Goal: Information Seeking & Learning: Check status

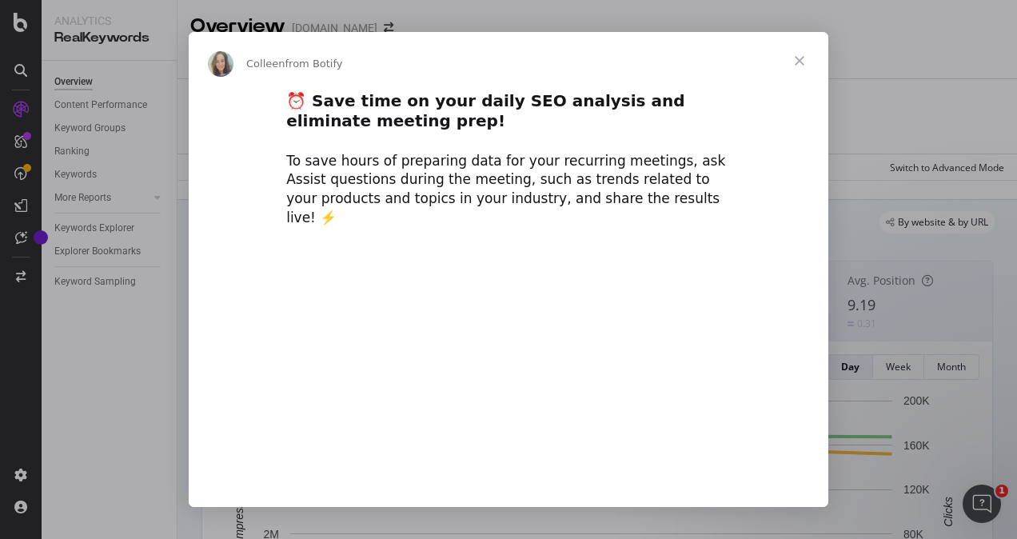
type input "49161"
click at [802, 64] on span "Close" at bounding box center [799, 61] width 58 height 58
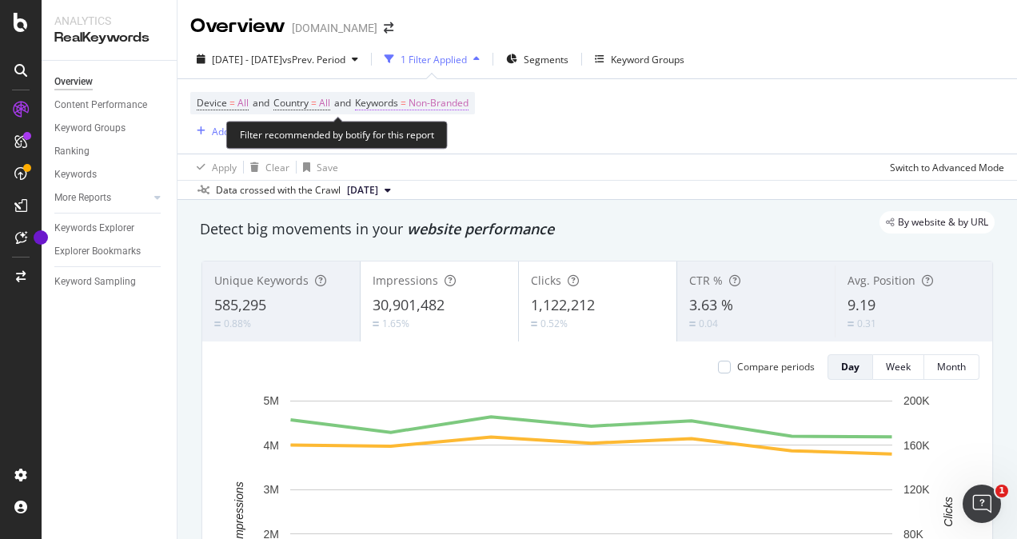
click at [445, 105] on span "Non-Branded" at bounding box center [438, 103] width 60 height 22
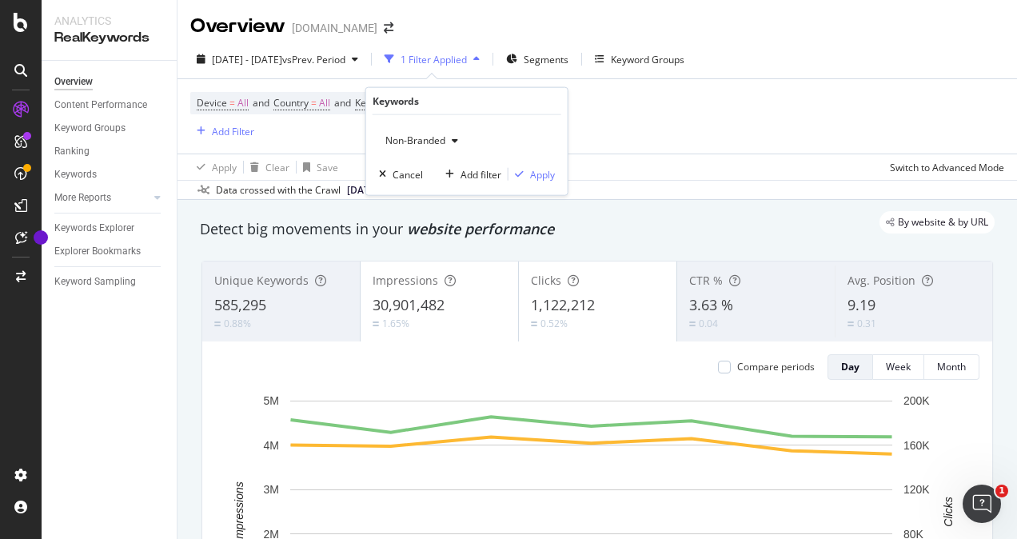
click at [444, 144] on span "Non-Branded" at bounding box center [412, 140] width 66 height 14
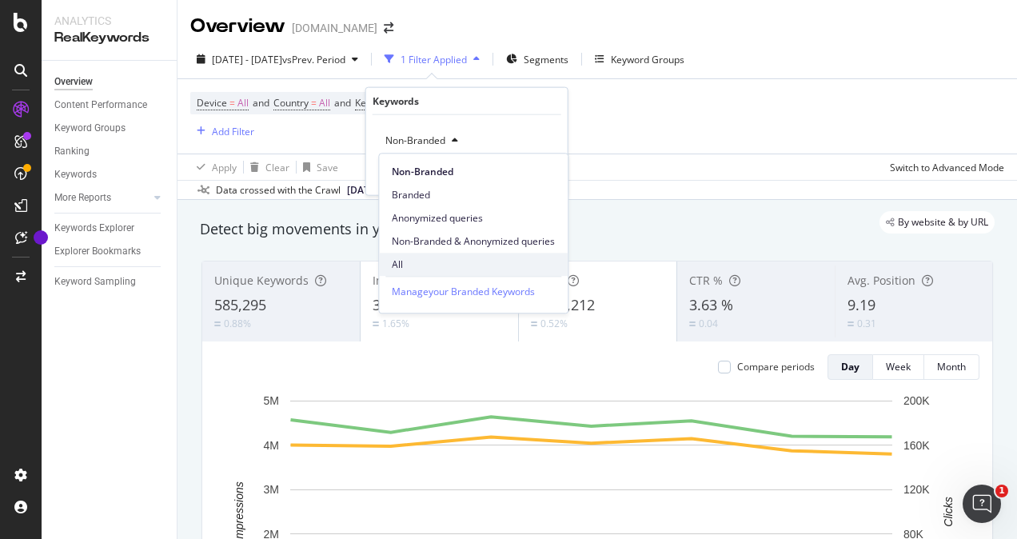
click at [395, 265] on span "All" at bounding box center [473, 264] width 163 height 14
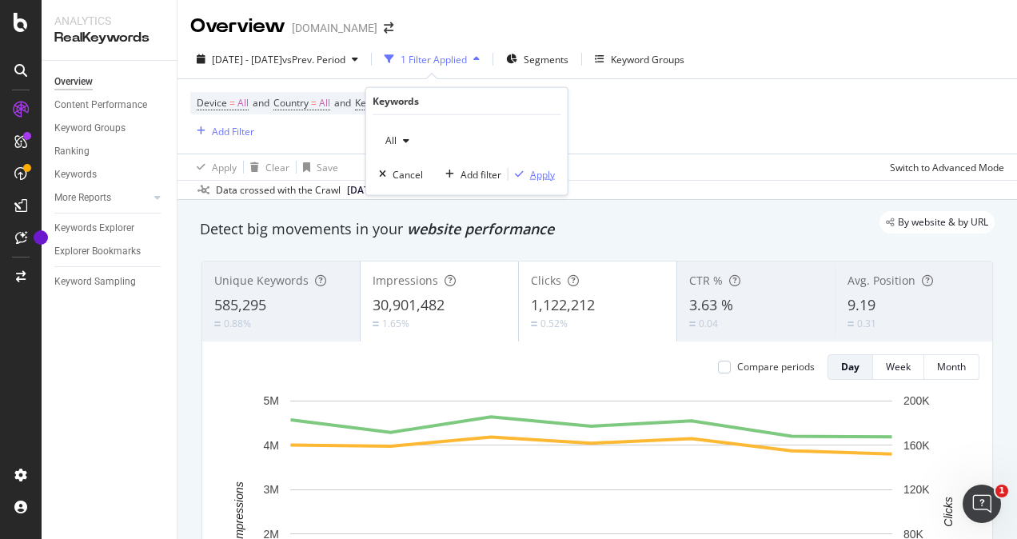
click at [544, 175] on div "Apply" at bounding box center [542, 174] width 25 height 14
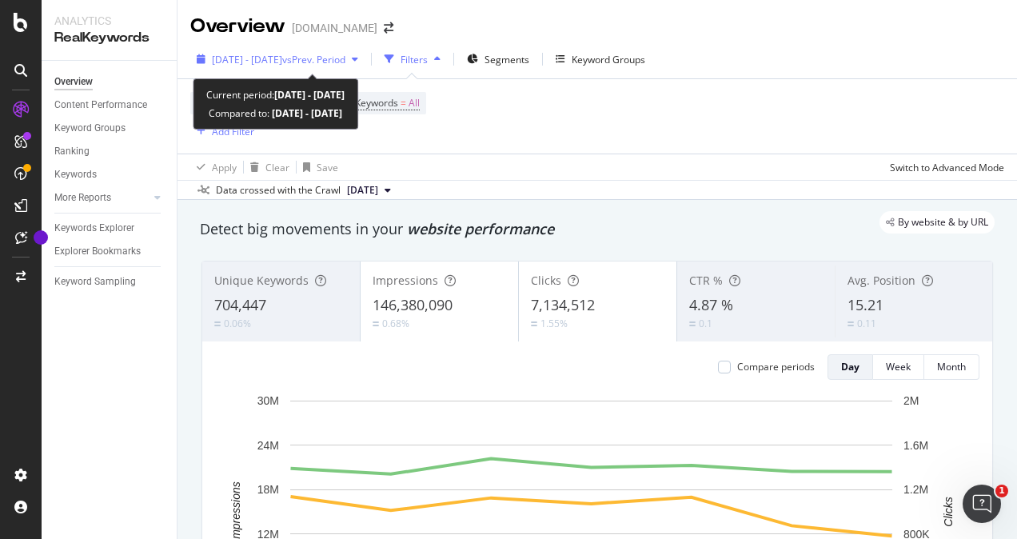
click at [231, 51] on div "[DATE] - [DATE] vs Prev. Period" at bounding box center [277, 59] width 174 height 24
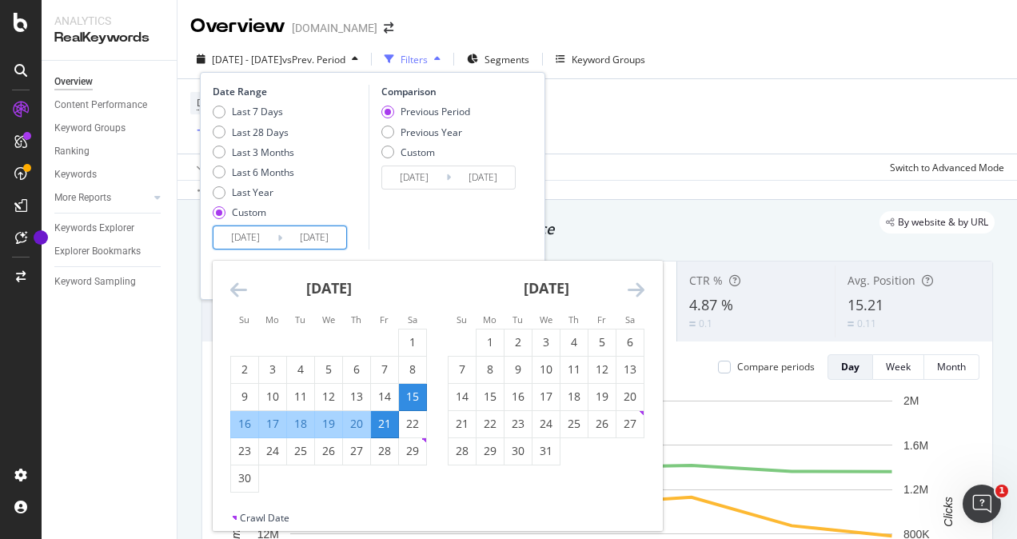
click at [261, 242] on input "[DATE]" at bounding box center [245, 237] width 64 height 22
click at [639, 291] on icon "Move forward to switch to the next month." at bounding box center [635, 289] width 17 height 19
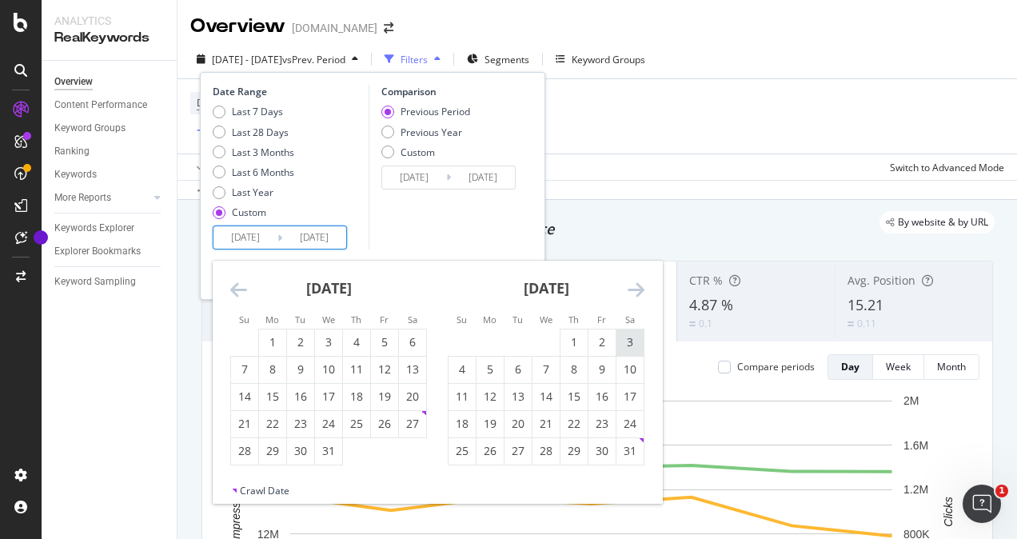
click at [628, 342] on div "3" at bounding box center [629, 342] width 27 height 16
type input "[DATE]"
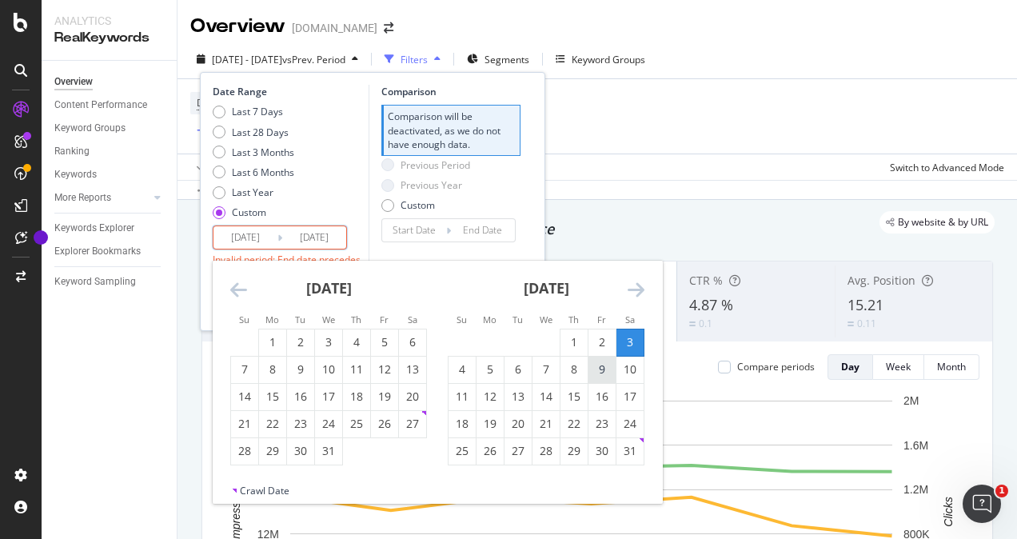
click at [594, 368] on div "9" at bounding box center [601, 369] width 27 height 16
type input "[DATE]"
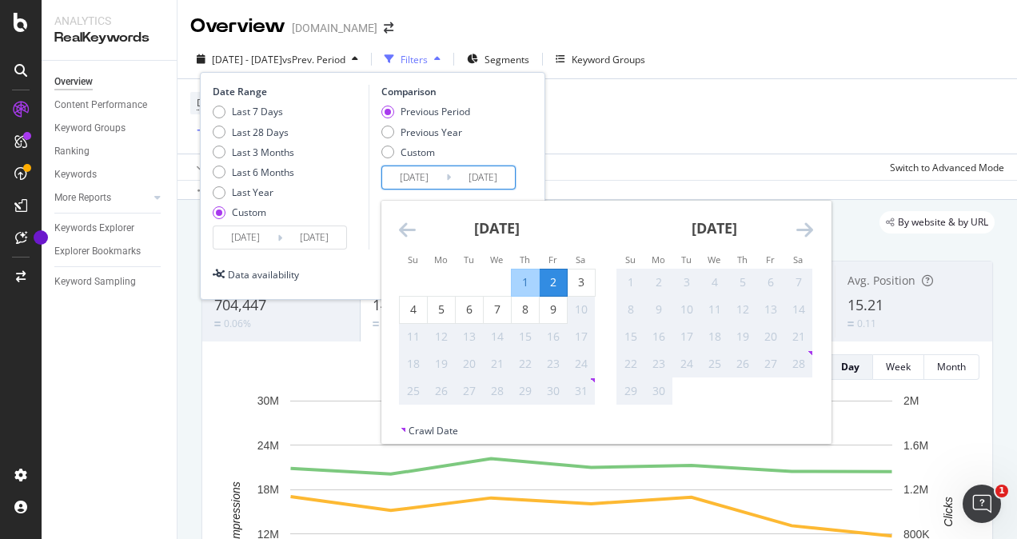
click at [421, 178] on input "[DATE]" at bounding box center [414, 177] width 64 height 22
click at [554, 285] on div "2" at bounding box center [552, 282] width 27 height 16
type input "[DATE]"
click at [578, 282] on div "3" at bounding box center [580, 282] width 27 height 16
type input "[DATE]"
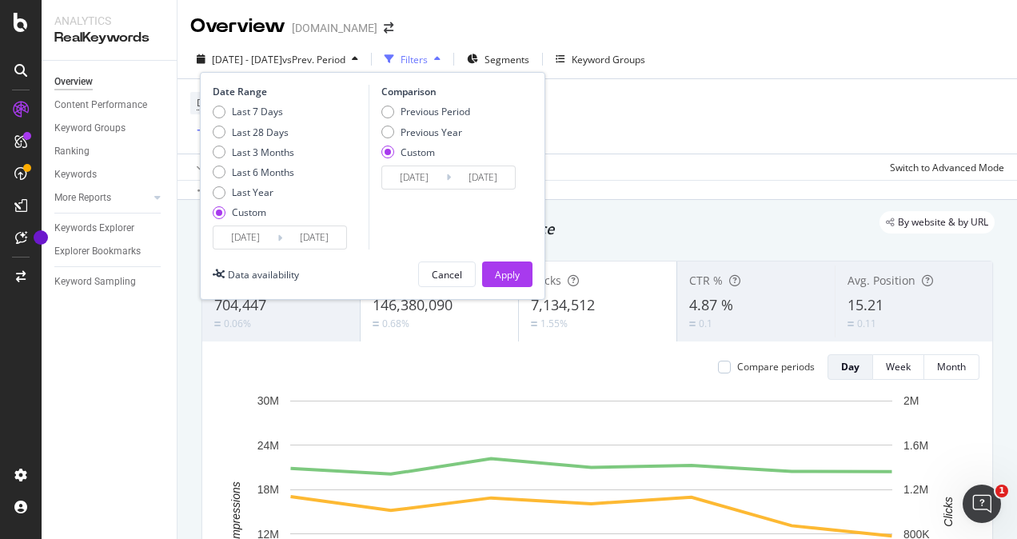
click at [414, 172] on input "[DATE]" at bounding box center [414, 177] width 64 height 22
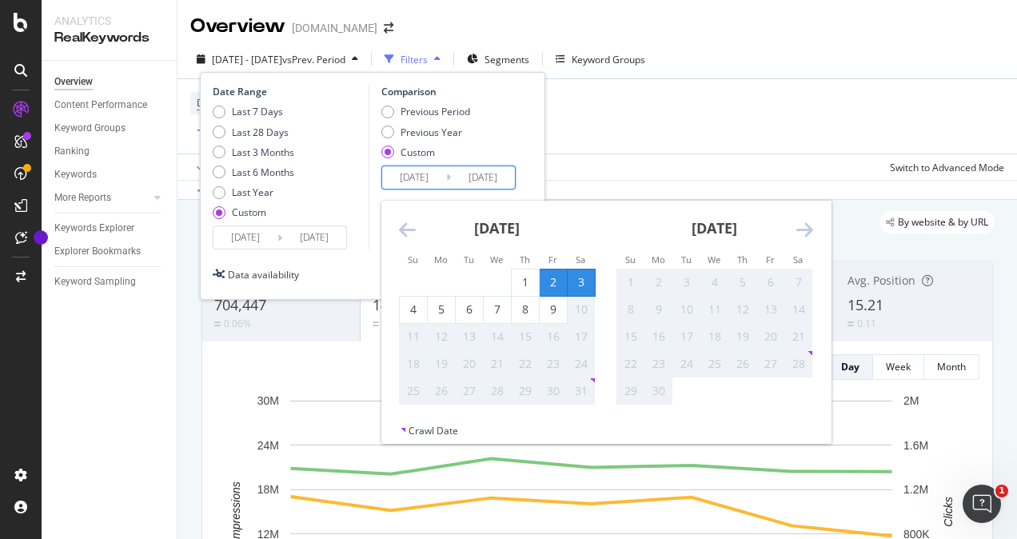
click at [583, 286] on div "3" at bounding box center [580, 282] width 27 height 16
type input "[DATE]"
click at [557, 304] on div "9" at bounding box center [552, 309] width 27 height 16
type input "[DATE]"
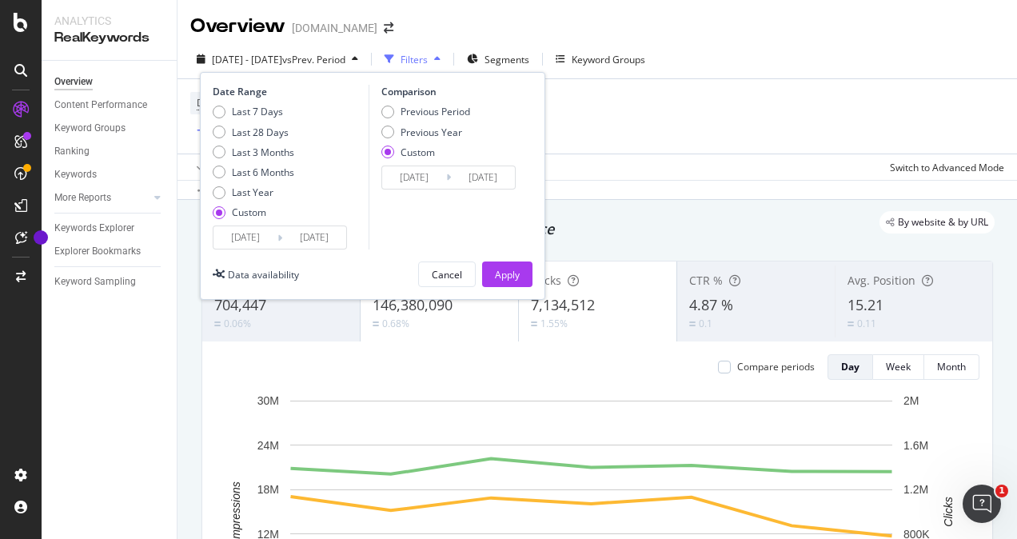
click at [306, 235] on input "[DATE]" at bounding box center [314, 237] width 64 height 22
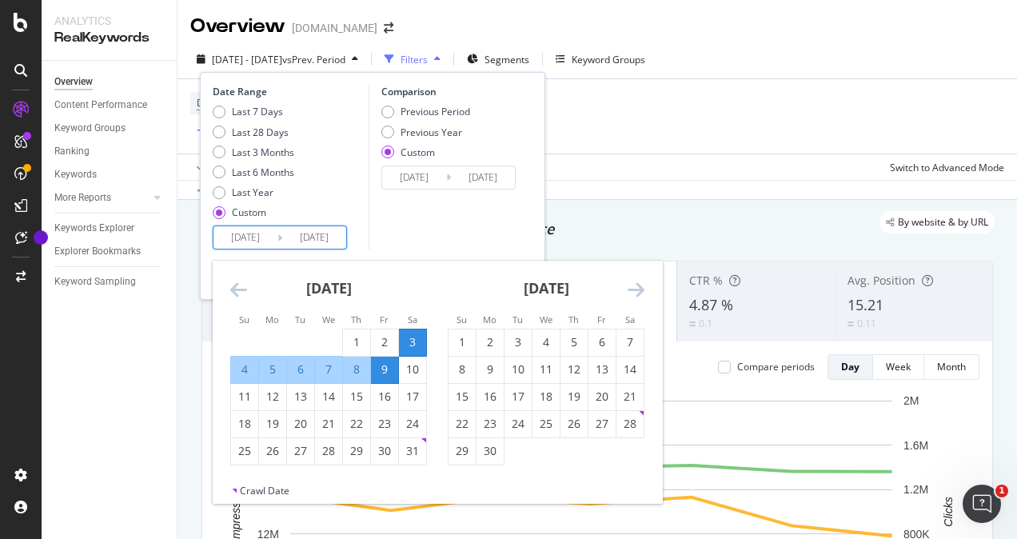
click at [638, 285] on icon "Move forward to switch to the next month." at bounding box center [635, 289] width 17 height 19
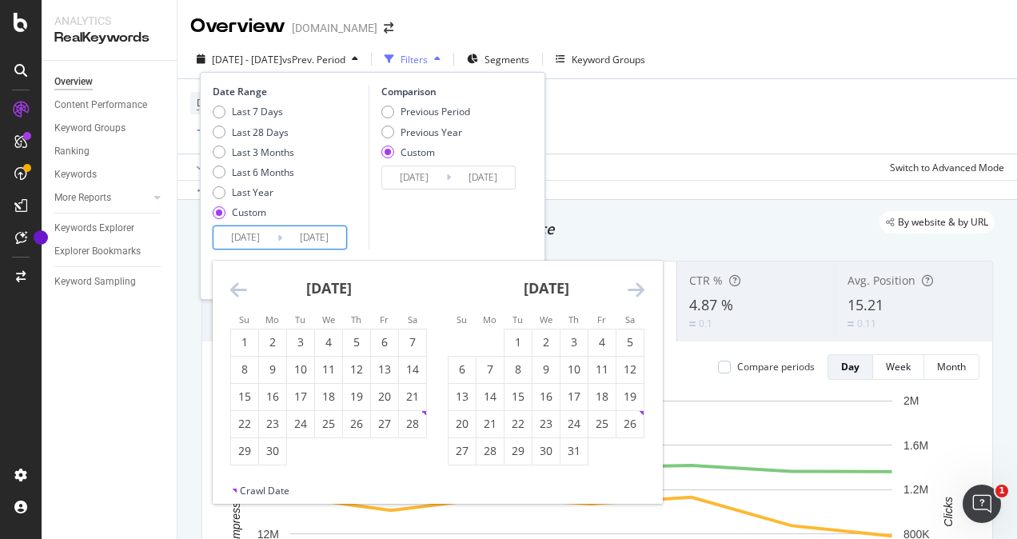
click at [639, 285] on icon "Move forward to switch to the next month." at bounding box center [635, 289] width 17 height 19
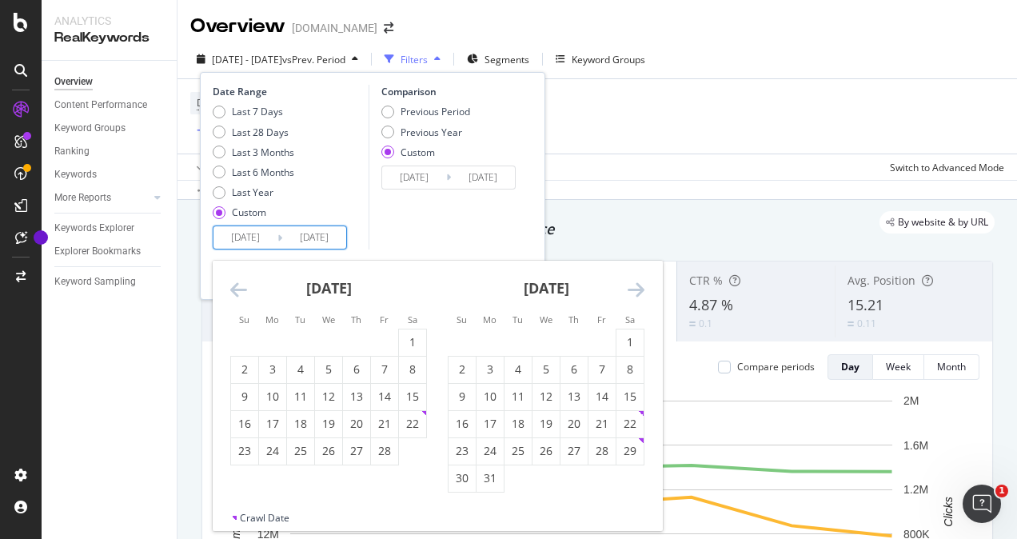
click at [639, 285] on icon "Move forward to switch to the next month." at bounding box center [635, 289] width 17 height 19
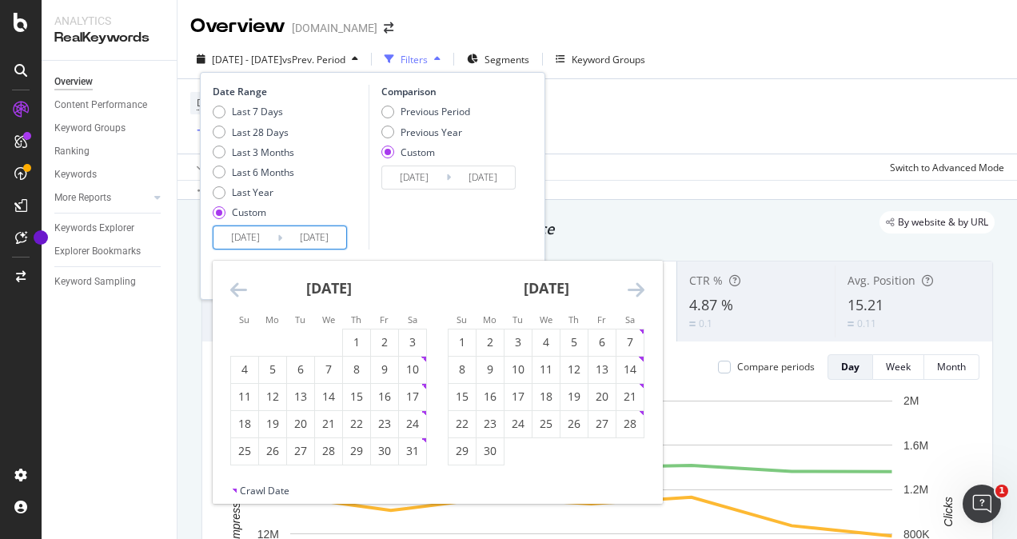
click at [639, 285] on icon "Move forward to switch to the next month." at bounding box center [635, 289] width 17 height 19
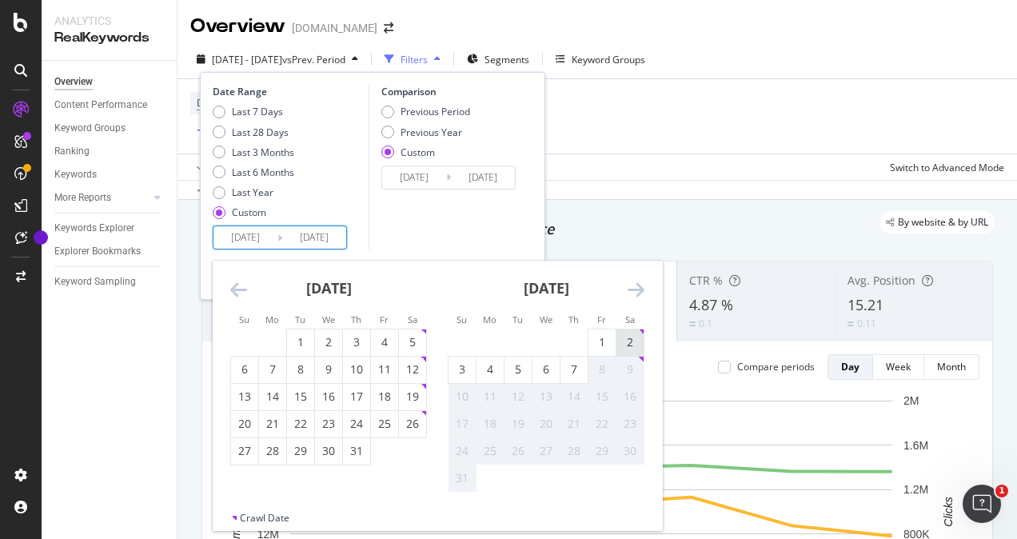
click at [627, 336] on div "2" at bounding box center [629, 342] width 27 height 16
type input "[DATE]"
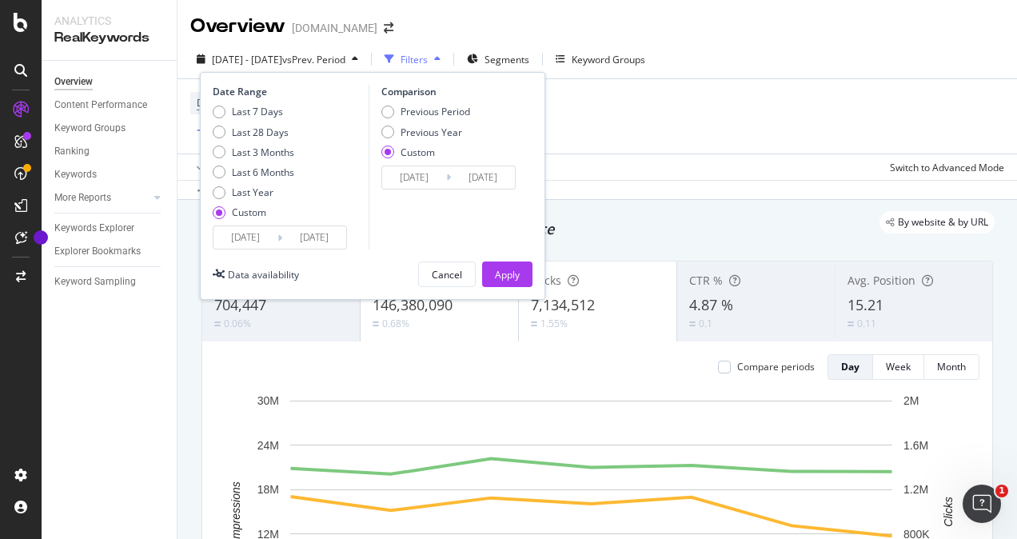
click at [313, 237] on input "[DATE]" at bounding box center [314, 237] width 64 height 22
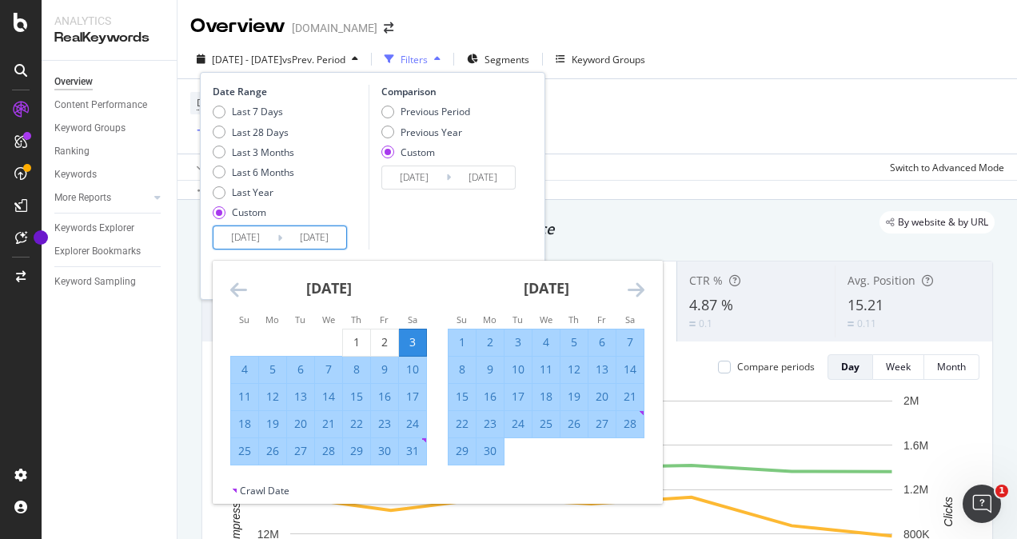
click at [640, 289] on icon "Move forward to switch to the next month." at bounding box center [635, 289] width 17 height 19
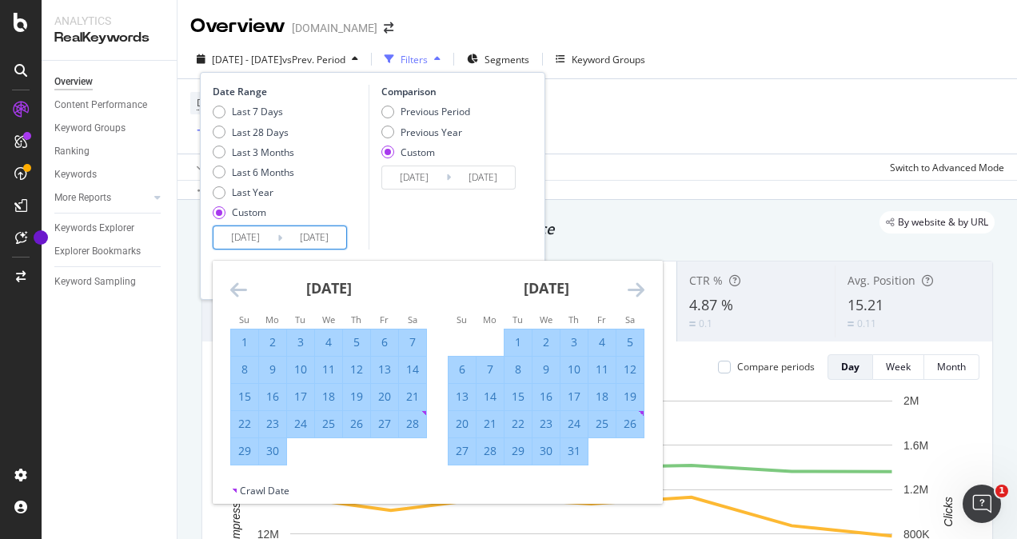
click at [640, 289] on icon "Move forward to switch to the next month." at bounding box center [635, 289] width 17 height 19
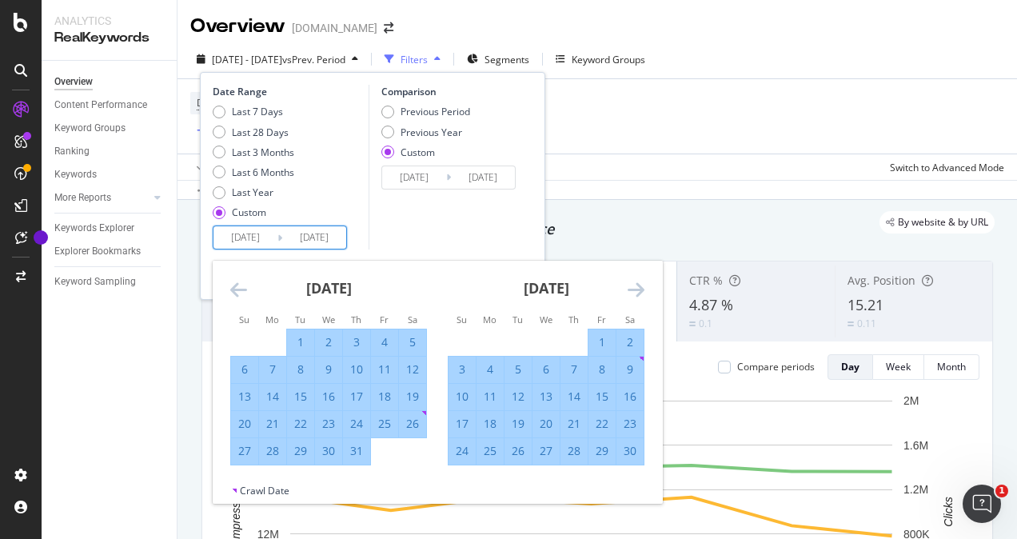
click at [640, 289] on icon "Move forward to switch to the next month." at bounding box center [635, 289] width 17 height 19
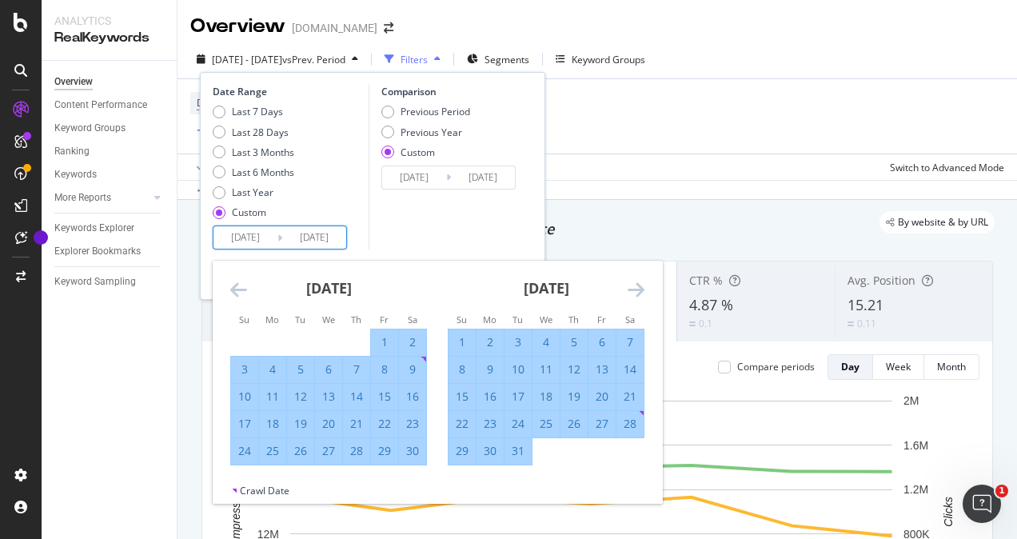
click at [640, 289] on icon "Move forward to switch to the next month." at bounding box center [635, 289] width 17 height 19
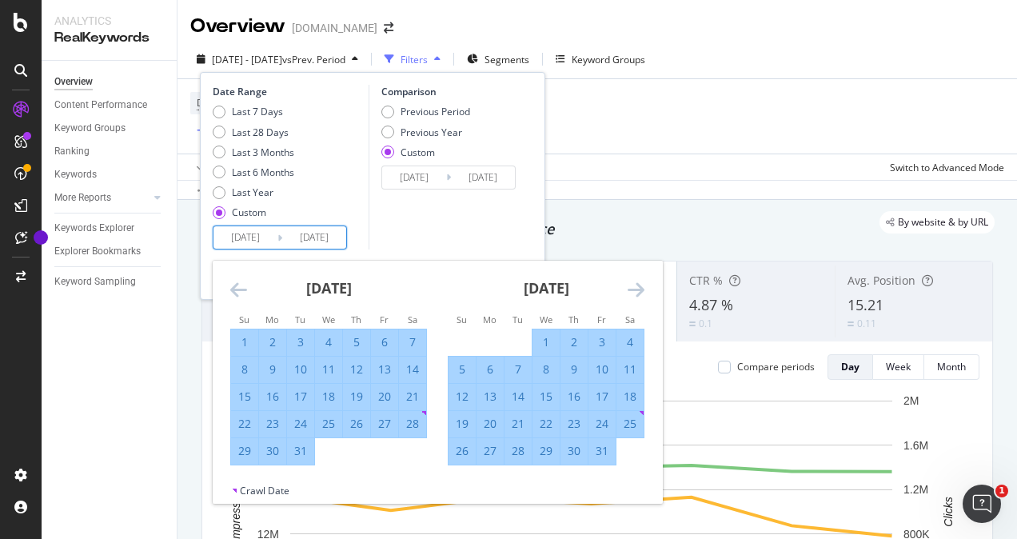
click at [640, 289] on icon "Move forward to switch to the next month." at bounding box center [635, 289] width 17 height 19
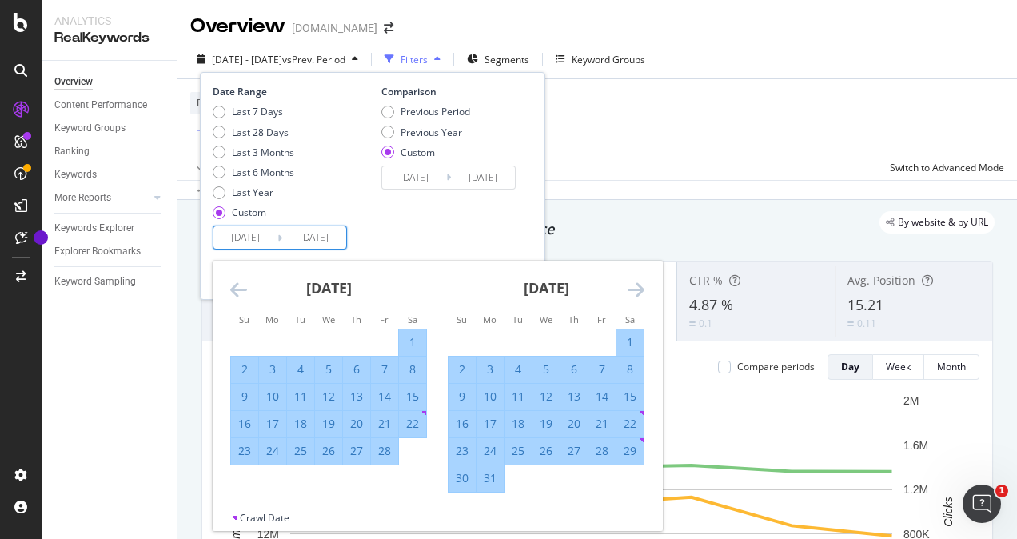
click at [636, 293] on icon "Move forward to switch to the next month." at bounding box center [635, 289] width 17 height 19
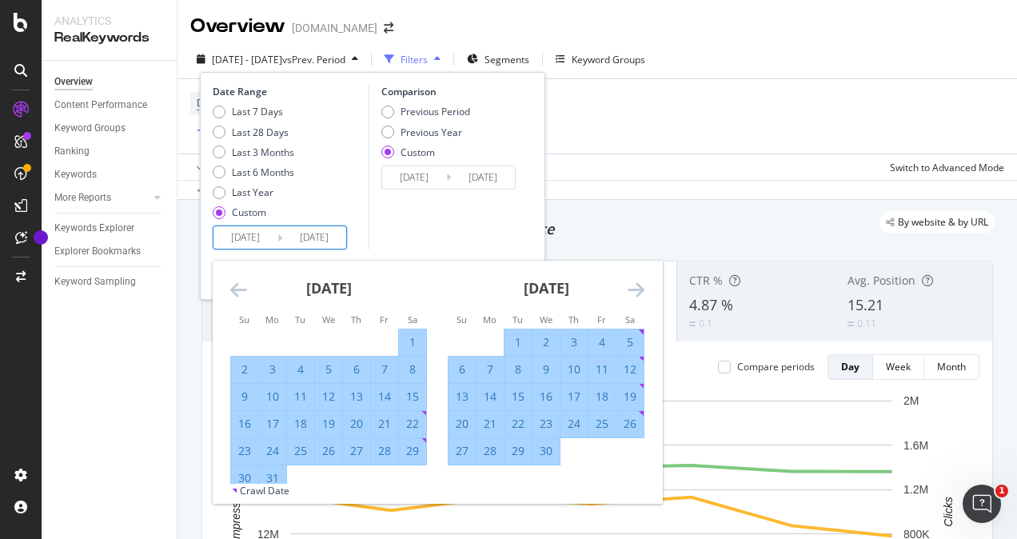
click at [636, 293] on icon "Move forward to switch to the next month." at bounding box center [635, 289] width 17 height 19
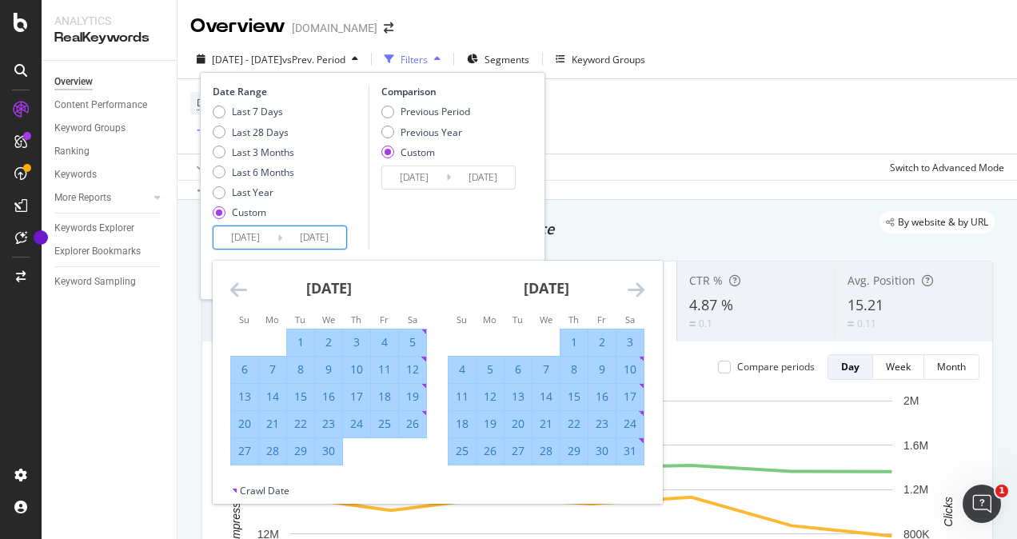
click at [636, 293] on icon "Move forward to switch to the next month." at bounding box center [635, 289] width 17 height 19
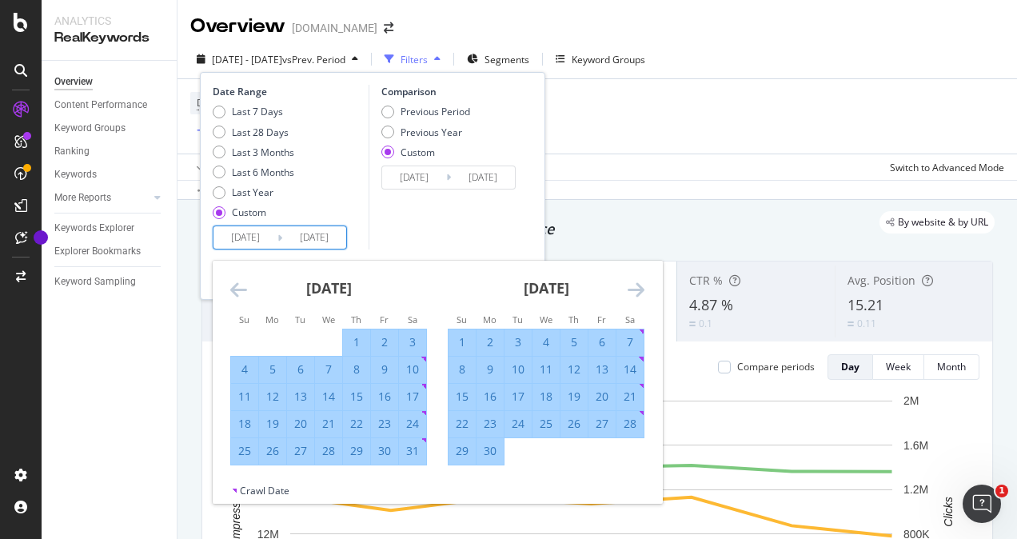
click at [636, 293] on icon "Move forward to switch to the next month." at bounding box center [635, 289] width 17 height 19
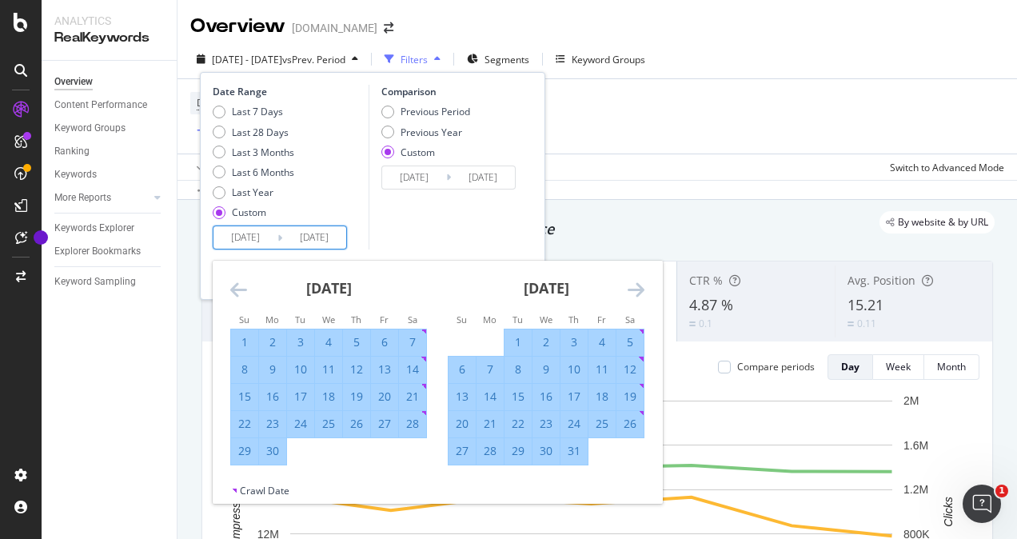
click at [636, 293] on icon "Move forward to switch to the next month." at bounding box center [635, 289] width 17 height 19
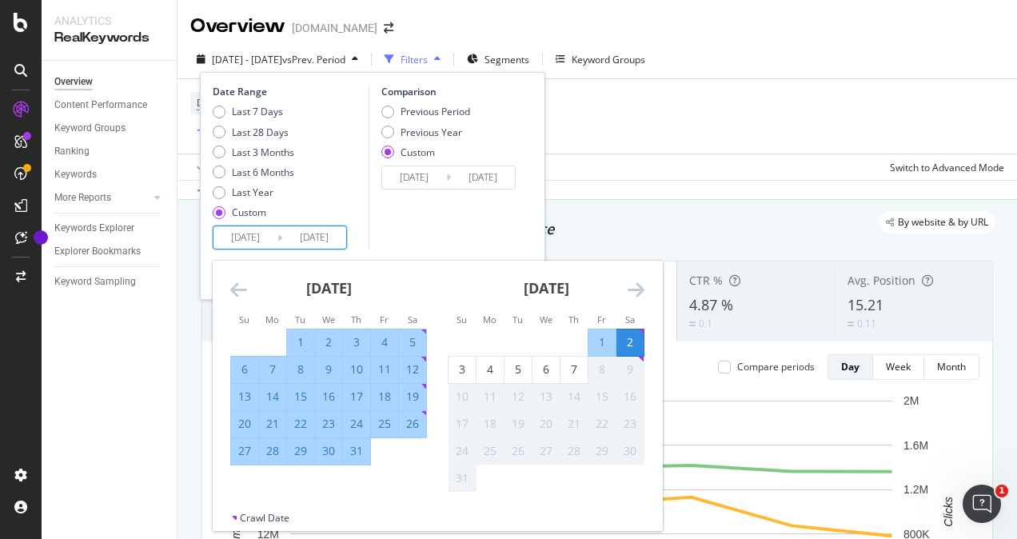
click at [636, 293] on icon "Move forward to switch to the next month." at bounding box center [635, 289] width 17 height 19
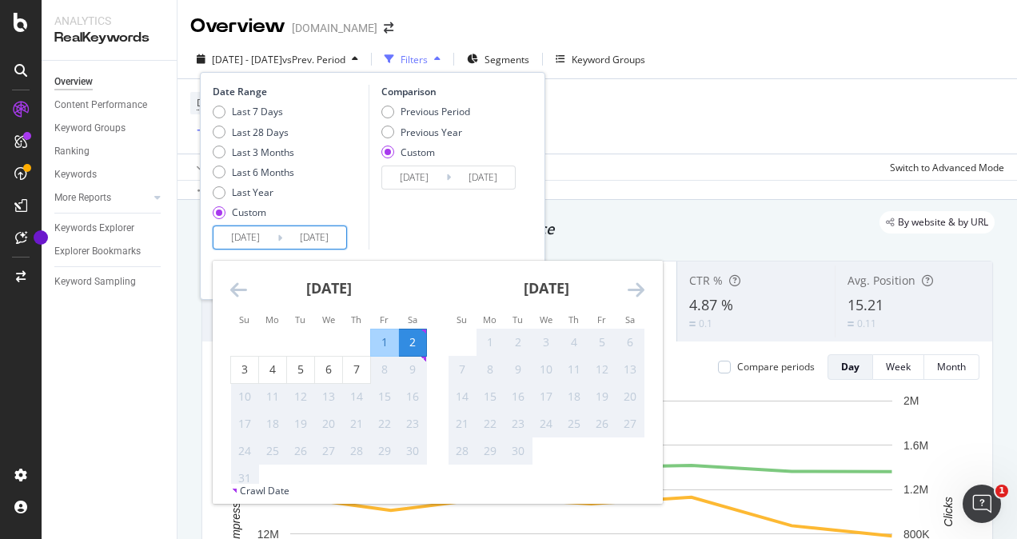
click at [409, 342] on div "2" at bounding box center [412, 342] width 27 height 16
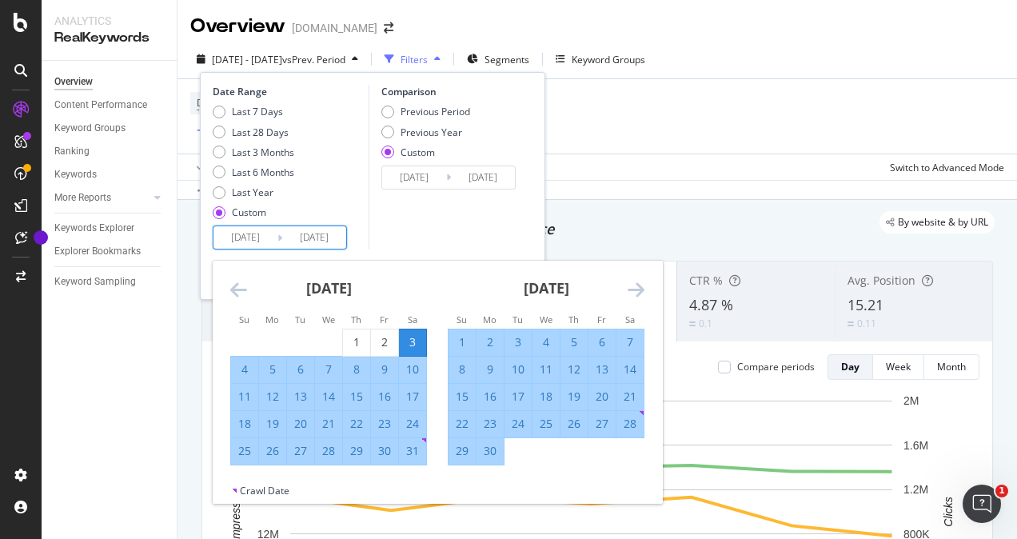
click at [318, 237] on input "[DATE]" at bounding box center [314, 237] width 64 height 22
click at [270, 238] on input "[DATE]" at bounding box center [245, 237] width 64 height 22
type input "[DATE]"
click at [446, 228] on div "Comparison Previous Period Previous Year Custom [DATE] Navigate forward to inte…" at bounding box center [444, 167] width 152 height 165
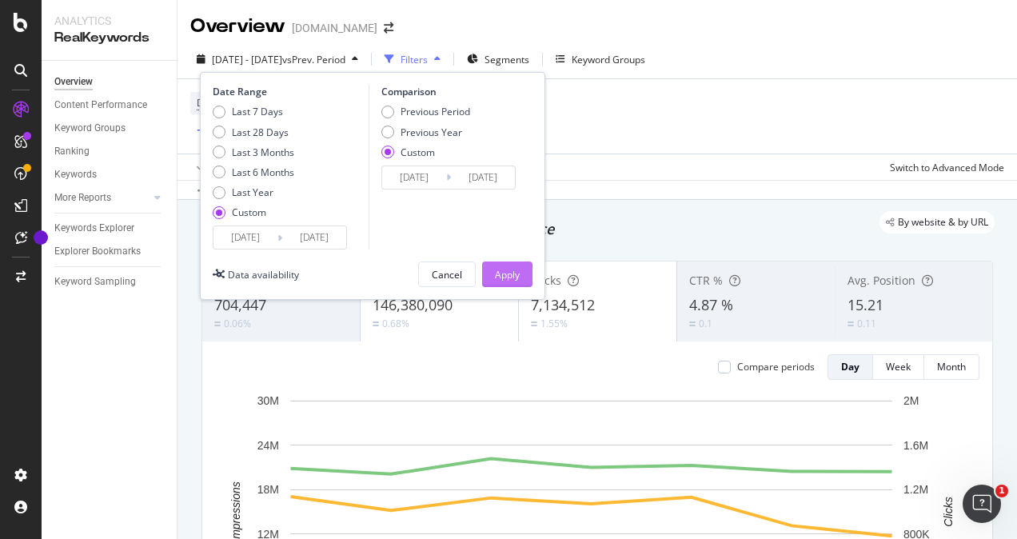
click at [497, 272] on div "Apply" at bounding box center [507, 275] width 25 height 14
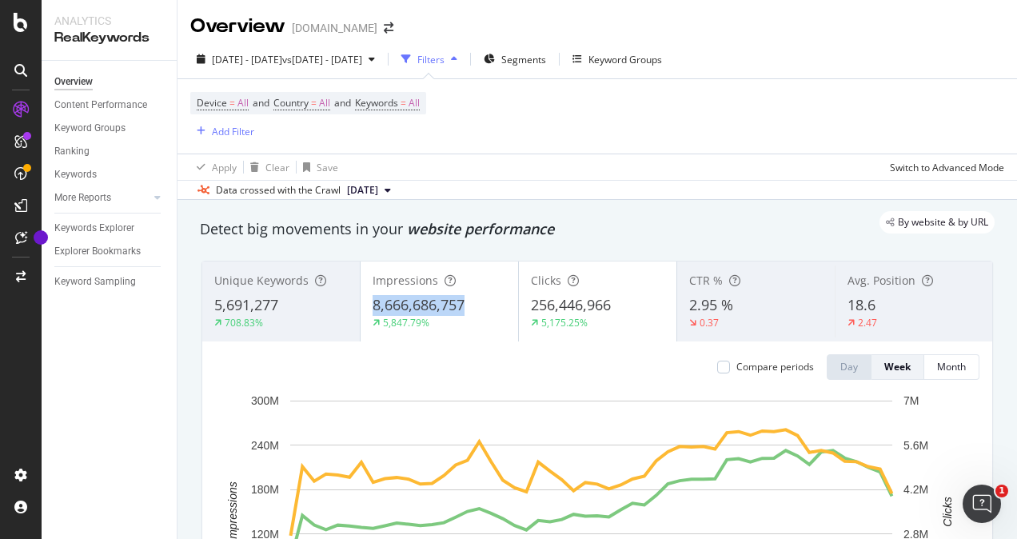
drag, startPoint x: 366, startPoint y: 302, endPoint x: 474, endPoint y: 301, distance: 107.9
click at [474, 301] on div "Impressions 8,666,686,757 5,847.79%" at bounding box center [438, 301] width 157 height 72
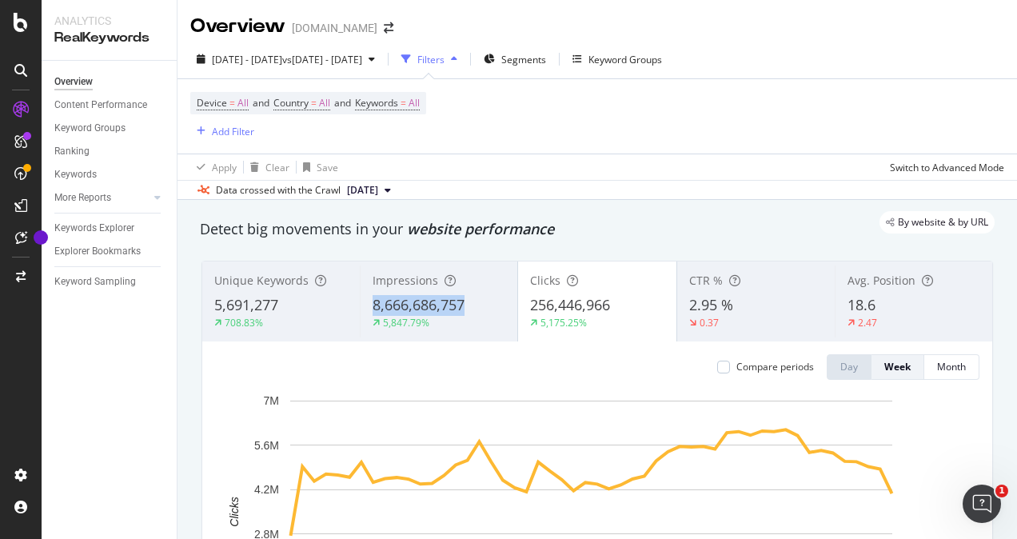
drag, startPoint x: 367, startPoint y: 297, endPoint x: 465, endPoint y: 302, distance: 98.4
click at [465, 302] on div "Impressions 8,666,686,757 5,847.79%" at bounding box center [438, 301] width 157 height 72
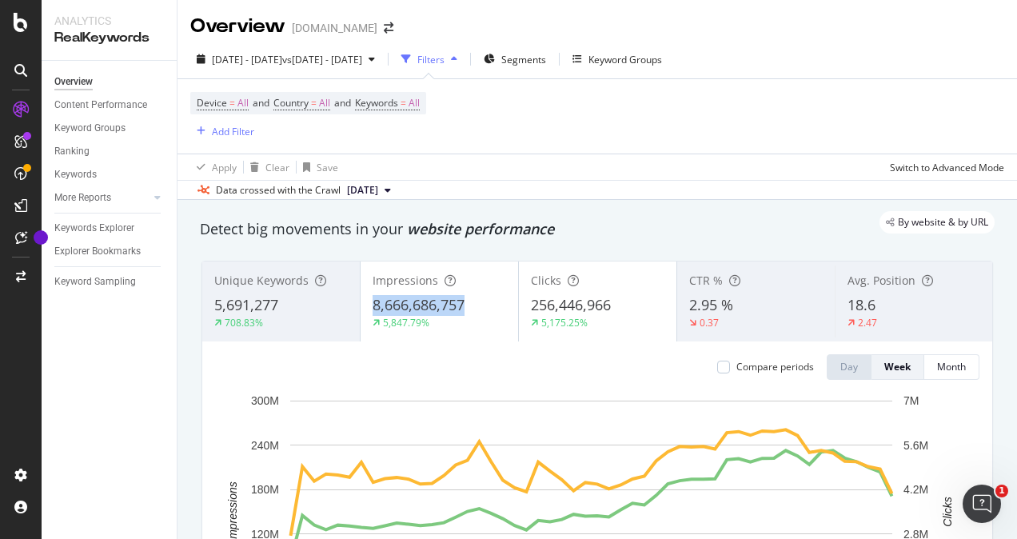
drag, startPoint x: 465, startPoint y: 302, endPoint x: 369, endPoint y: 298, distance: 96.0
click at [372, 298] on div "8,666,686,757" at bounding box center [438, 305] width 133 height 21
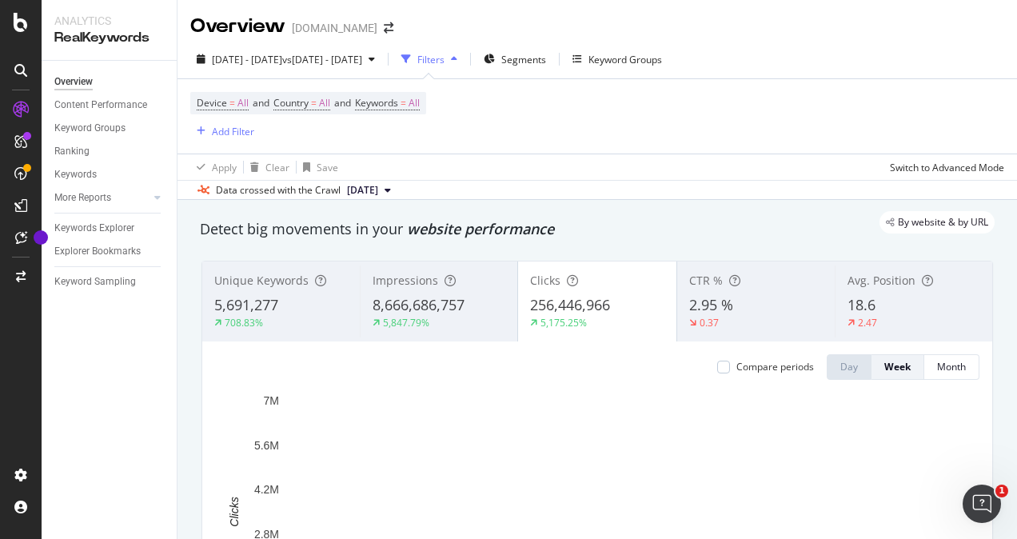
copy span "8,666,686,757"
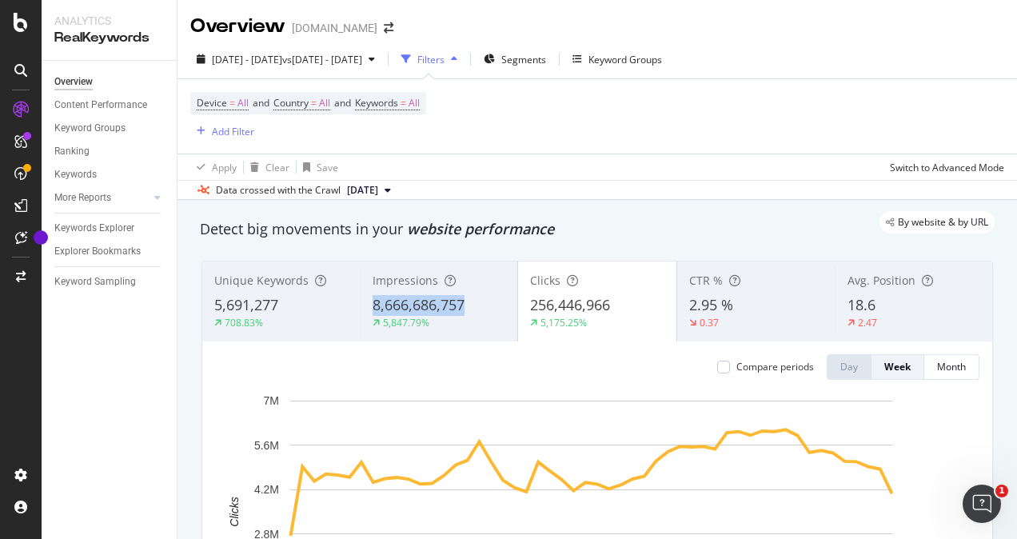
copy span "8,666,686,757"
drag, startPoint x: 371, startPoint y: 300, endPoint x: 464, endPoint y: 301, distance: 92.7
click at [464, 301] on div "8,666,686,757" at bounding box center [438, 305] width 133 height 21
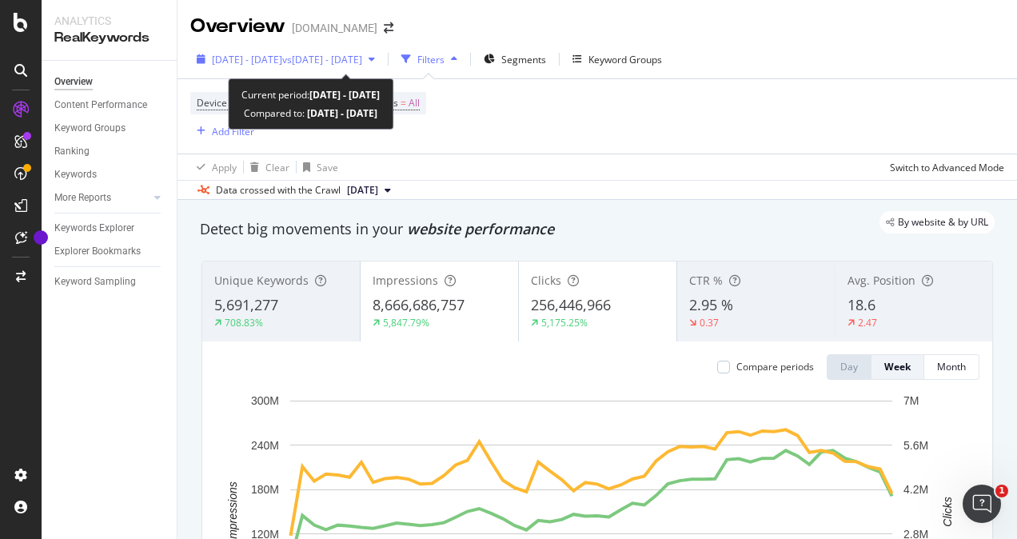
click at [362, 58] on span "vs [DATE] - [DATE]" at bounding box center [322, 60] width 80 height 14
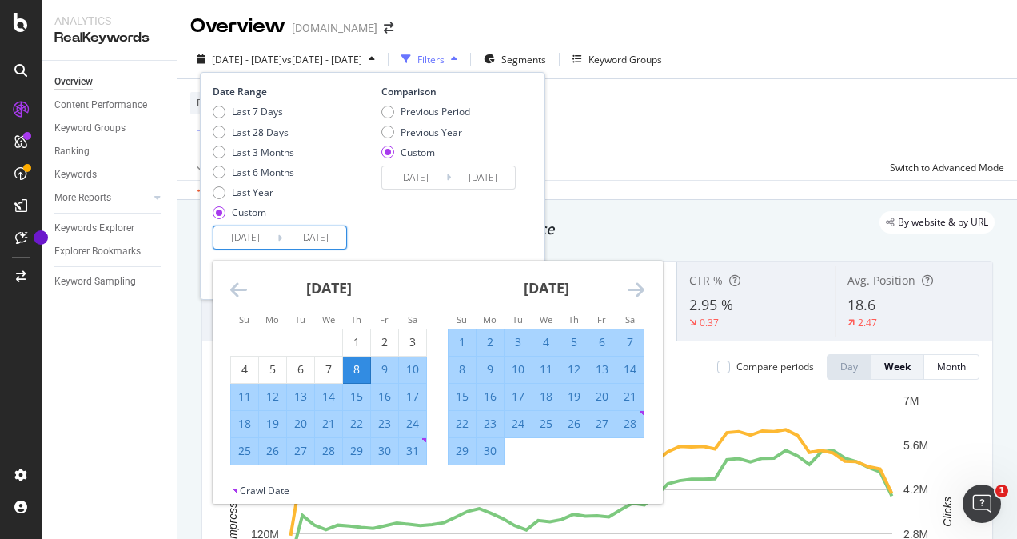
click at [265, 238] on input "[DATE]" at bounding box center [245, 237] width 64 height 22
click at [631, 285] on icon "Move forward to switch to the next month." at bounding box center [635, 289] width 17 height 19
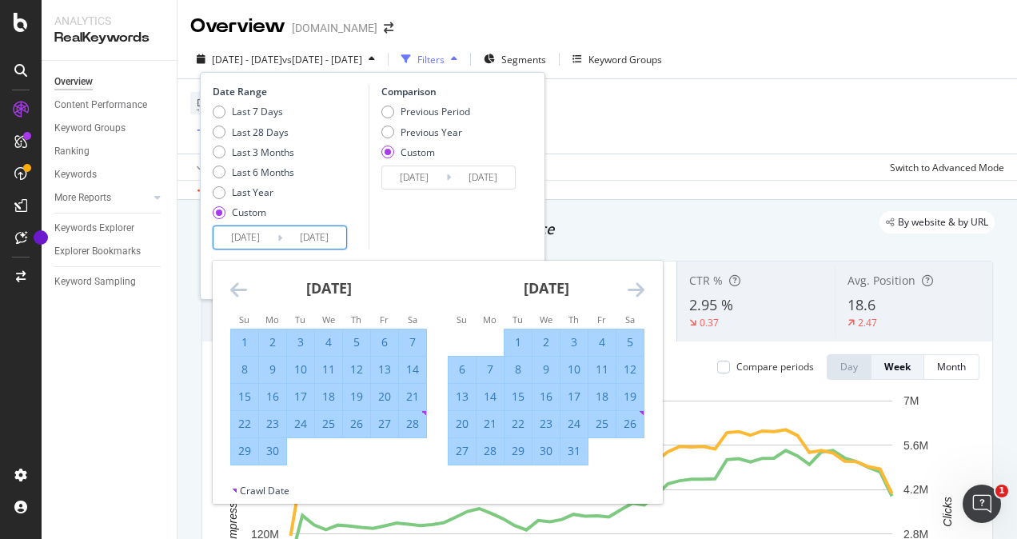
click at [631, 285] on icon "Move forward to switch to the next month." at bounding box center [635, 289] width 17 height 19
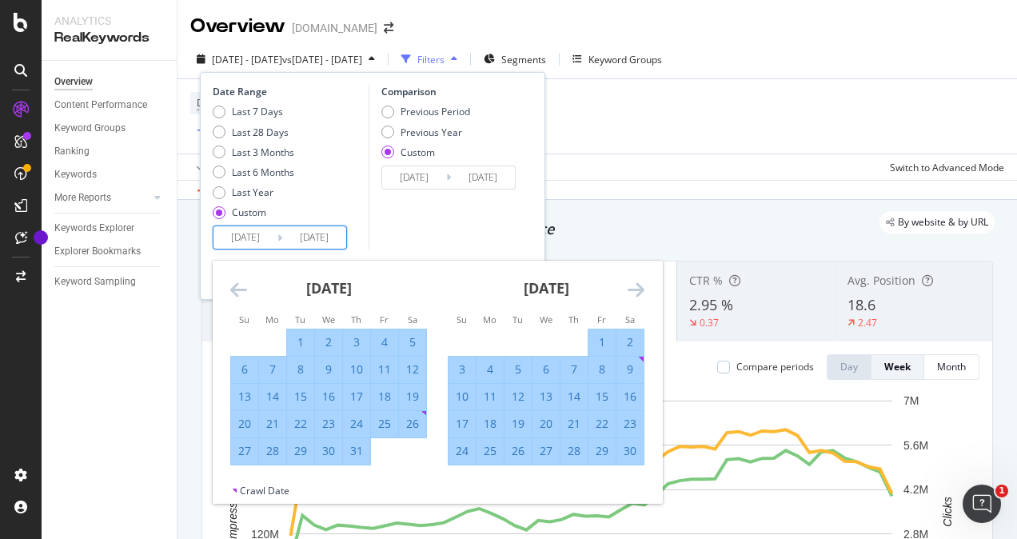
click at [631, 285] on icon "Move forward to switch to the next month." at bounding box center [635, 289] width 17 height 19
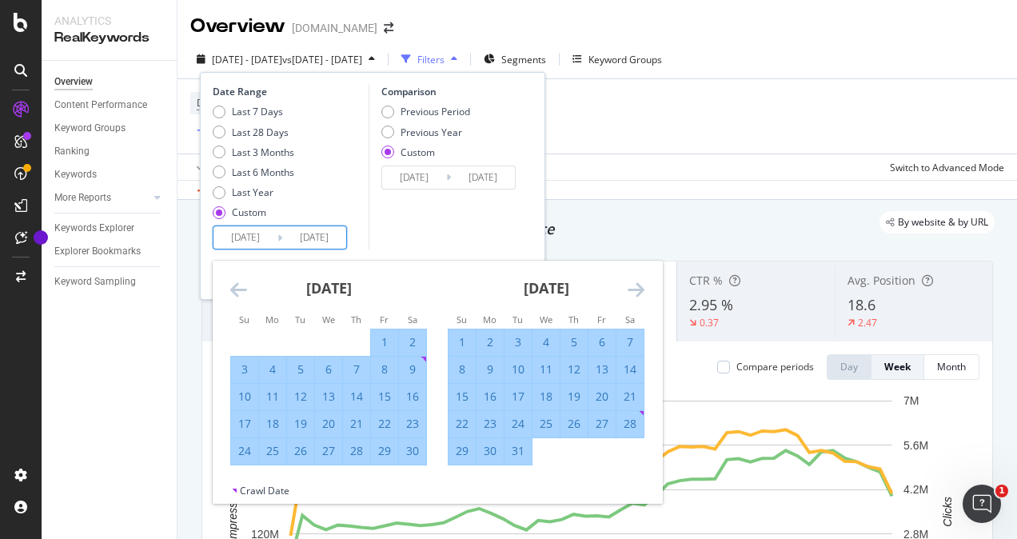
click at [631, 285] on icon "Move forward to switch to the next month." at bounding box center [635, 289] width 17 height 19
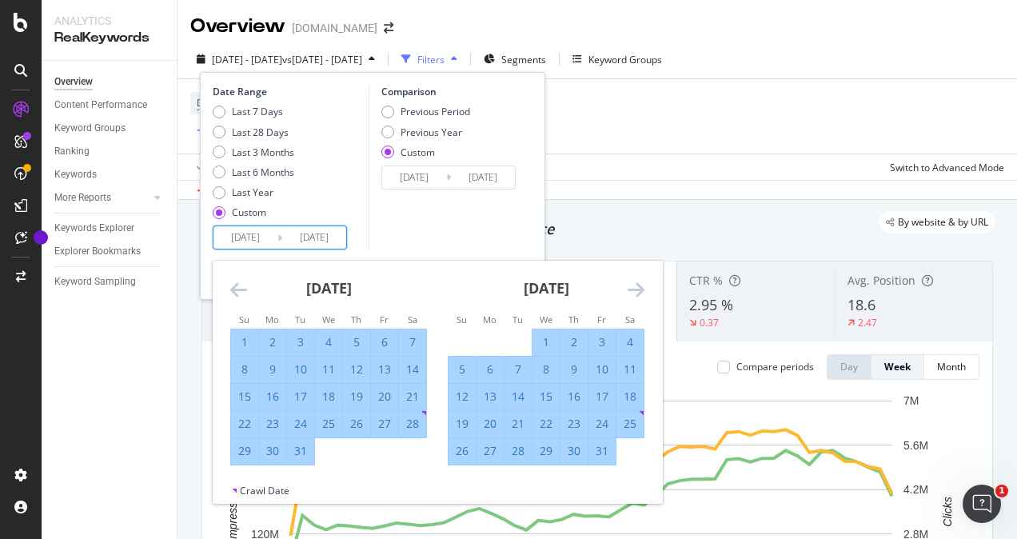
click at [631, 285] on icon "Move forward to switch to the next month." at bounding box center [635, 289] width 17 height 19
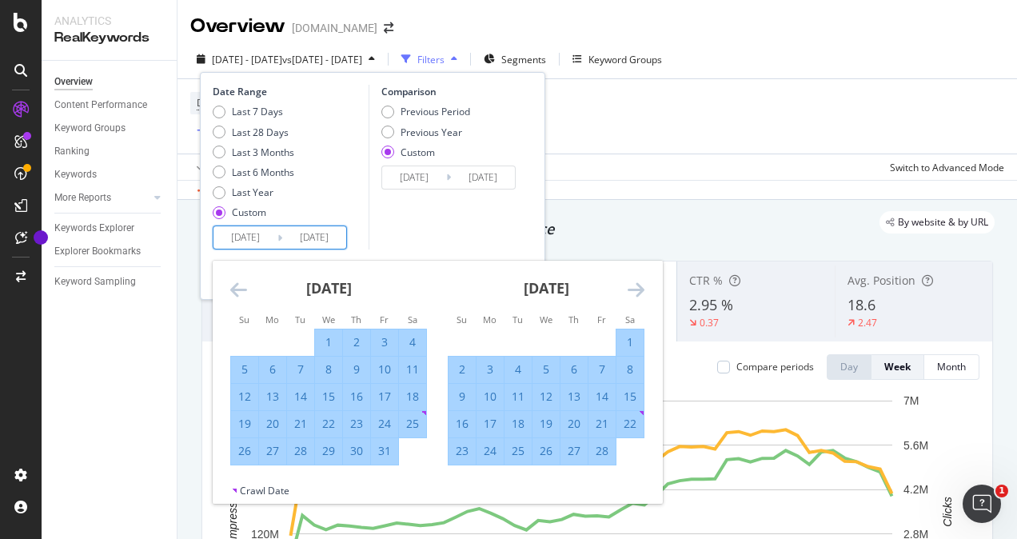
click at [631, 285] on icon "Move forward to switch to the next month." at bounding box center [635, 289] width 17 height 19
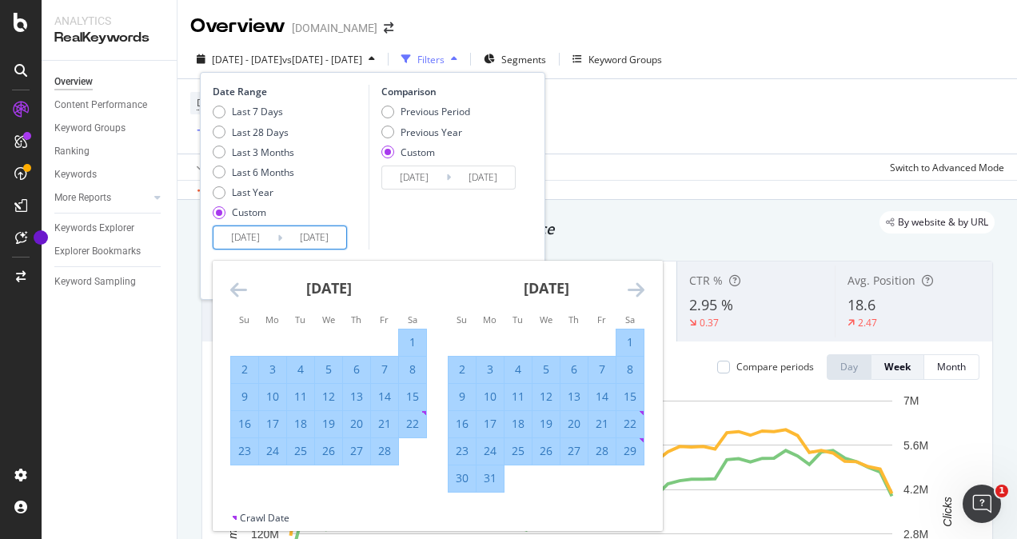
click at [631, 285] on icon "Move forward to switch to the next month." at bounding box center [635, 289] width 17 height 19
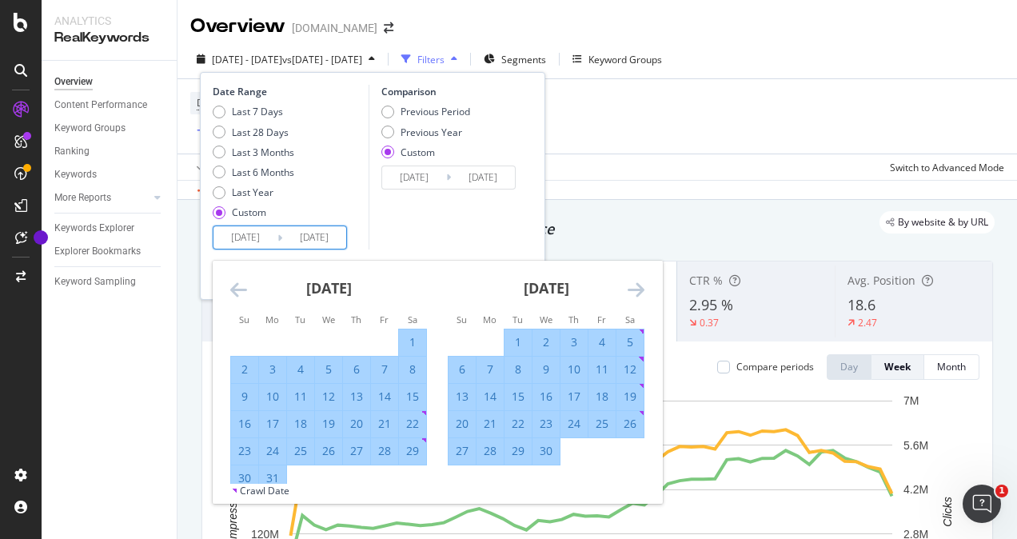
click at [631, 285] on icon "Move forward to switch to the next month." at bounding box center [635, 289] width 17 height 19
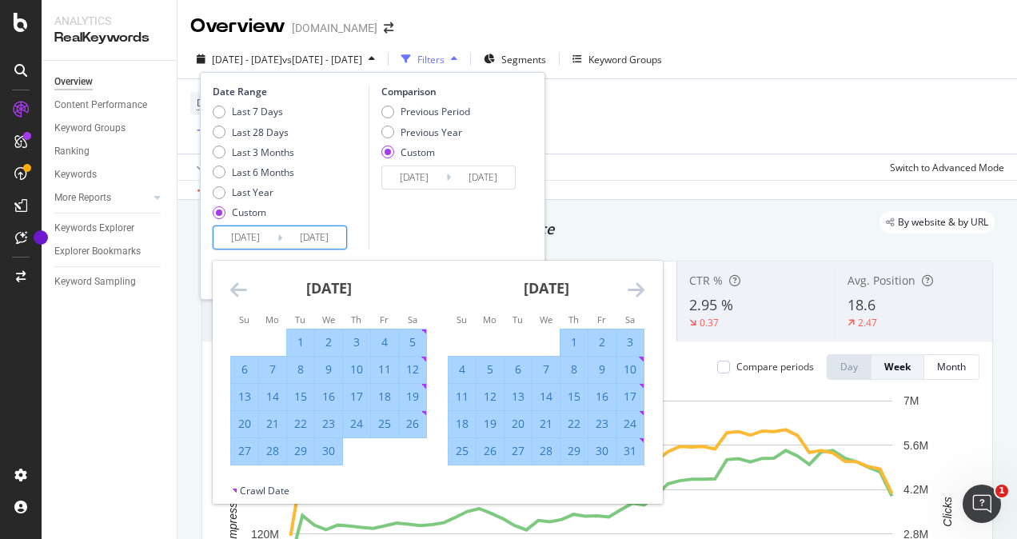
click at [631, 285] on icon "Move forward to switch to the next month." at bounding box center [635, 289] width 17 height 19
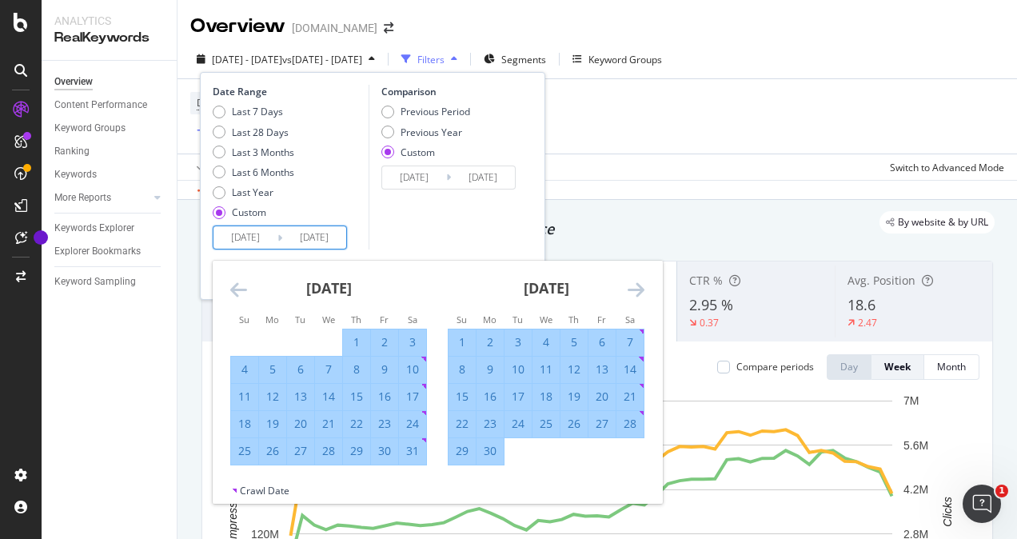
click at [631, 285] on icon "Move forward to switch to the next month." at bounding box center [635, 289] width 17 height 19
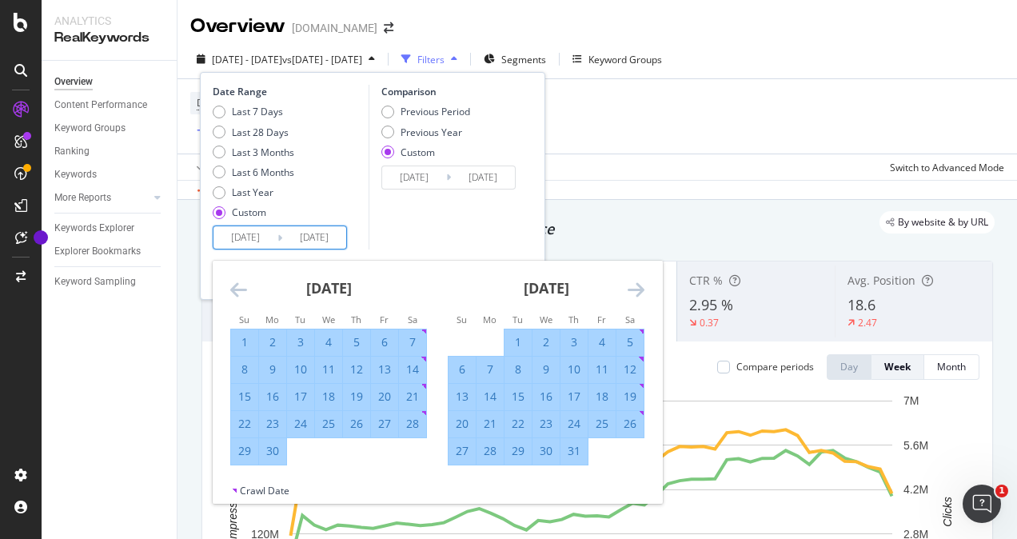
click at [627, 291] on div "[DATE]" at bounding box center [546, 295] width 197 height 68
click at [631, 289] on icon "Move forward to switch to the next month." at bounding box center [635, 289] width 17 height 19
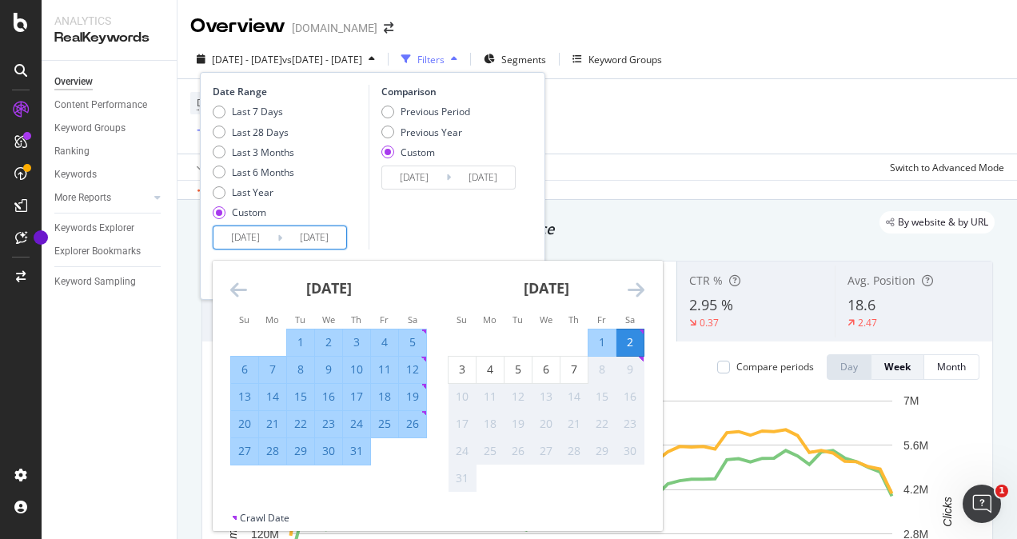
click at [623, 340] on div "2" at bounding box center [629, 342] width 27 height 16
type input "[DATE]"
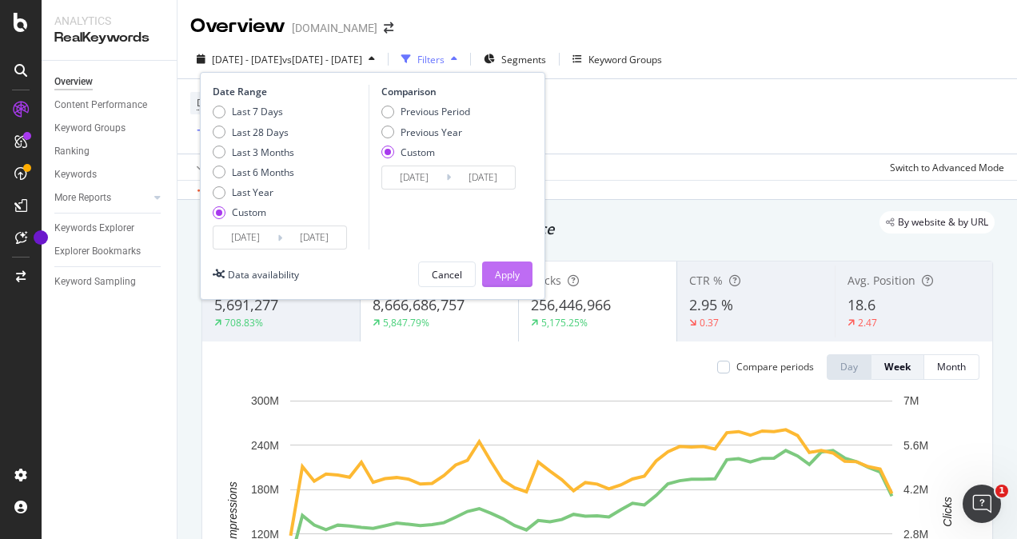
type input "[DATE]"
click at [505, 269] on div "Apply" at bounding box center [507, 275] width 25 height 14
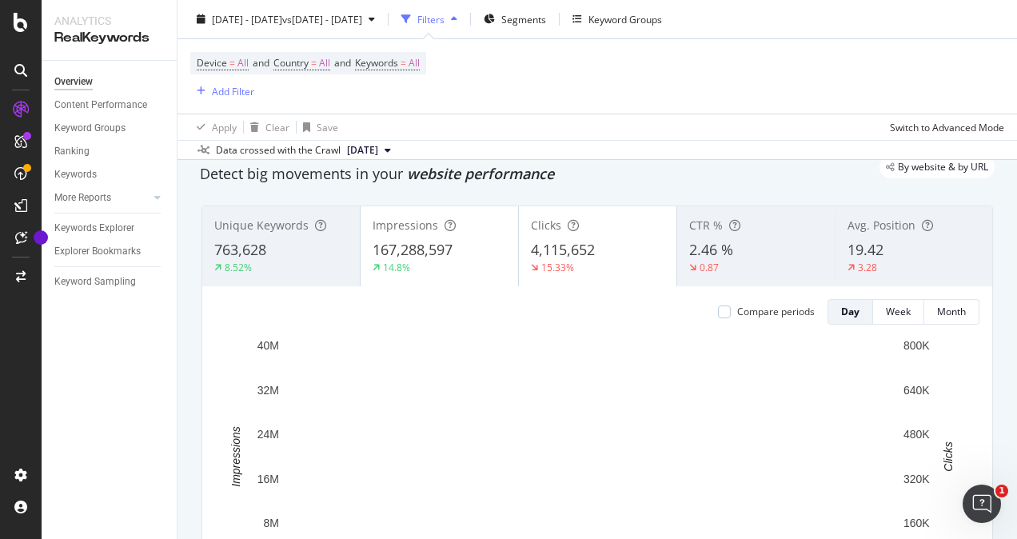
scroll to position [80, 0]
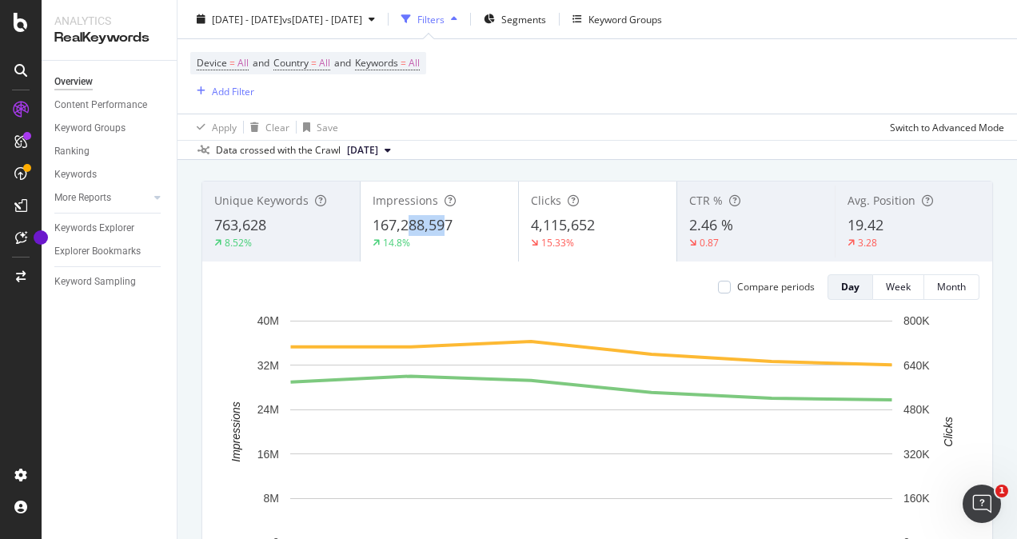
drag, startPoint x: 444, startPoint y: 219, endPoint x: 403, endPoint y: 219, distance: 40.8
click at [403, 219] on span "167,288,597" at bounding box center [412, 224] width 80 height 19
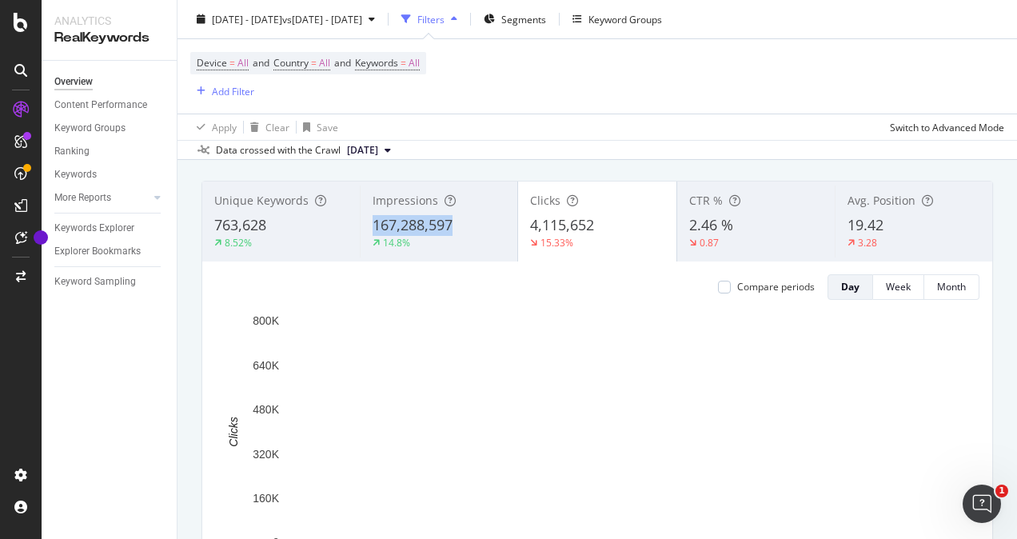
drag, startPoint x: 366, startPoint y: 216, endPoint x: 458, endPoint y: 221, distance: 92.0
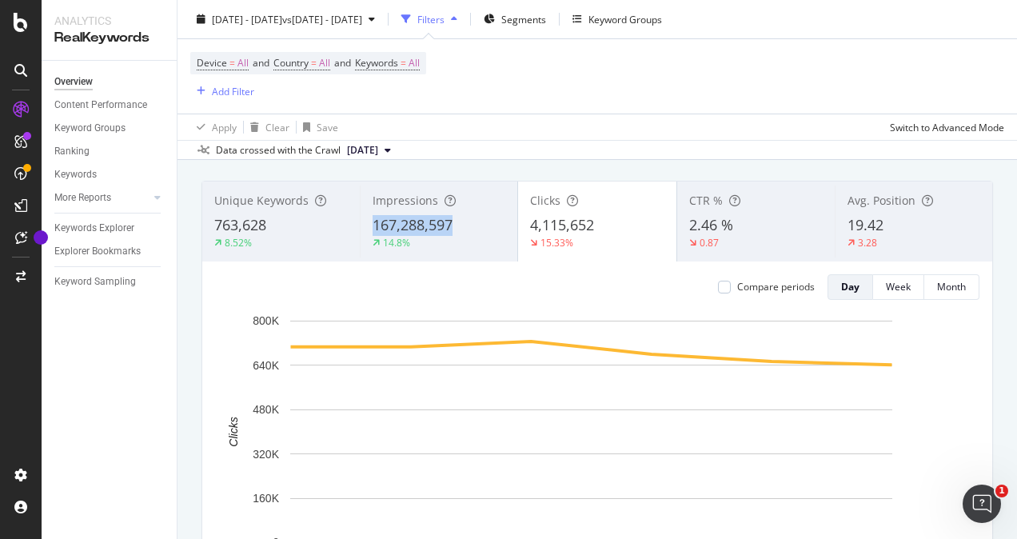
click at [458, 221] on div "Impressions 167,288,597 14.8%" at bounding box center [438, 221] width 157 height 72
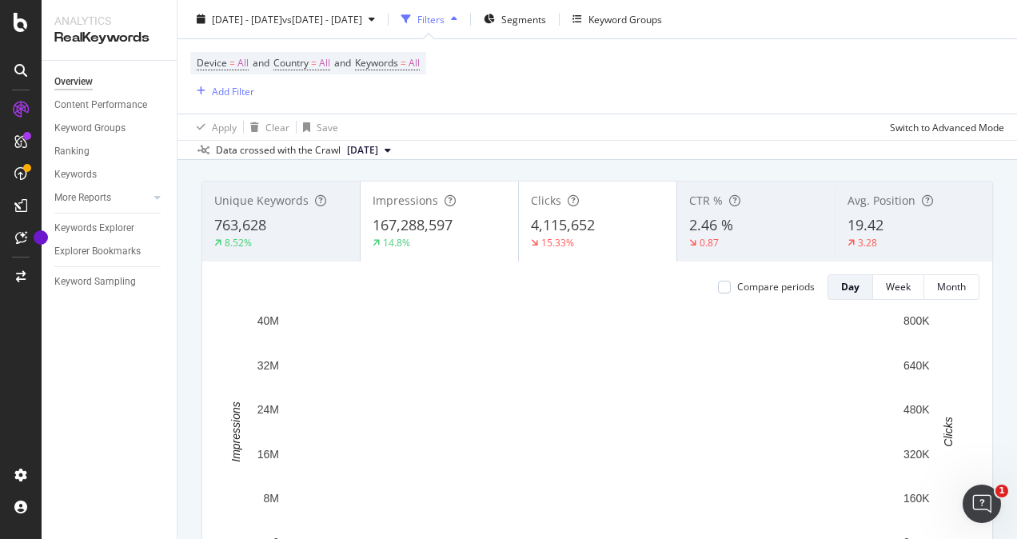
copy span "167,288,597"
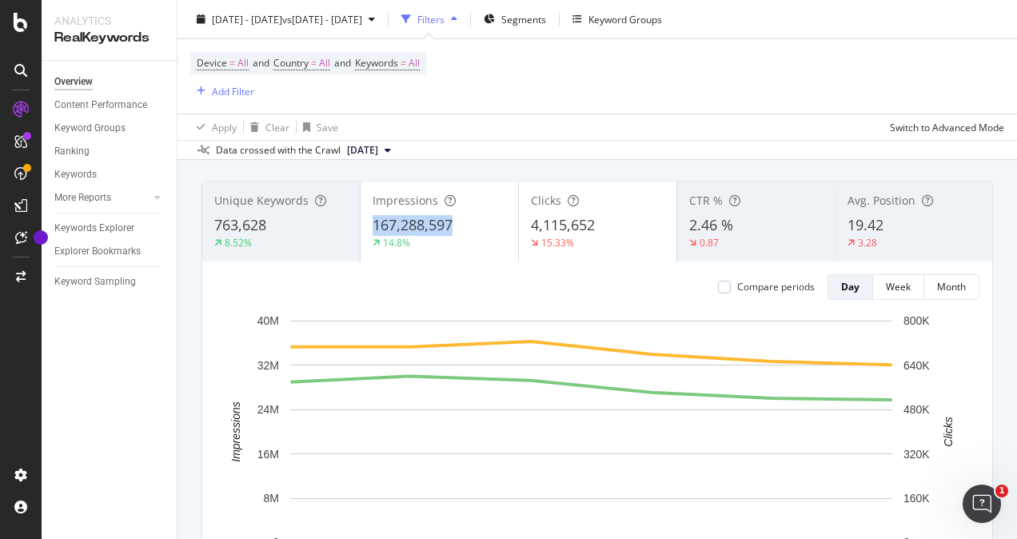
drag, startPoint x: 454, startPoint y: 221, endPoint x: 370, endPoint y: 213, distance: 84.4
click at [370, 213] on div "Impressions 167,288,597 14.8%" at bounding box center [438, 221] width 157 height 72
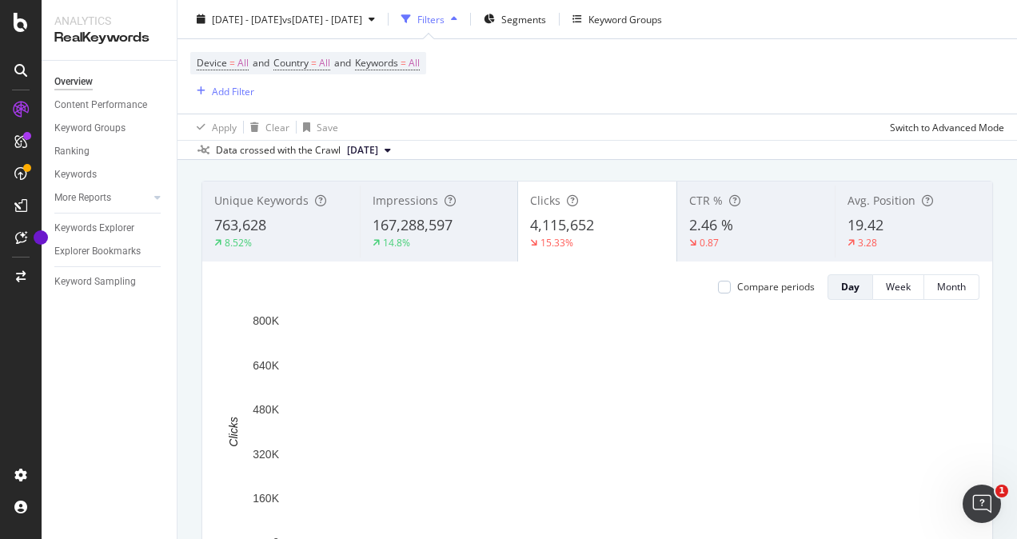
copy span "167,288,597"
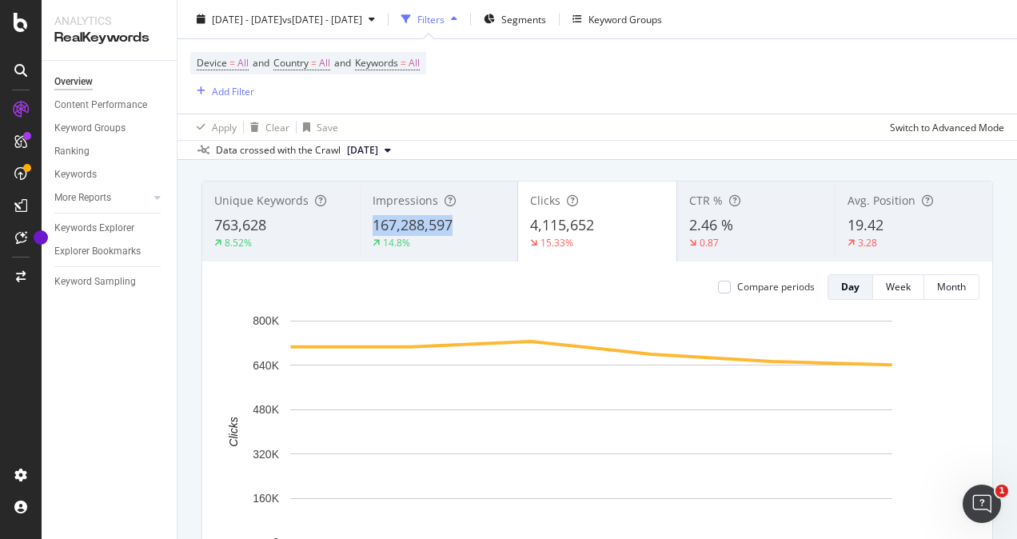
copy span "167,288,597"
drag, startPoint x: 372, startPoint y: 217, endPoint x: 452, endPoint y: 223, distance: 80.9
click at [452, 223] on div "167,288,597" at bounding box center [438, 225] width 133 height 21
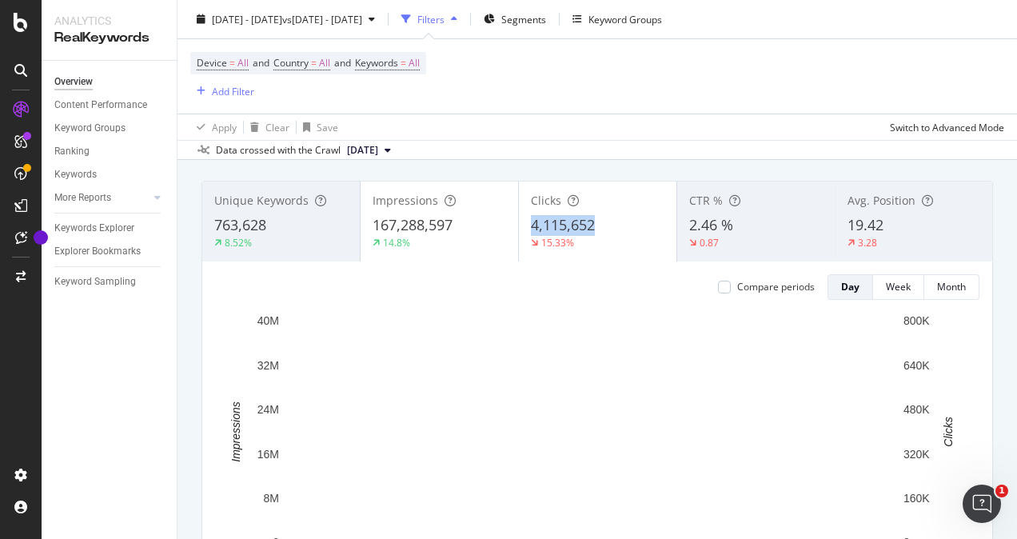
copy span "4,115,652"
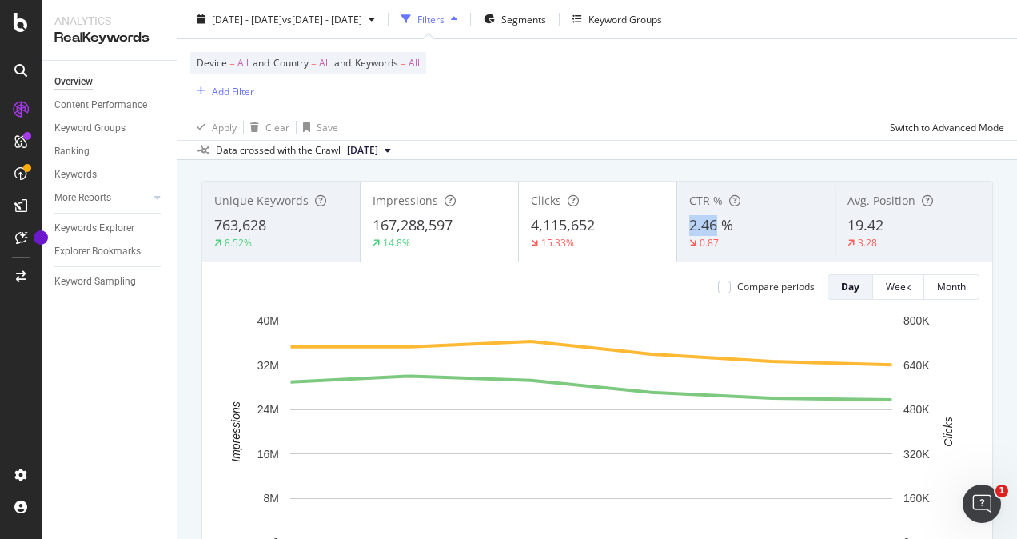
drag, startPoint x: 677, startPoint y: 218, endPoint x: 707, endPoint y: 225, distance: 31.0
click at [707, 225] on div "CTR % 2.46 % 0.87" at bounding box center [755, 221] width 157 height 72
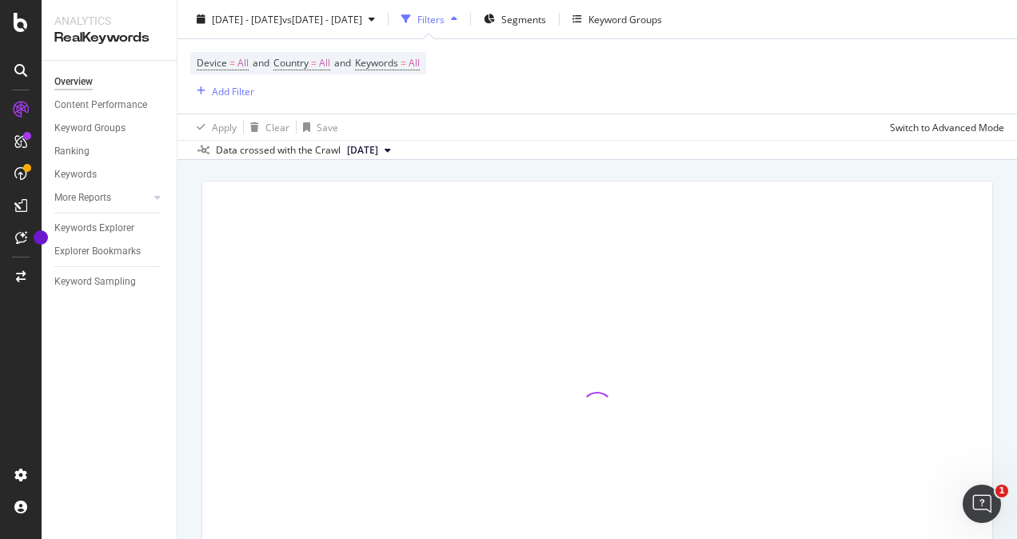
copy span "2.46"
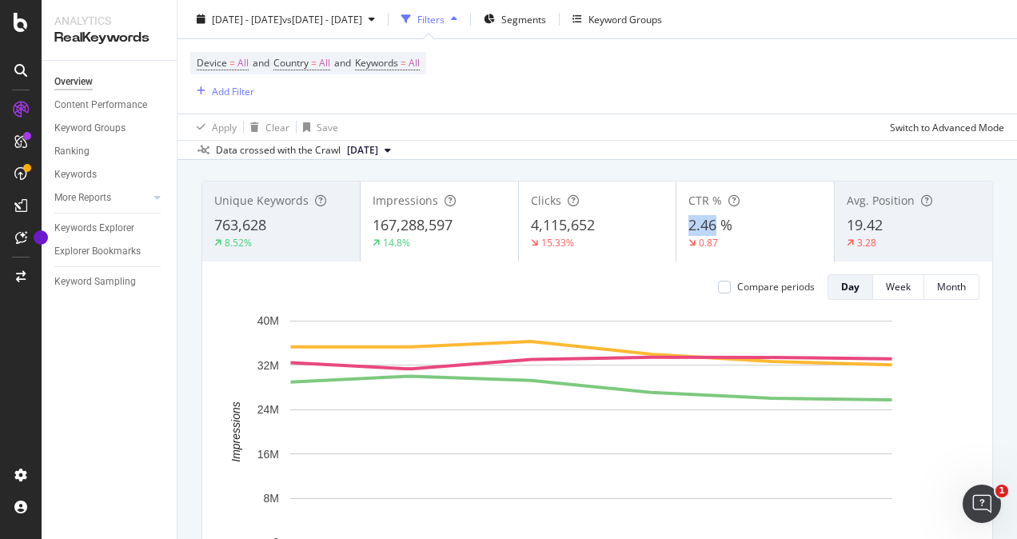
copy span "2.46"
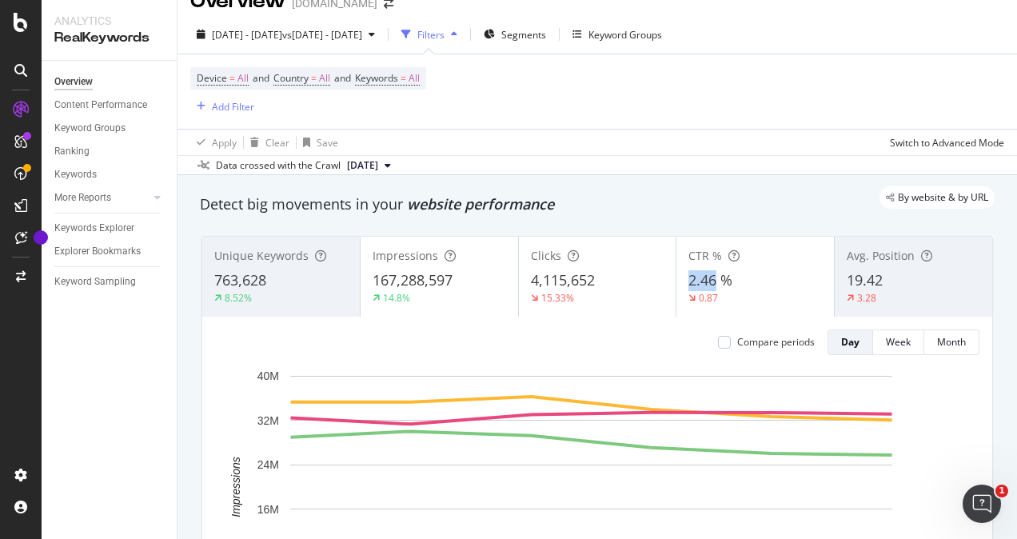
scroll to position [0, 0]
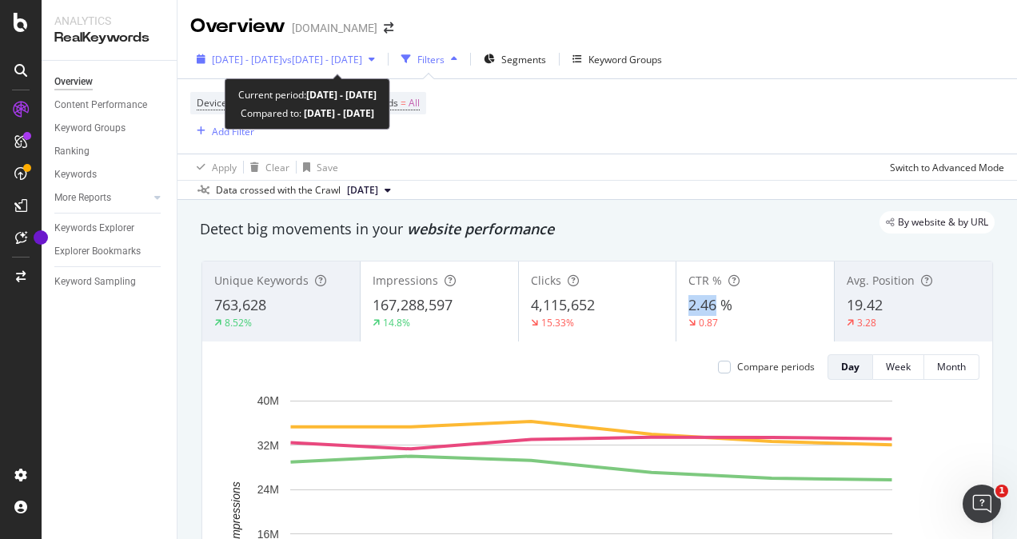
click at [249, 57] on span "[DATE] - [DATE]" at bounding box center [247, 60] width 70 height 14
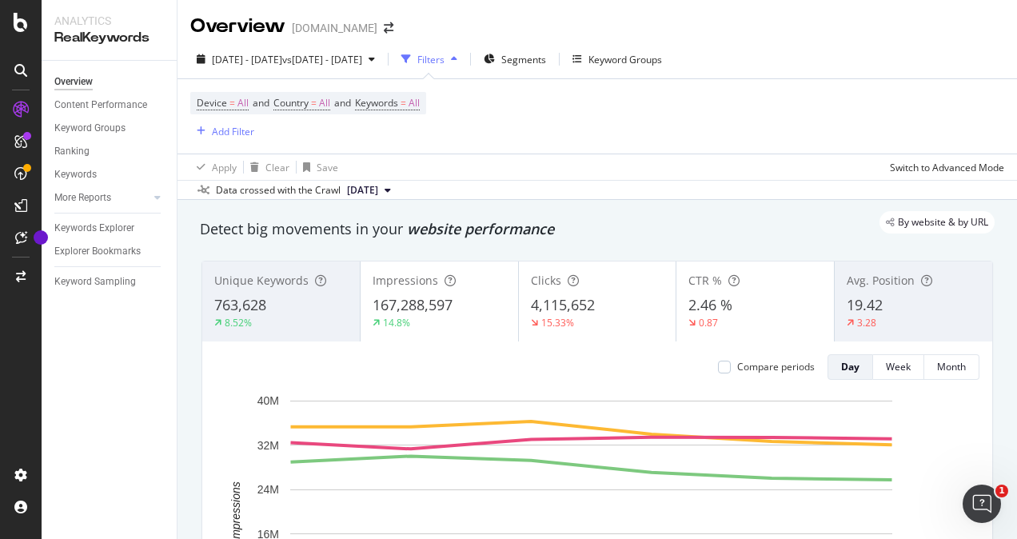
click at [606, 123] on div "Device = All and Country = All and Keywords = All Add Filter" at bounding box center [597, 116] width 814 height 74
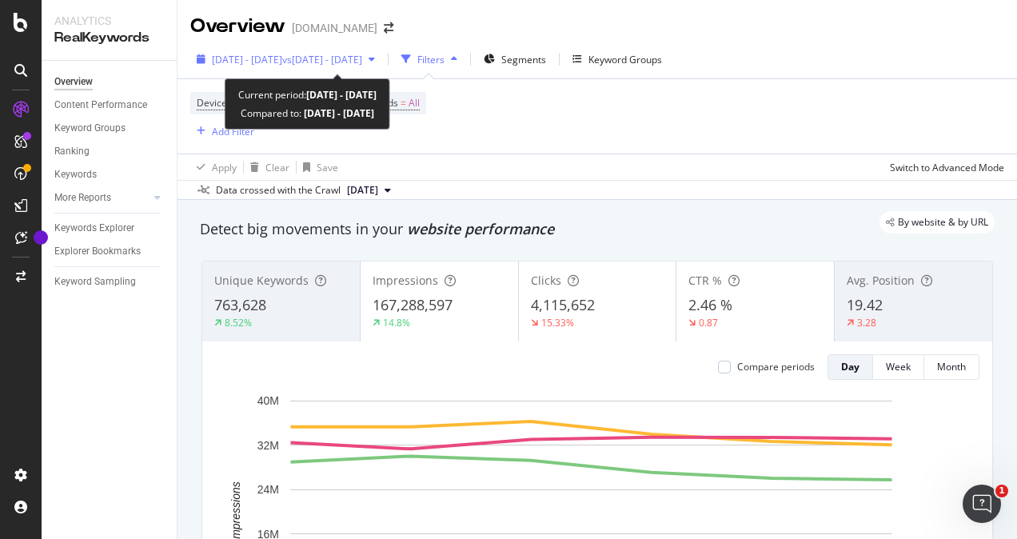
click at [282, 58] on span "[DATE] - [DATE]" at bounding box center [247, 60] width 70 height 14
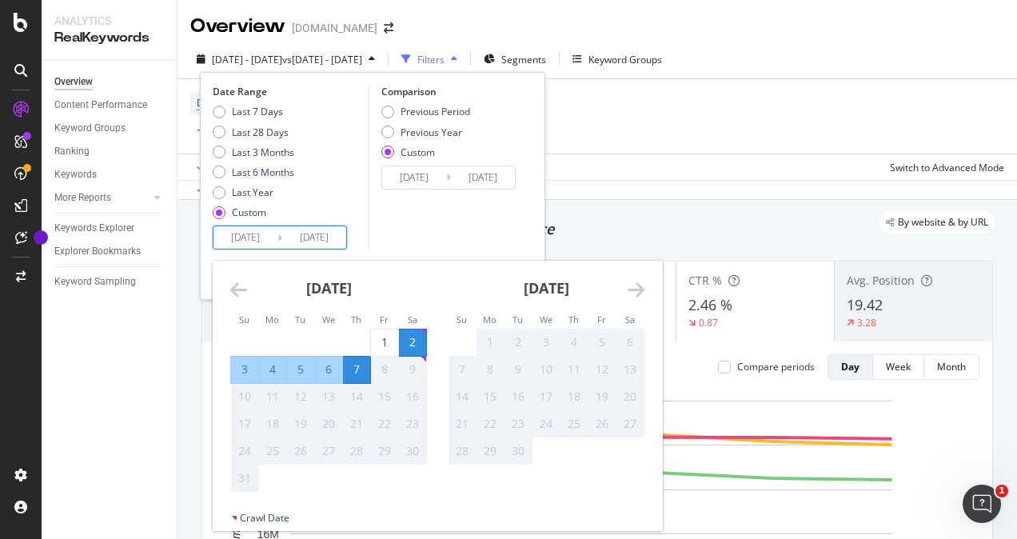
click at [265, 238] on input "[DATE]" at bounding box center [245, 237] width 64 height 22
click at [227, 288] on div "[DATE] 1 2 3 4 5 6 7 8 9 10 11 12 13 14 15 16 17 18 19 20 21 22 23 24 25 26 27 …" at bounding box center [328, 377] width 217 height 232
click at [235, 288] on icon "Move backward to switch to the previous month." at bounding box center [238, 289] width 17 height 19
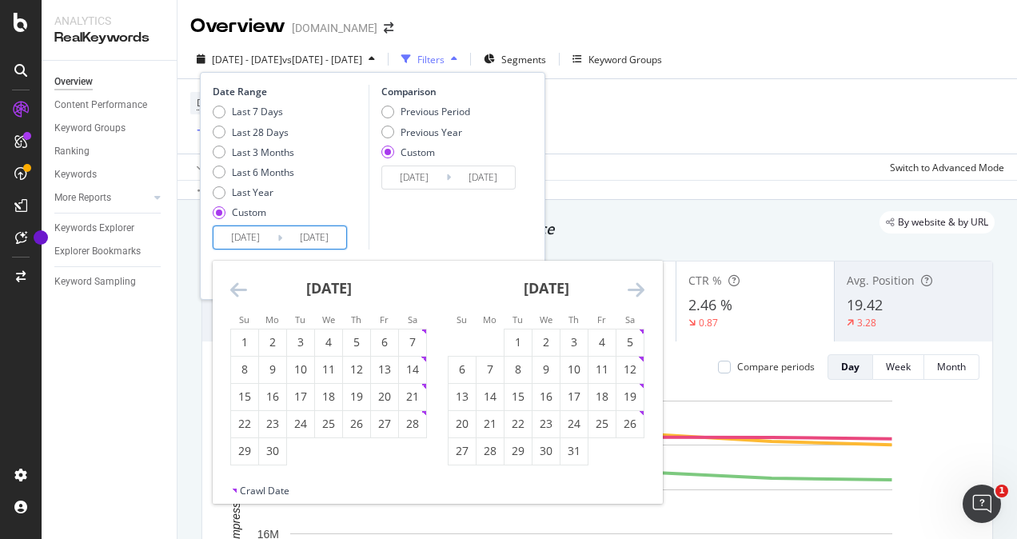
click at [235, 288] on icon "Move backward to switch to the previous month." at bounding box center [238, 289] width 17 height 19
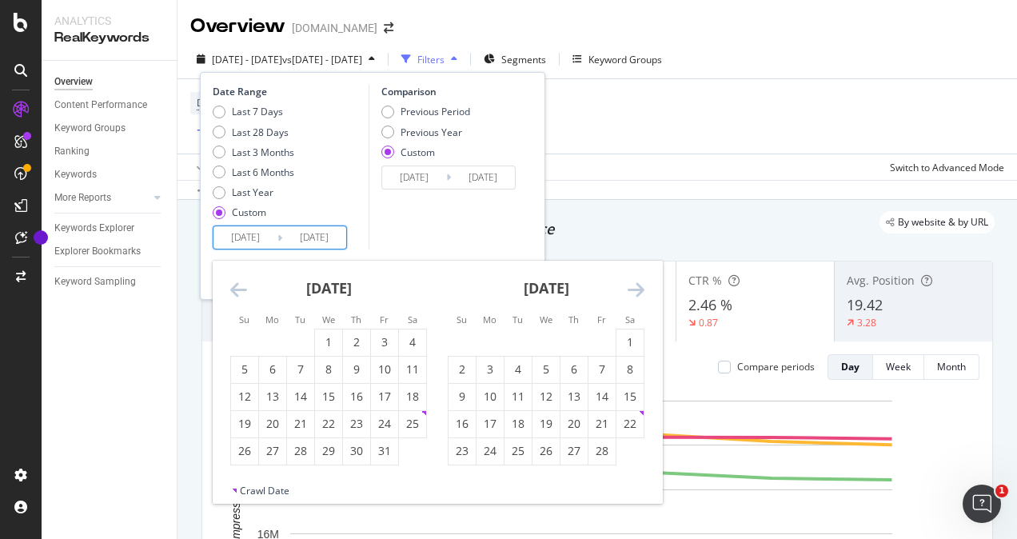
click at [235, 288] on icon "Move backward to switch to the previous month." at bounding box center [238, 289] width 17 height 19
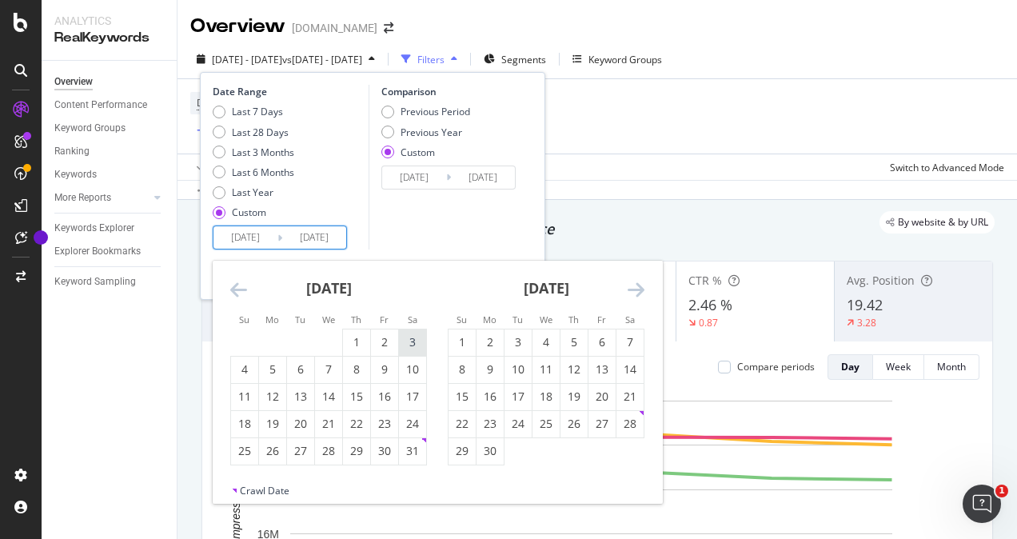
click at [412, 344] on div "3" at bounding box center [412, 342] width 27 height 16
type input "[DATE]"
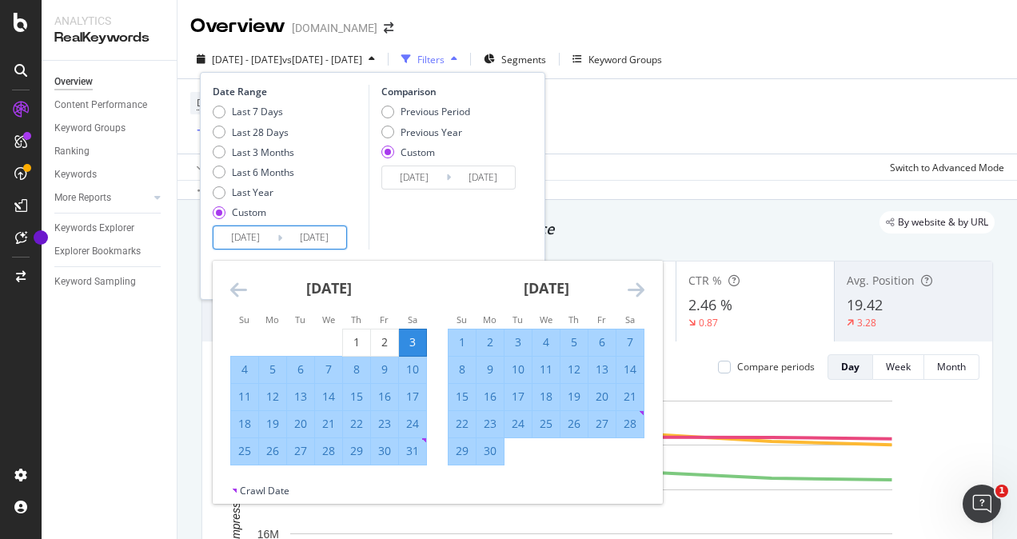
click at [383, 368] on div "9" at bounding box center [384, 369] width 27 height 16
type input "[DATE]"
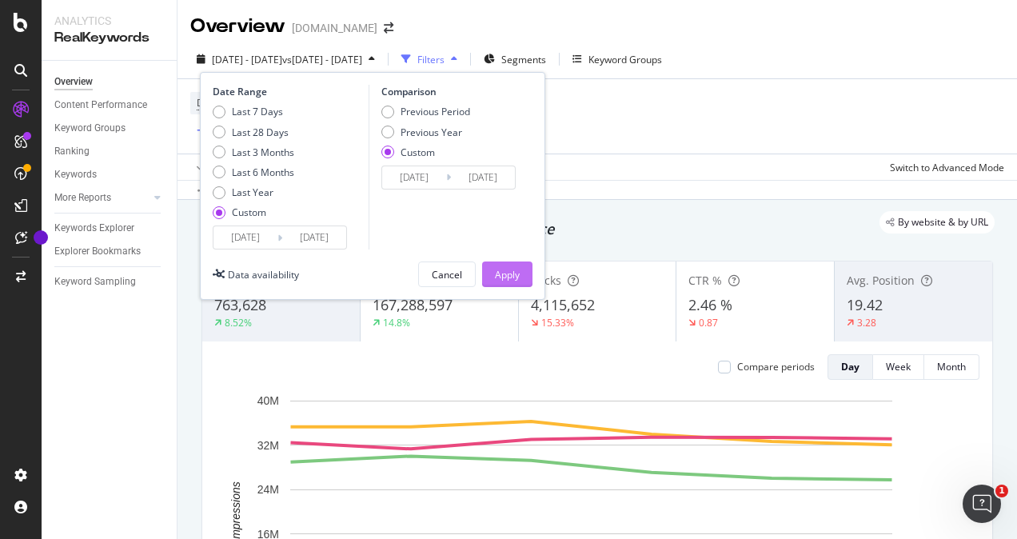
click at [504, 265] on div "Apply" at bounding box center [507, 274] width 25 height 24
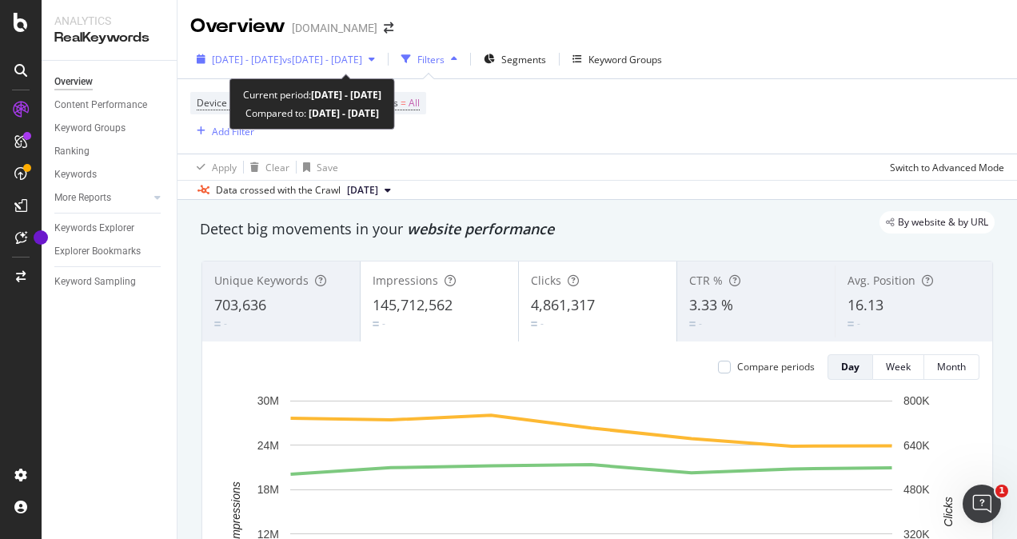
click at [282, 58] on span "[DATE] - [DATE]" at bounding box center [247, 60] width 70 height 14
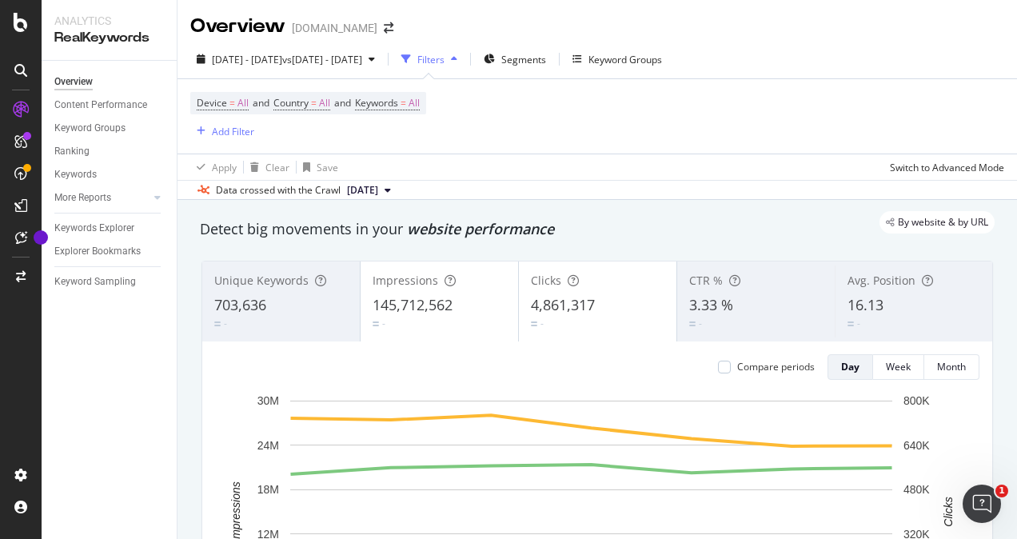
click at [628, 189] on div "Data crossed with the Crawl [DATE]" at bounding box center [596, 189] width 839 height 19
drag, startPoint x: 526, startPoint y: 297, endPoint x: 599, endPoint y: 297, distance: 73.5
click at [599, 297] on div "4,861,317" at bounding box center [597, 305] width 133 height 21
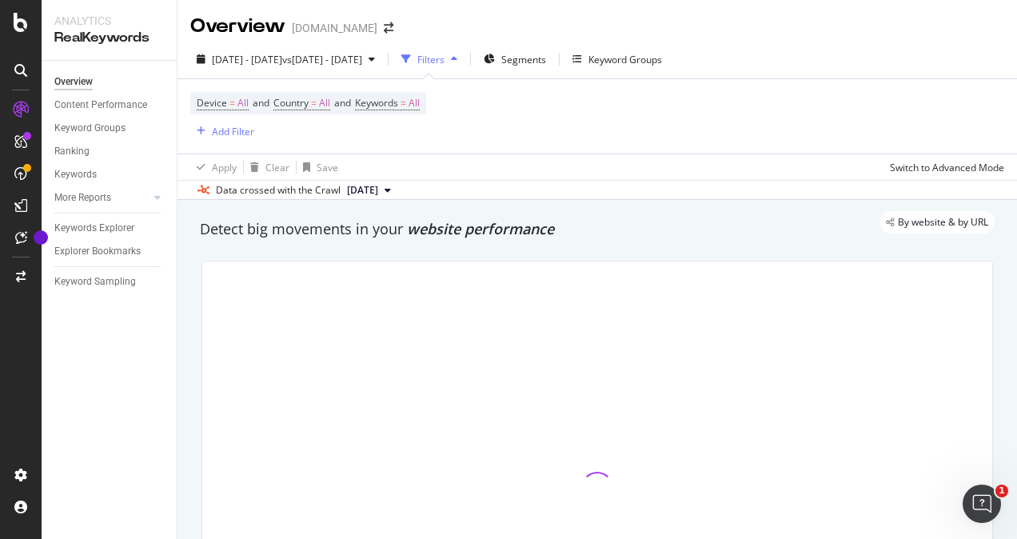
copy span "4,861,317"
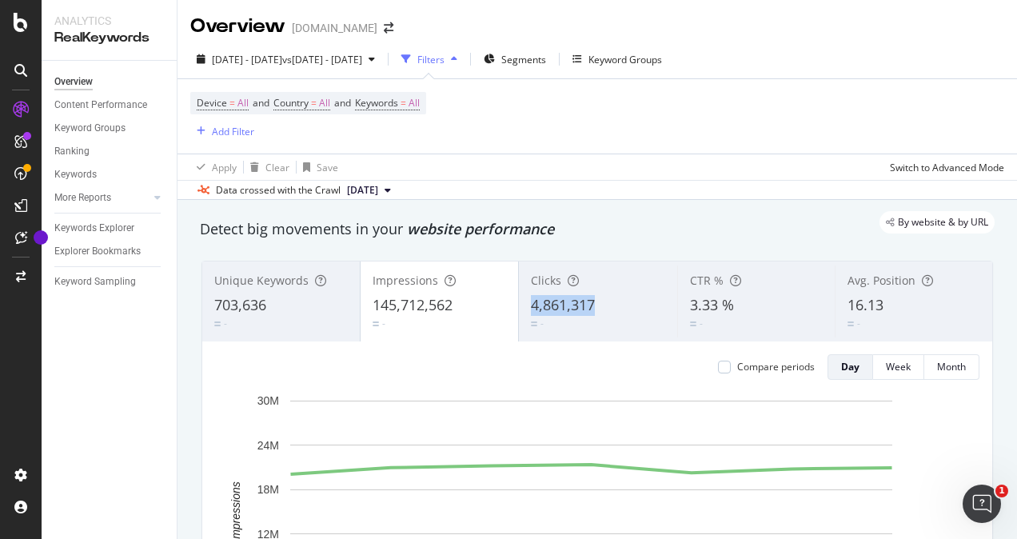
drag, startPoint x: 601, startPoint y: 301, endPoint x: 528, endPoint y: 297, distance: 73.6
click at [531, 297] on div "4,861,317" at bounding box center [597, 305] width 133 height 21
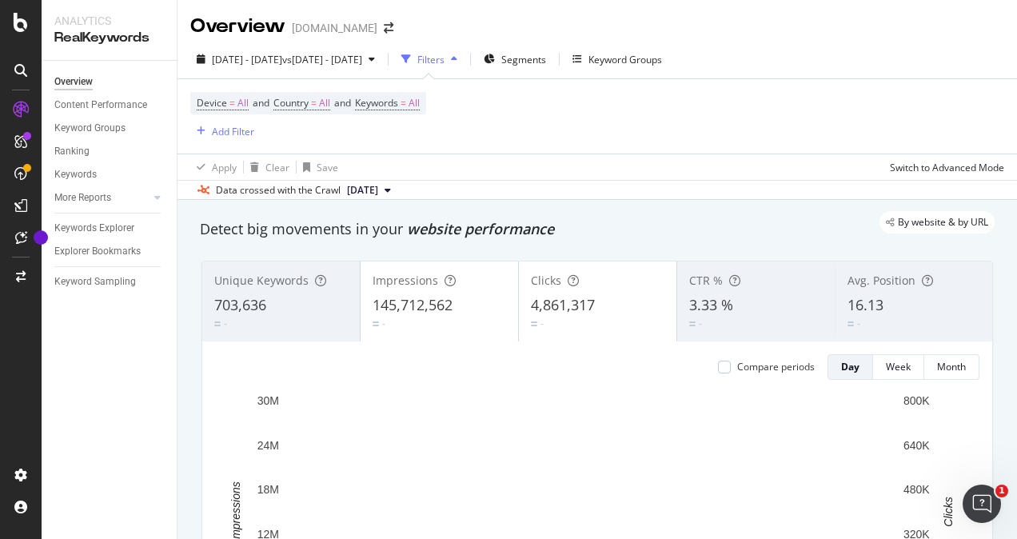
copy span "4,861,317"
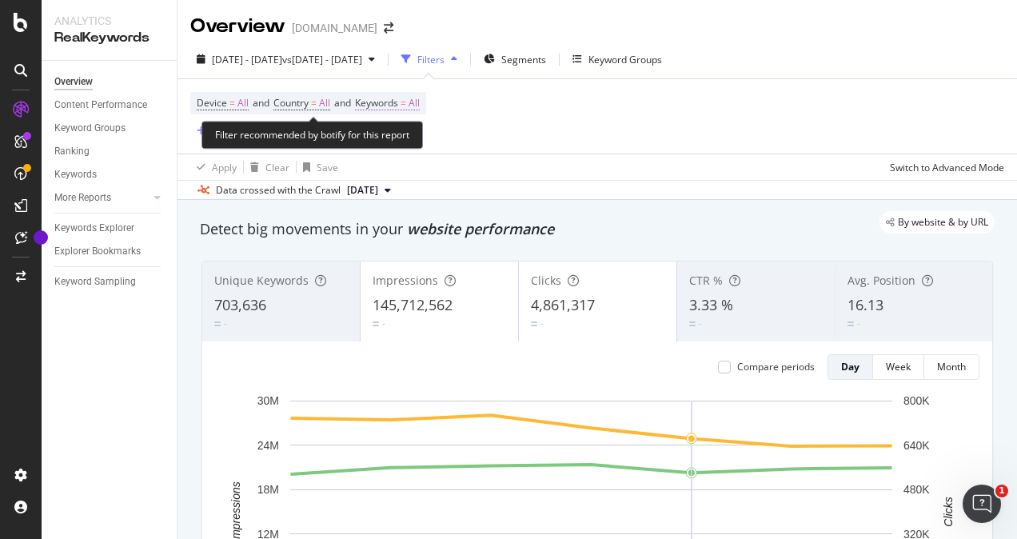
click at [386, 108] on span "Keywords" at bounding box center [376, 103] width 43 height 14
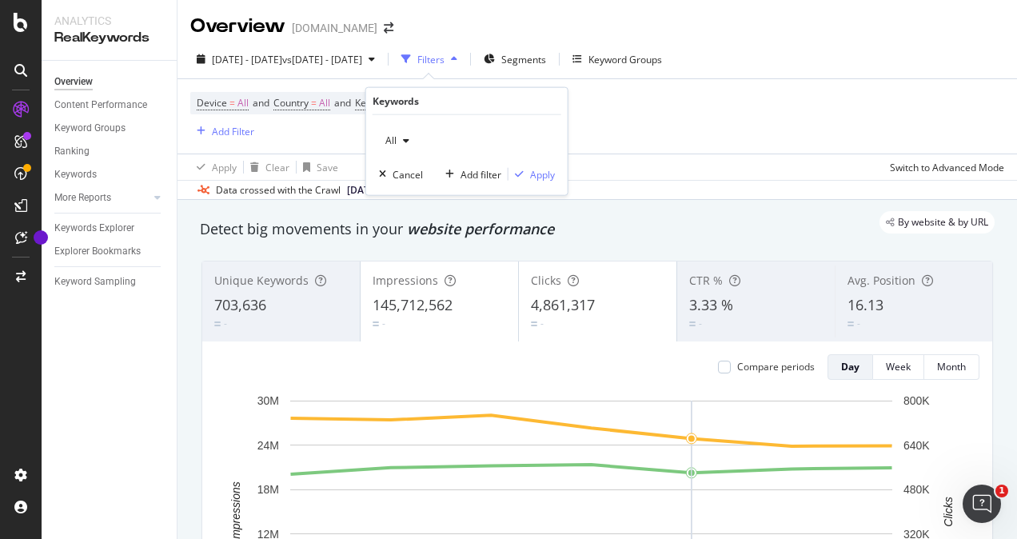
click at [404, 137] on icon "button" at bounding box center [406, 141] width 6 height 10
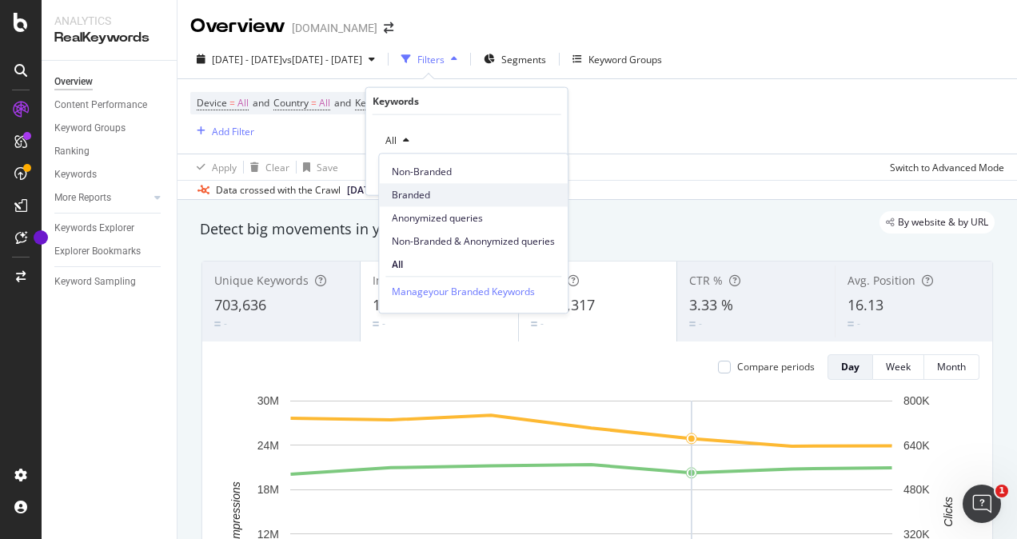
click at [406, 191] on span "Branded" at bounding box center [473, 195] width 163 height 14
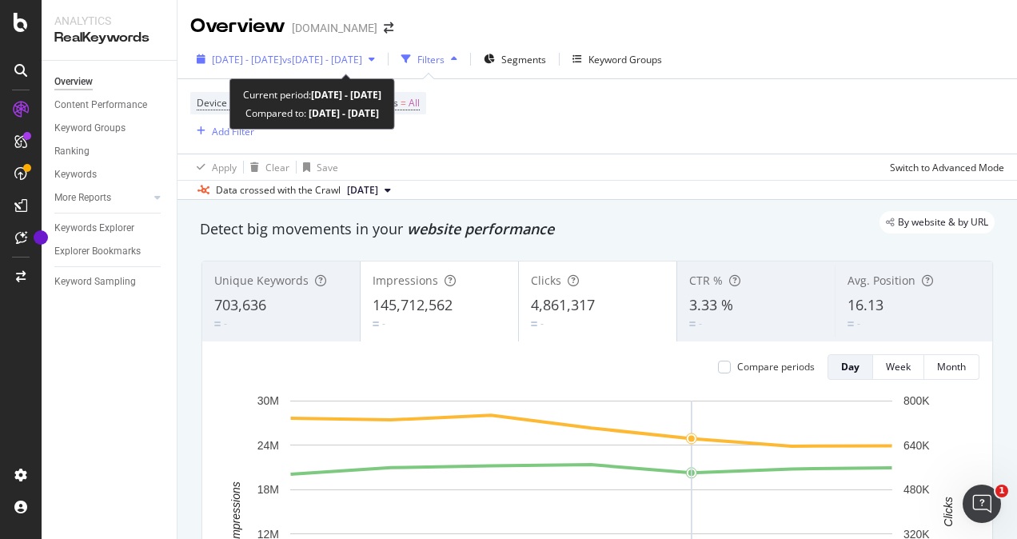
click at [265, 54] on span "[DATE] - [DATE]" at bounding box center [247, 60] width 70 height 14
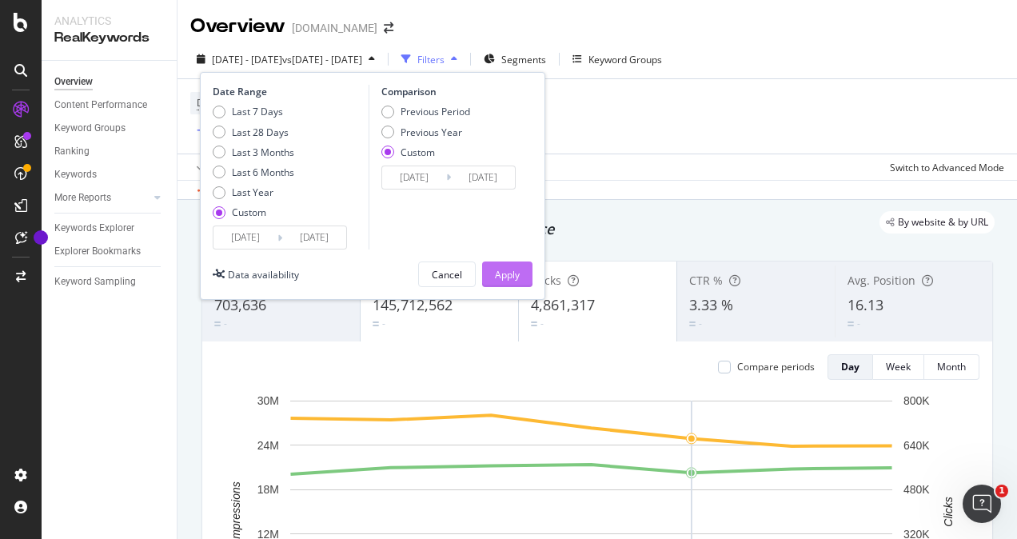
click at [513, 270] on div "Apply" at bounding box center [507, 275] width 25 height 14
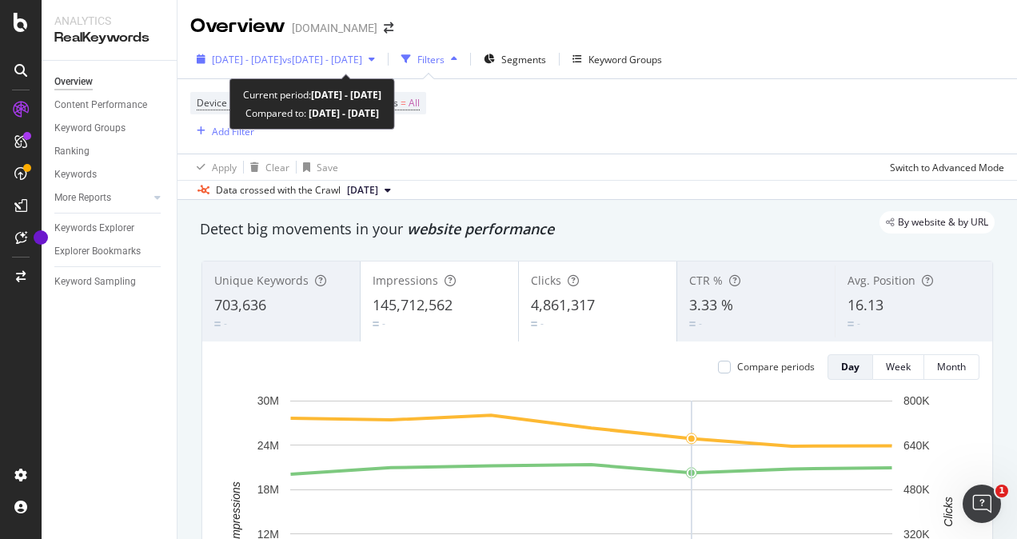
click at [269, 60] on span "[DATE] - [DATE]" at bounding box center [247, 60] width 70 height 14
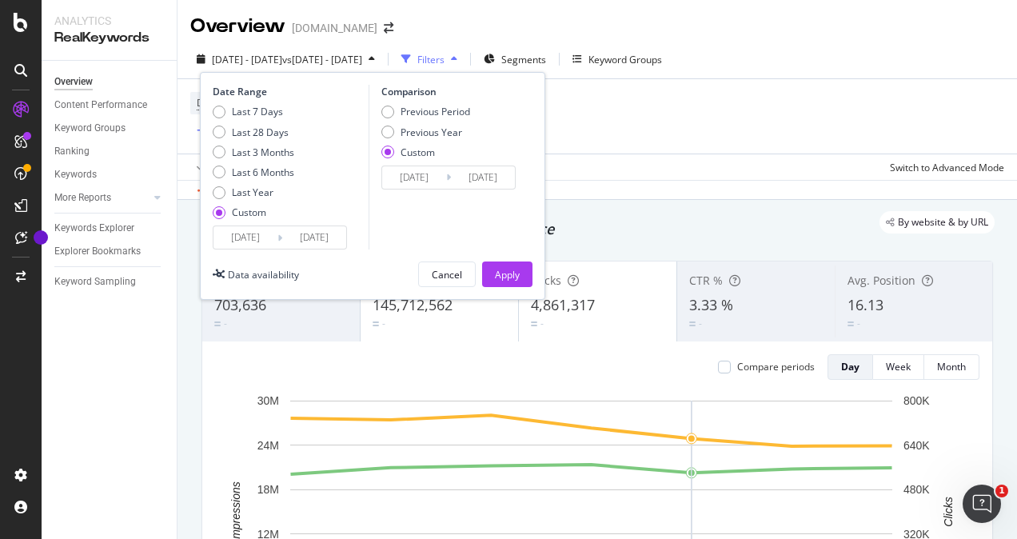
click at [237, 237] on input "[DATE]" at bounding box center [245, 237] width 64 height 22
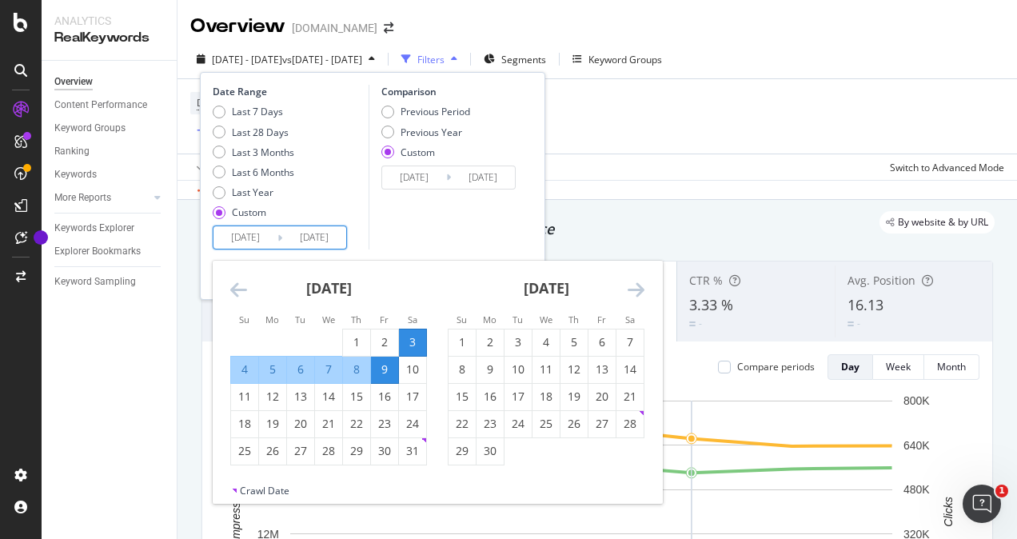
click at [631, 290] on icon "Move forward to switch to the next month." at bounding box center [635, 289] width 17 height 19
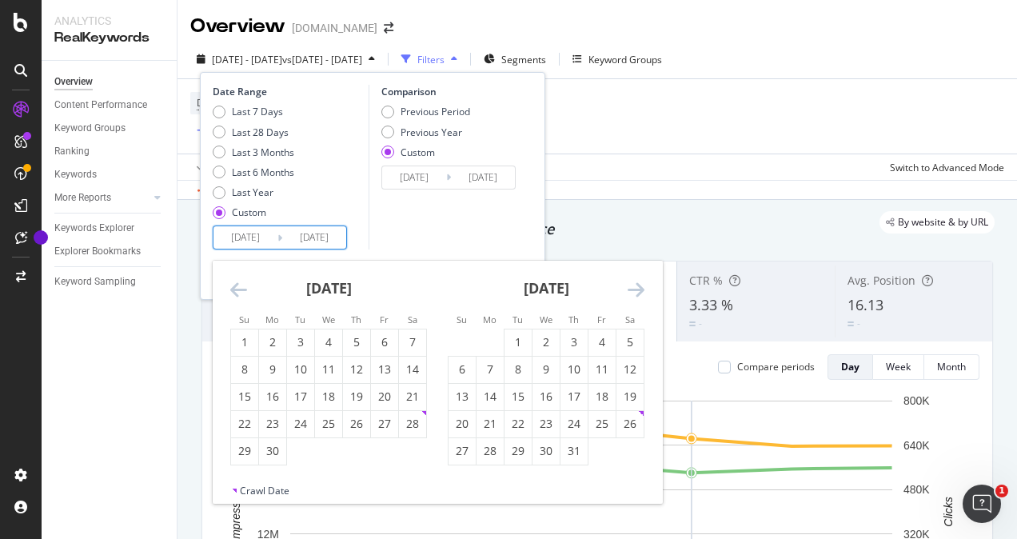
click at [631, 290] on icon "Move forward to switch to the next month." at bounding box center [635, 289] width 17 height 19
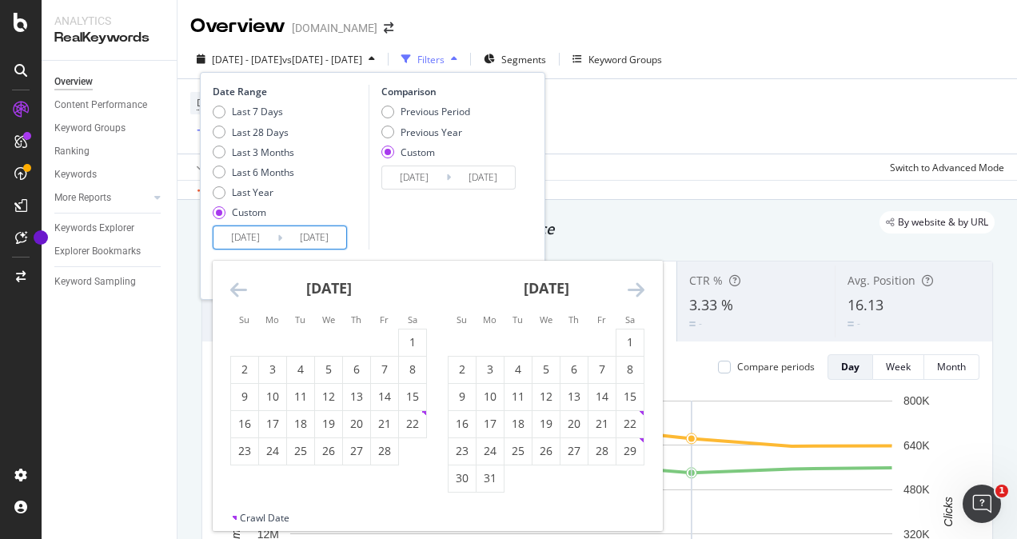
click at [631, 290] on icon "Move forward to switch to the next month." at bounding box center [635, 289] width 17 height 19
click at [630, 289] on icon "Move forward to switch to the next month." at bounding box center [635, 289] width 17 height 19
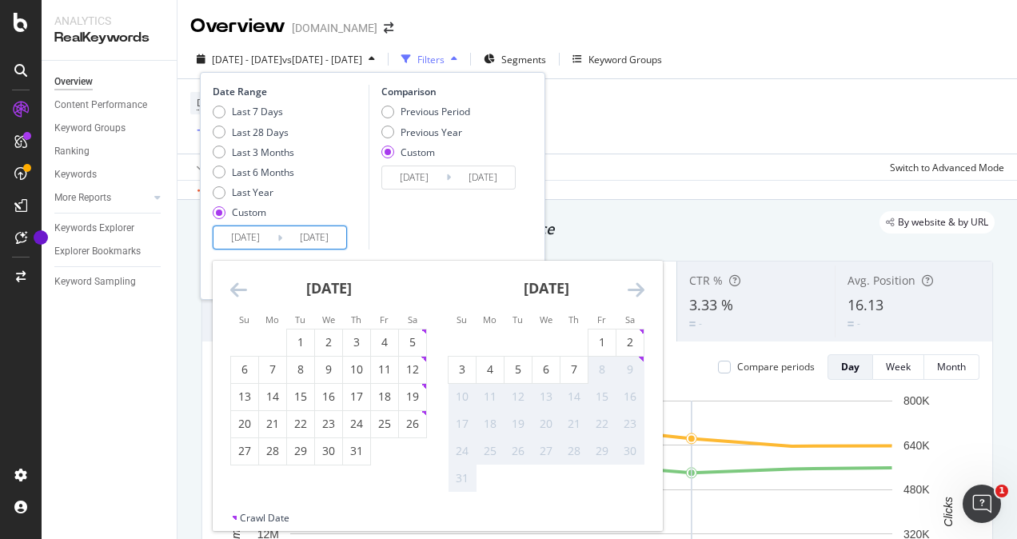
click at [630, 289] on icon "Move forward to switch to the next month." at bounding box center [635, 289] width 17 height 19
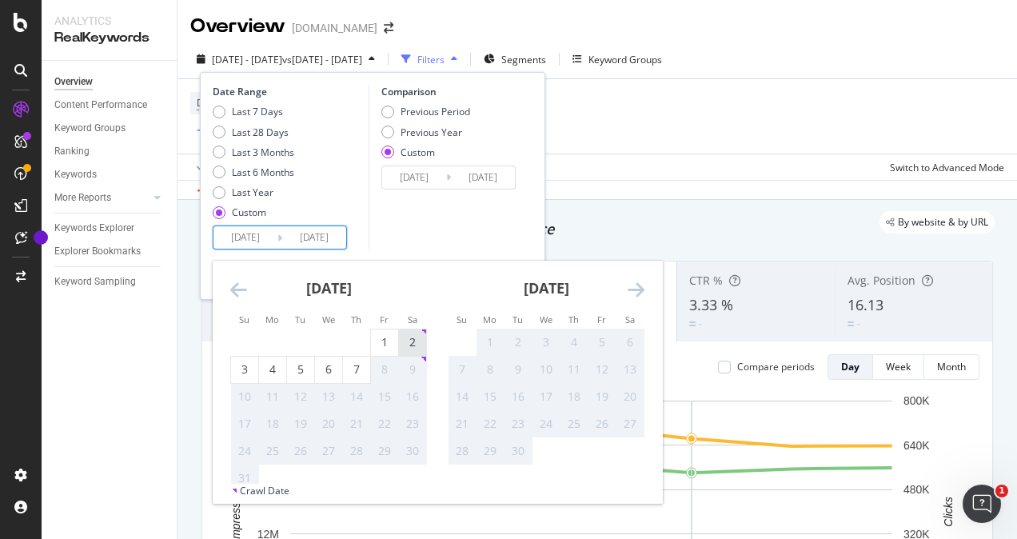
click at [409, 339] on div "2" at bounding box center [412, 342] width 27 height 16
type input "[DATE]"
click at [310, 239] on input "[DATE]" at bounding box center [314, 237] width 64 height 22
click at [337, 239] on input "[DATE]" at bounding box center [314, 237] width 64 height 22
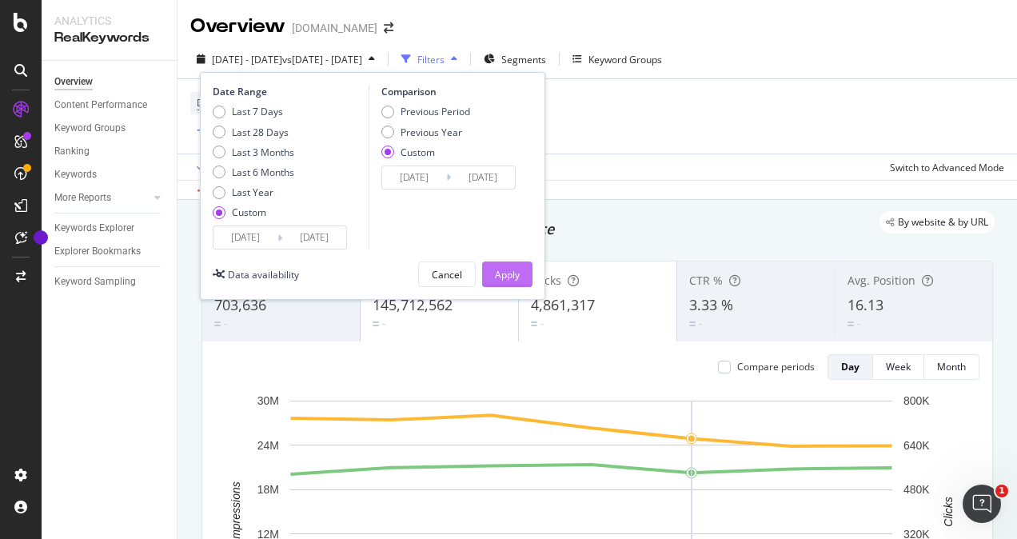
type input "[DATE]"
click at [508, 270] on div "Apply" at bounding box center [507, 275] width 25 height 14
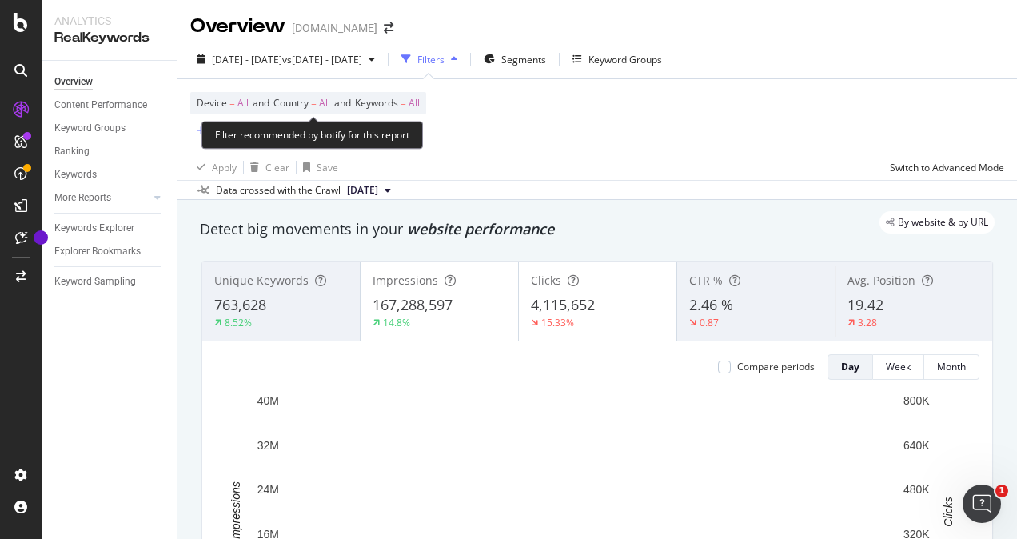
click at [393, 99] on span "Keywords" at bounding box center [376, 103] width 43 height 14
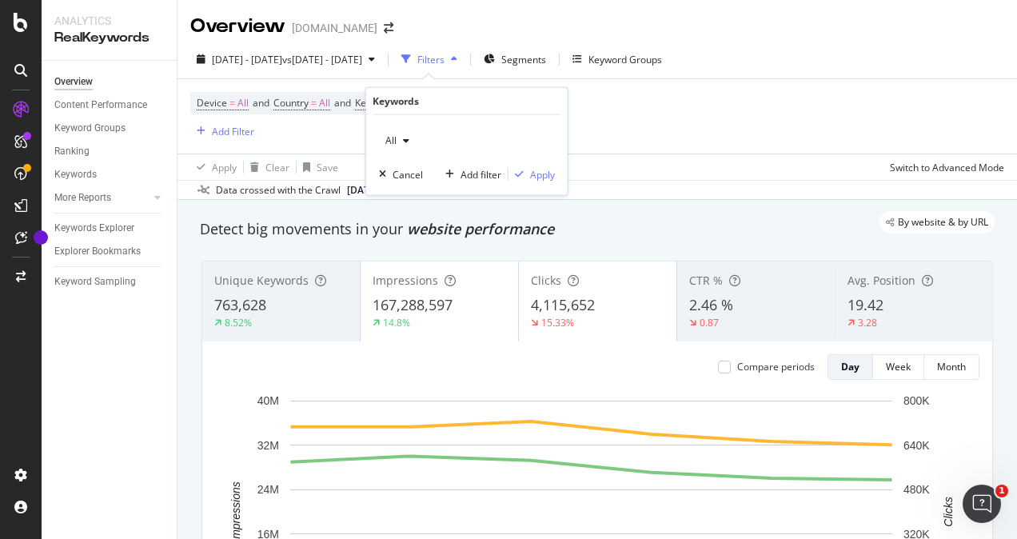
click at [404, 144] on icon "button" at bounding box center [406, 141] width 6 height 10
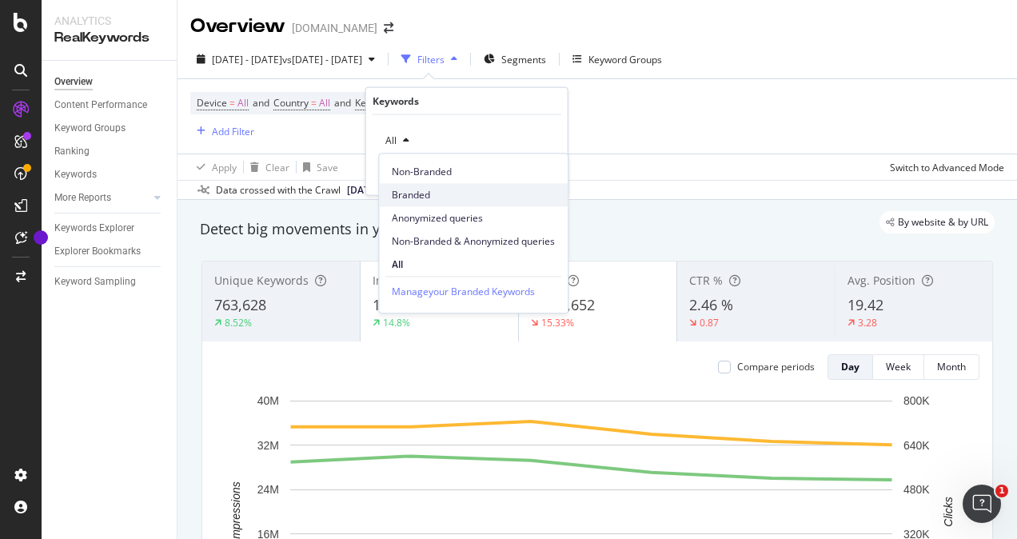
click at [414, 190] on span "Branded" at bounding box center [473, 195] width 163 height 14
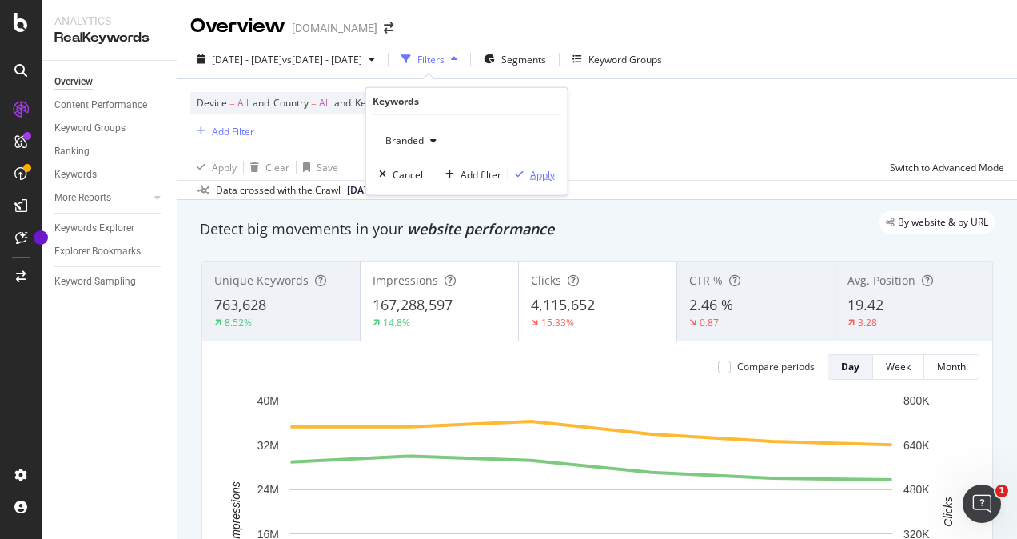
click at [537, 168] on div "Apply" at bounding box center [542, 174] width 25 height 14
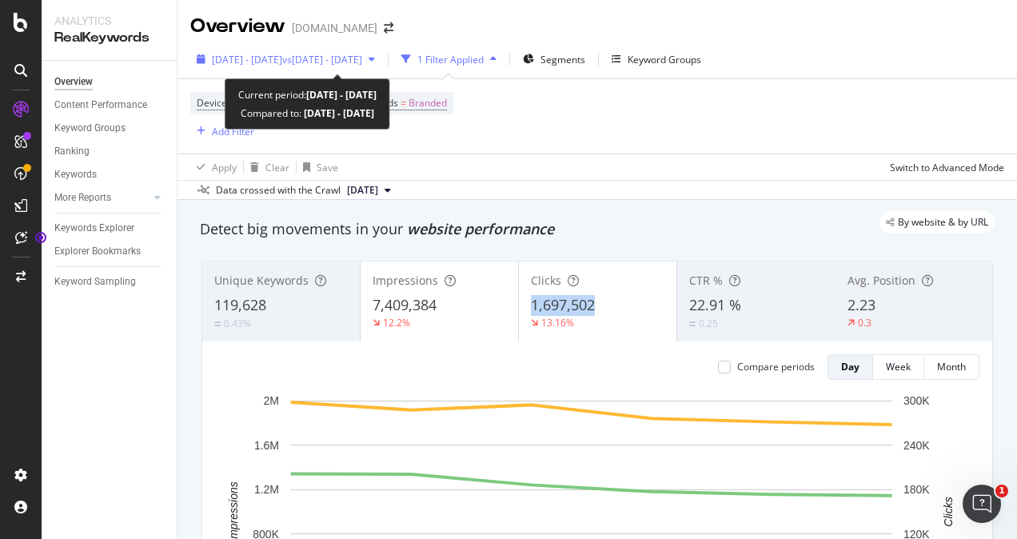
click at [282, 58] on span "[DATE] - [DATE]" at bounding box center [247, 60] width 70 height 14
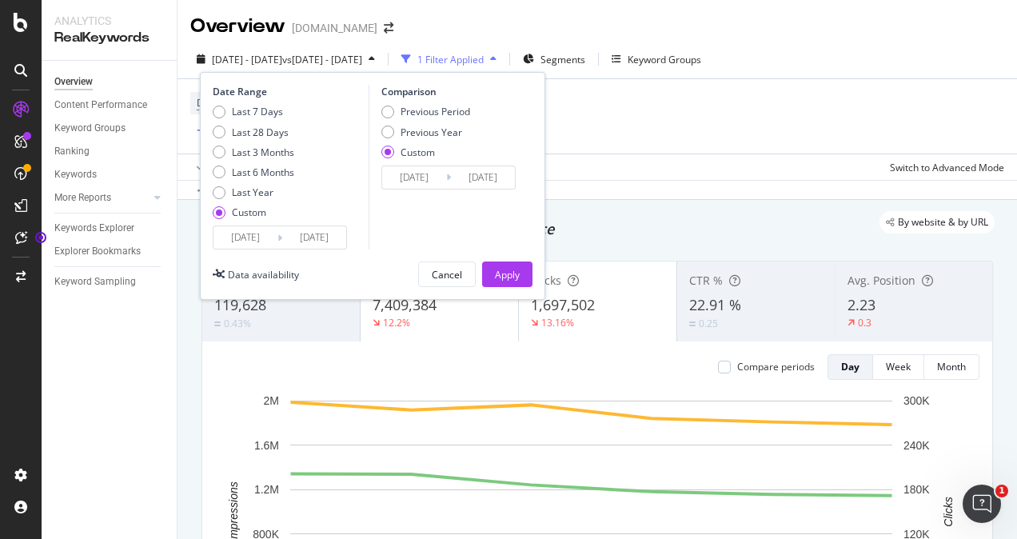
click at [257, 235] on input "[DATE]" at bounding box center [245, 237] width 64 height 22
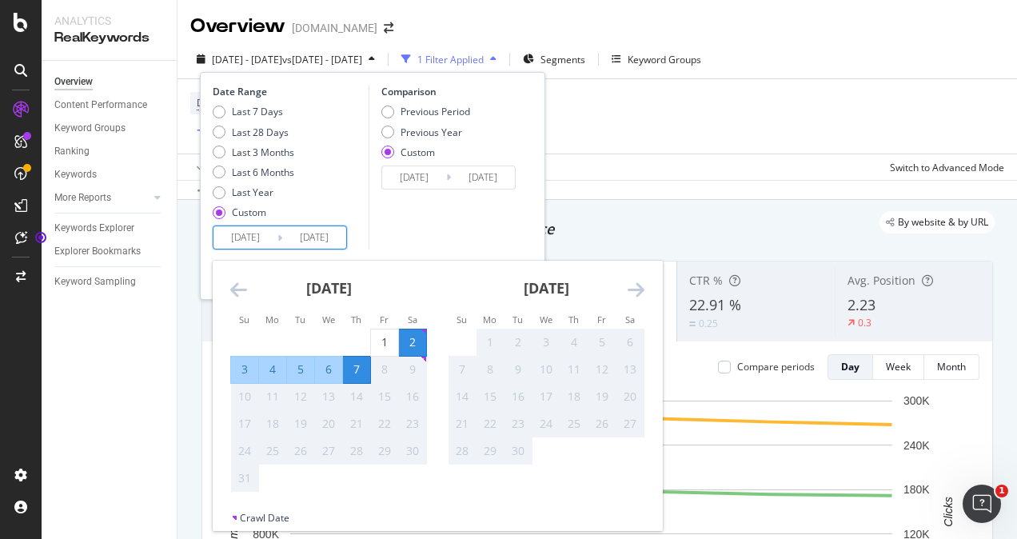
click at [237, 283] on icon "Move backward to switch to the previous month." at bounding box center [238, 289] width 17 height 19
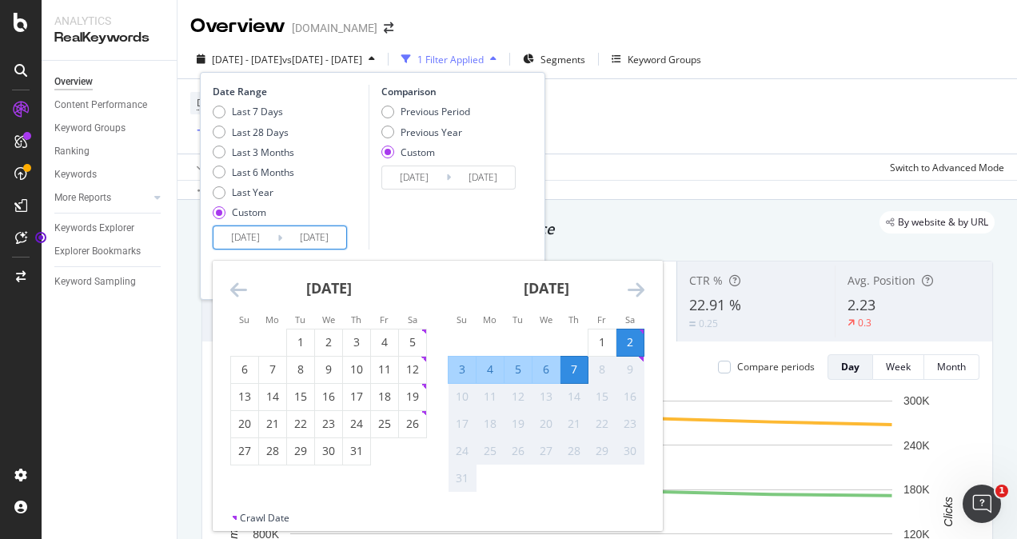
click at [237, 283] on icon "Move backward to switch to the previous month." at bounding box center [238, 289] width 17 height 19
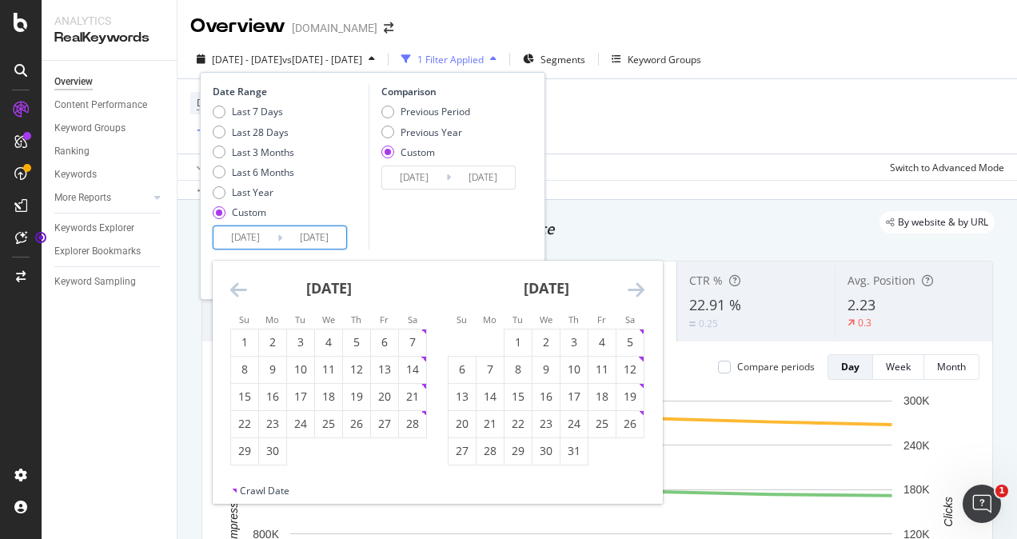
click at [237, 283] on icon "Move backward to switch to the previous month." at bounding box center [238, 289] width 17 height 19
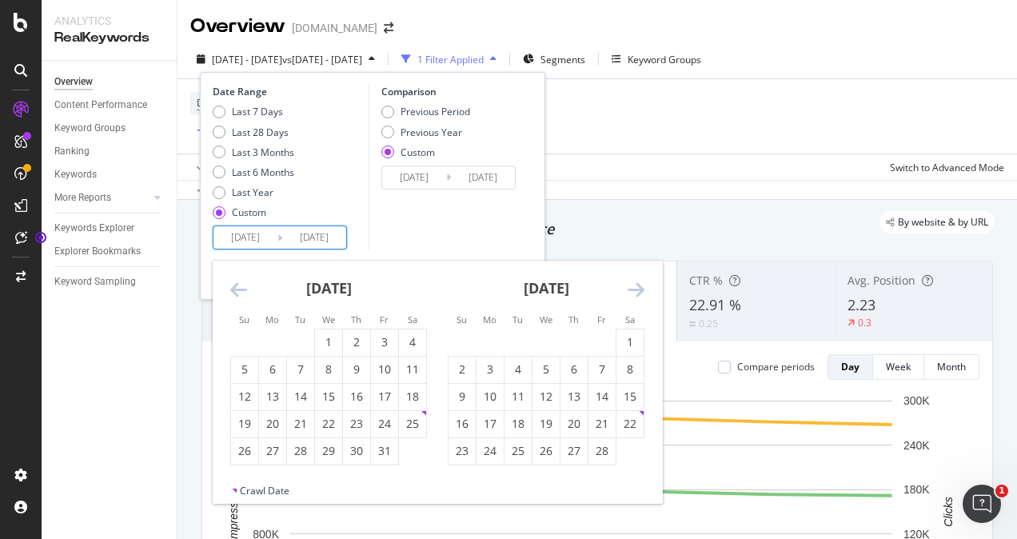
click at [237, 283] on icon "Move backward to switch to the previous month." at bounding box center [238, 289] width 17 height 19
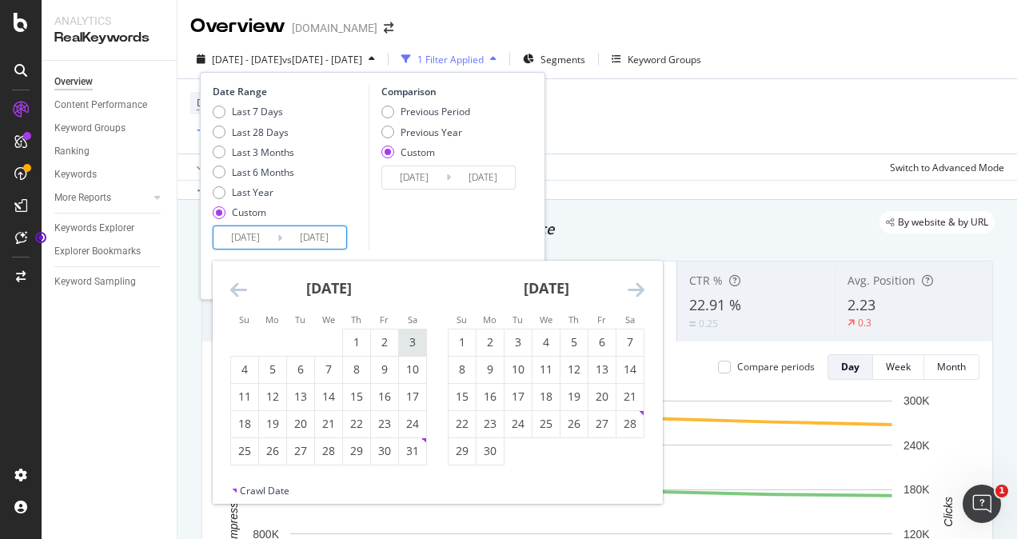
click at [410, 334] on div "3" at bounding box center [412, 342] width 27 height 16
type input "[DATE]"
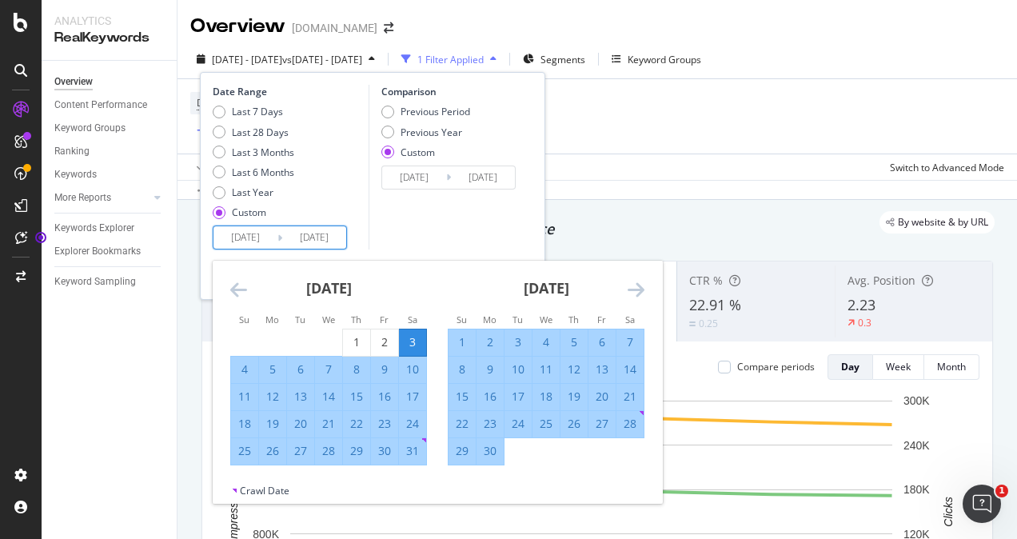
click at [384, 368] on div "9" at bounding box center [384, 369] width 27 height 16
type input "[DATE]"
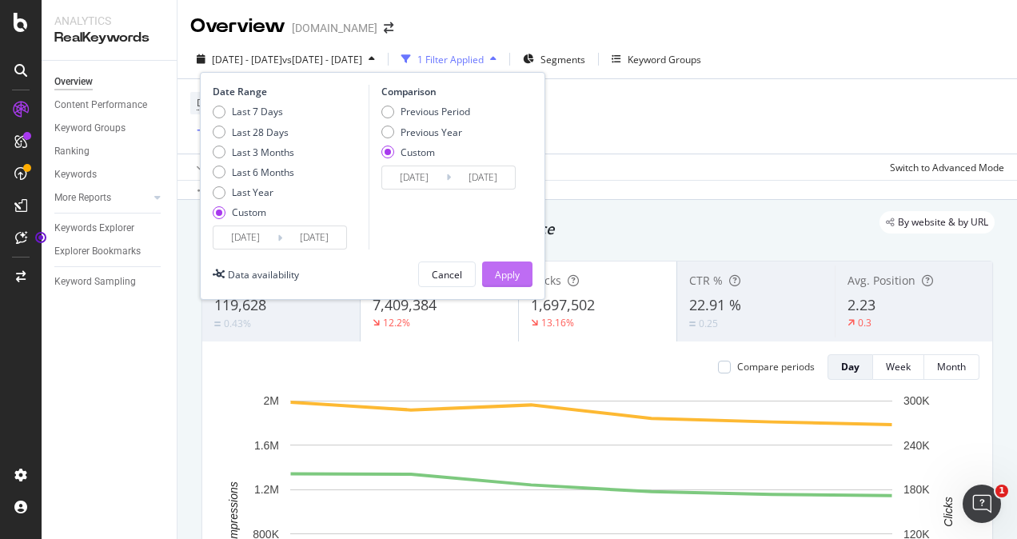
click at [497, 271] on div "Apply" at bounding box center [507, 275] width 25 height 14
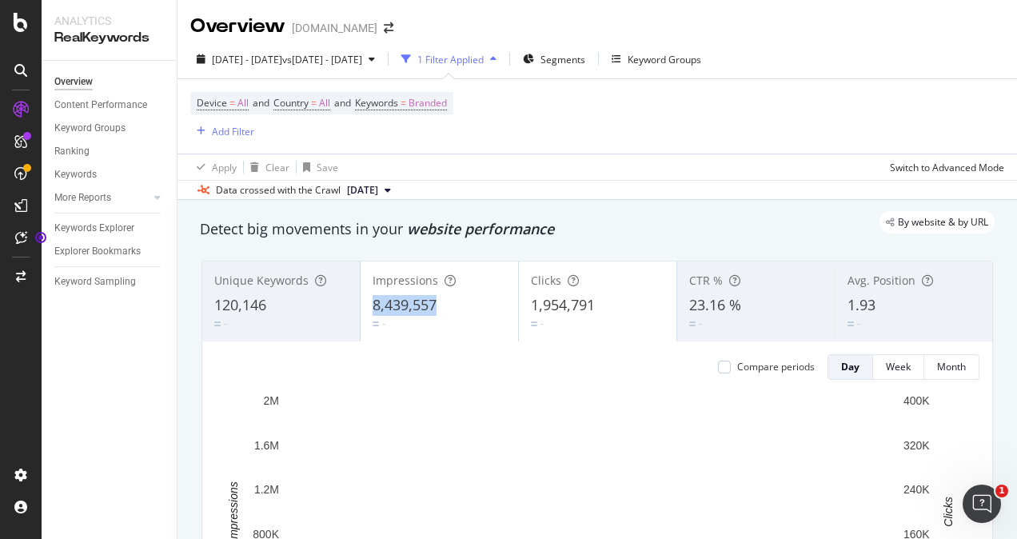
drag, startPoint x: 368, startPoint y: 302, endPoint x: 432, endPoint y: 307, distance: 64.1
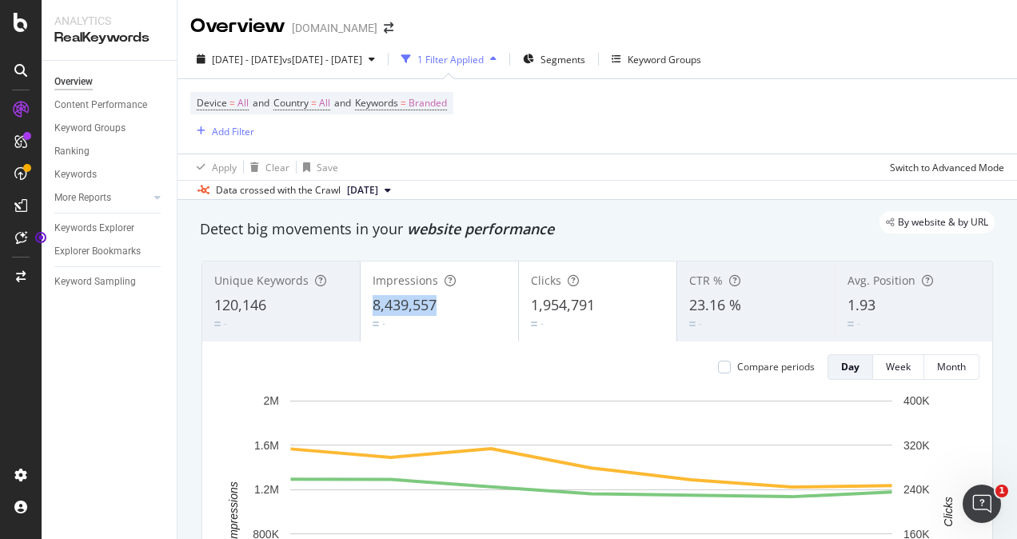
click at [432, 307] on div "Impressions 8,439,557 -" at bounding box center [438, 301] width 157 height 72
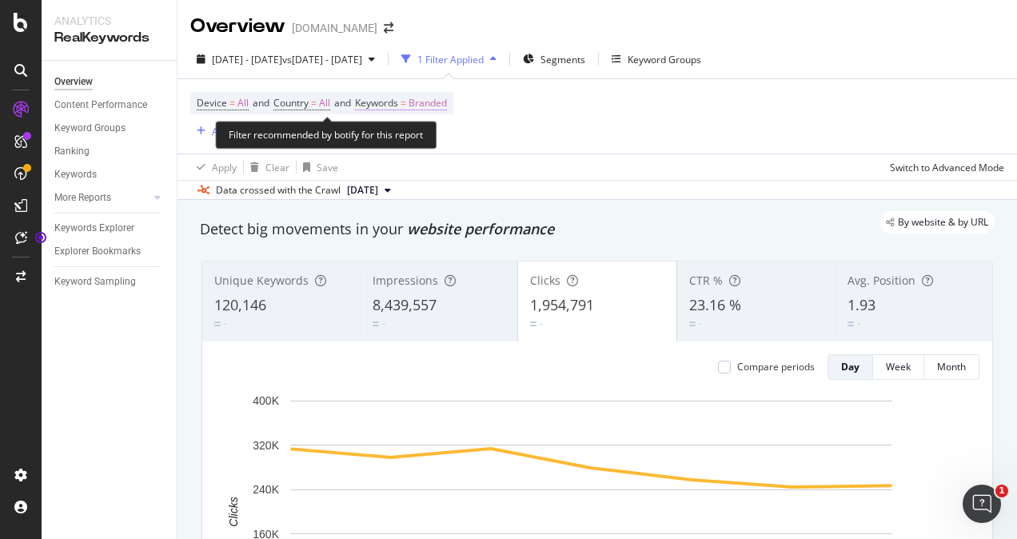
click at [447, 98] on span "Branded" at bounding box center [427, 103] width 38 height 22
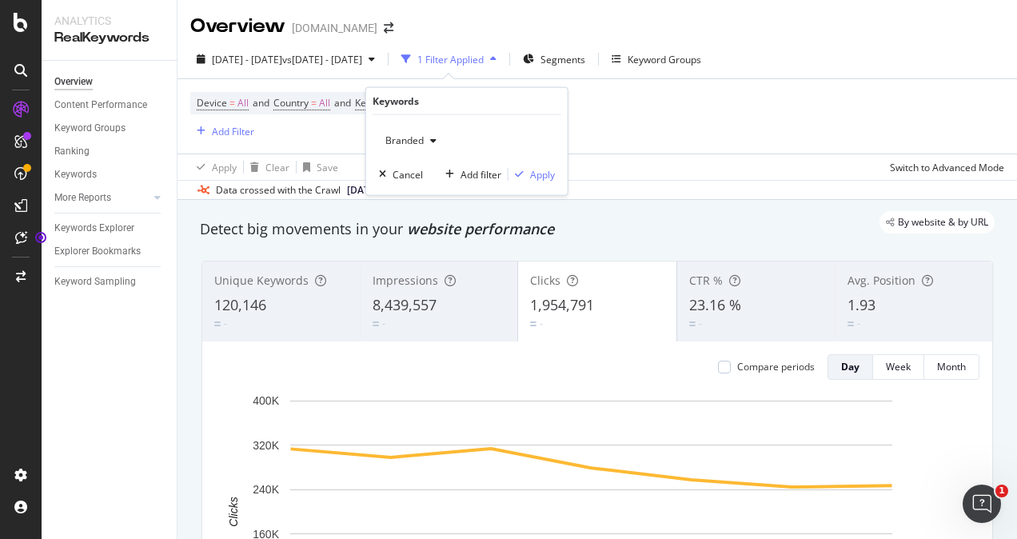
click at [424, 137] on div "button" at bounding box center [433, 141] width 19 height 10
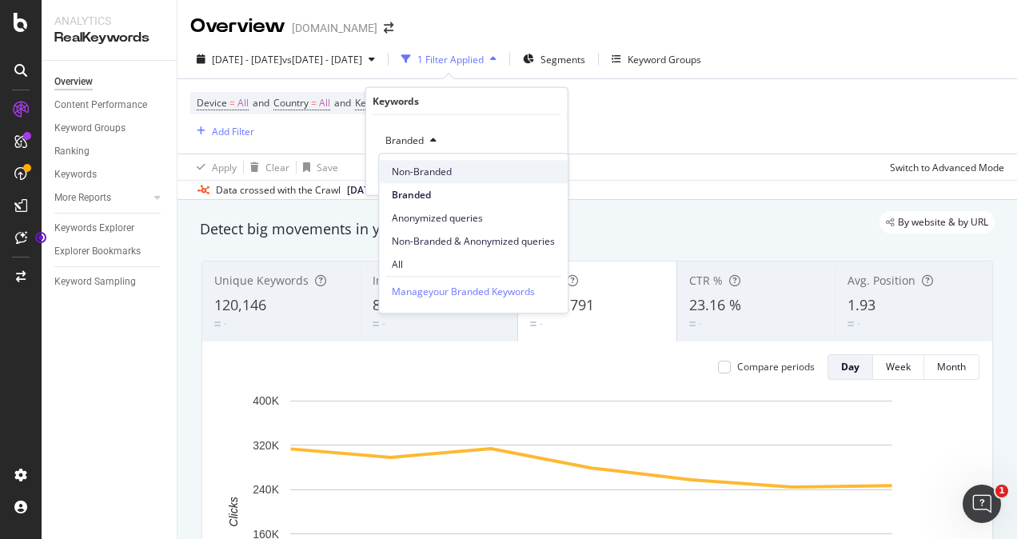
click at [422, 175] on span "Non-Branded" at bounding box center [473, 172] width 163 height 14
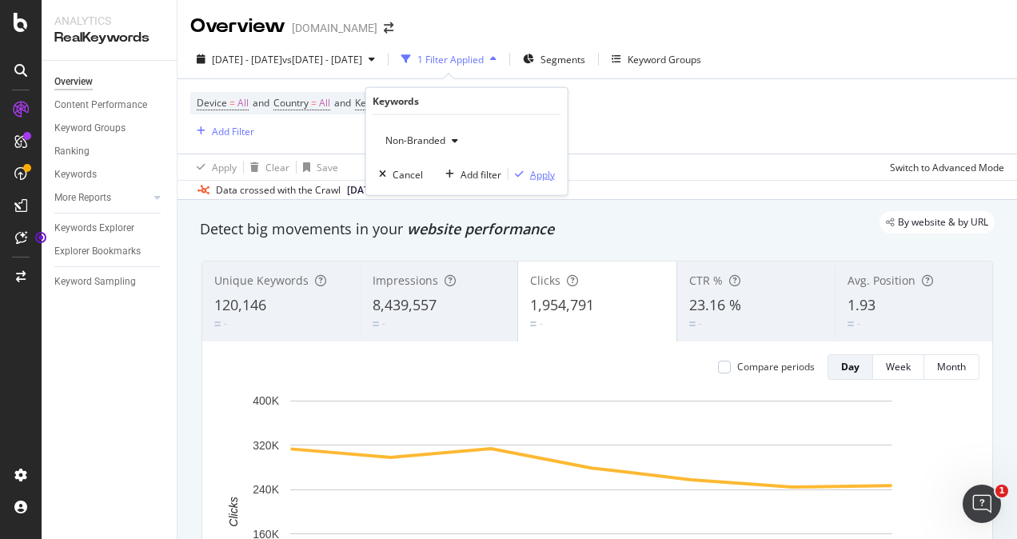
click at [542, 172] on div "Apply" at bounding box center [542, 174] width 25 height 14
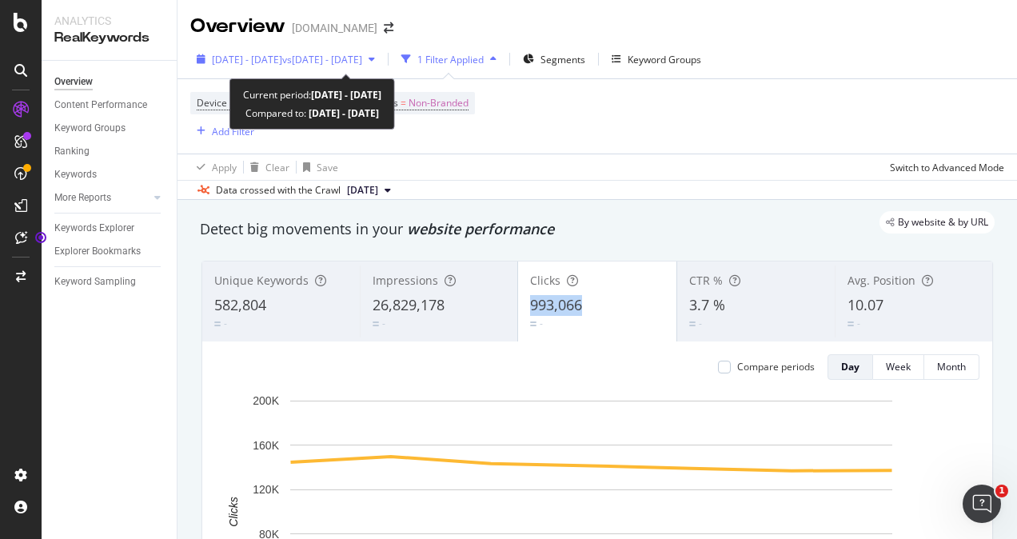
click at [238, 55] on span "[DATE] - [DATE]" at bounding box center [247, 60] width 70 height 14
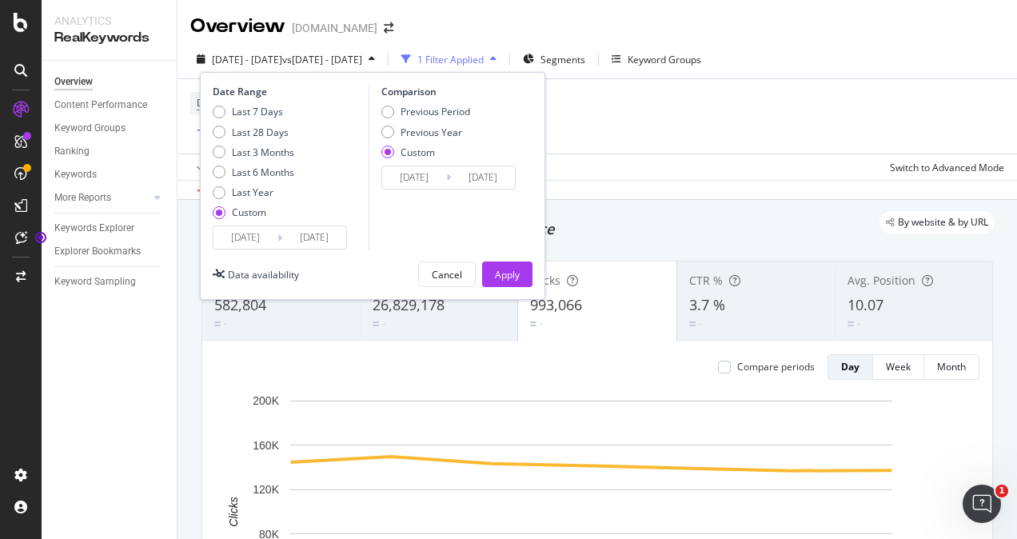
click at [265, 237] on input "[DATE]" at bounding box center [245, 237] width 64 height 22
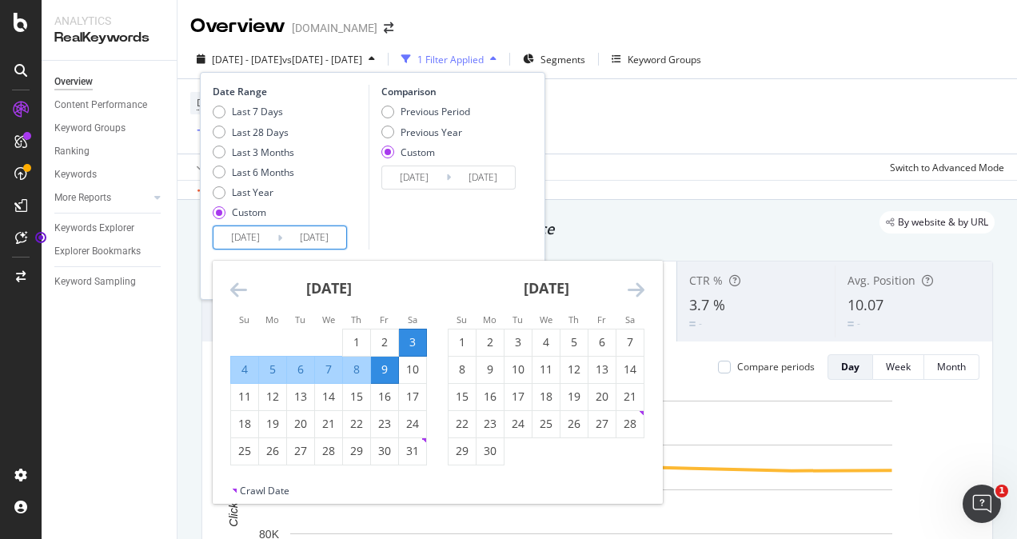
click at [633, 289] on icon "Move forward to switch to the next month." at bounding box center [635, 289] width 17 height 19
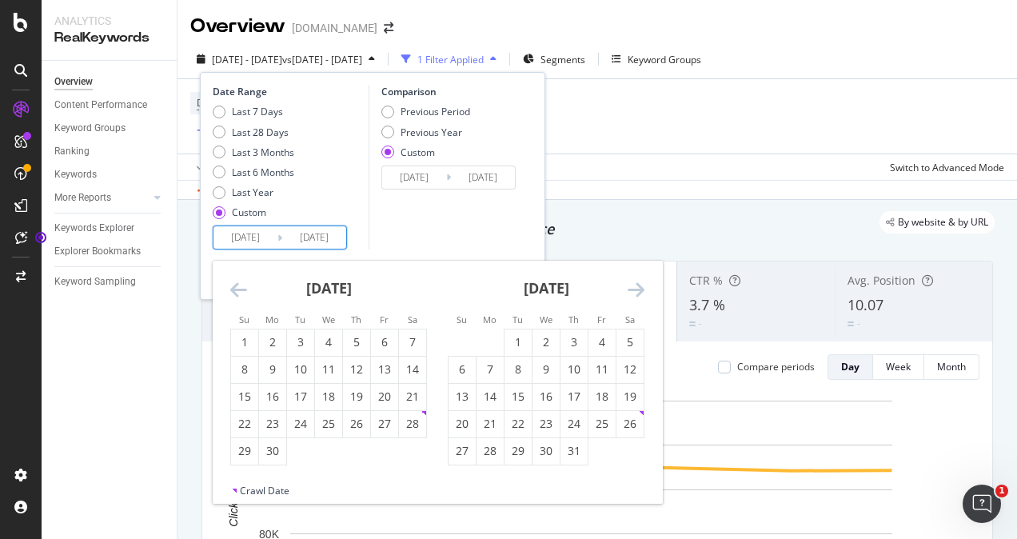
click at [633, 289] on icon "Move forward to switch to the next month." at bounding box center [635, 289] width 17 height 19
click at [632, 289] on icon "Move forward to switch to the next month." at bounding box center [635, 289] width 17 height 19
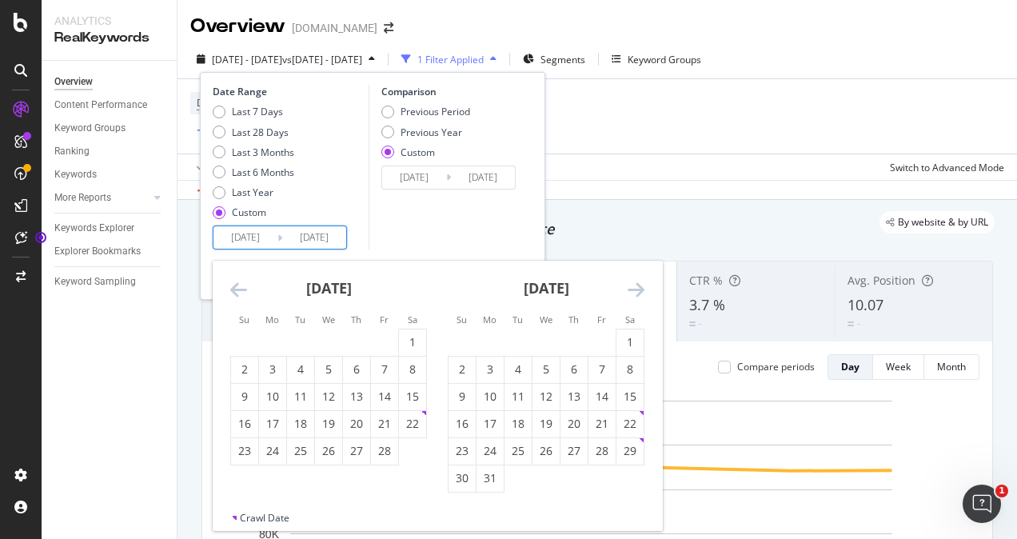
click at [632, 289] on icon "Move forward to switch to the next month." at bounding box center [635, 289] width 17 height 19
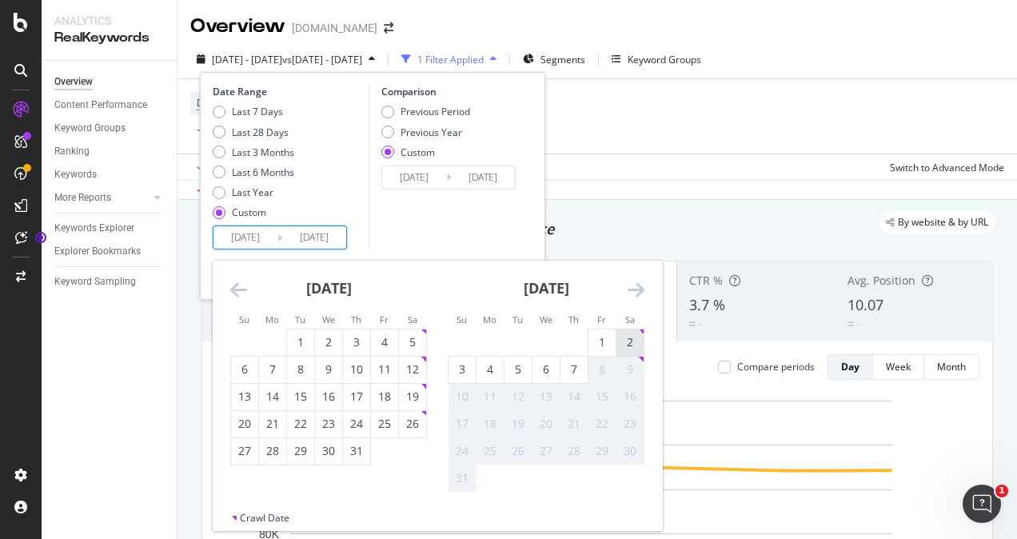
click at [625, 334] on div "2" at bounding box center [629, 342] width 27 height 16
type input "[DATE]"
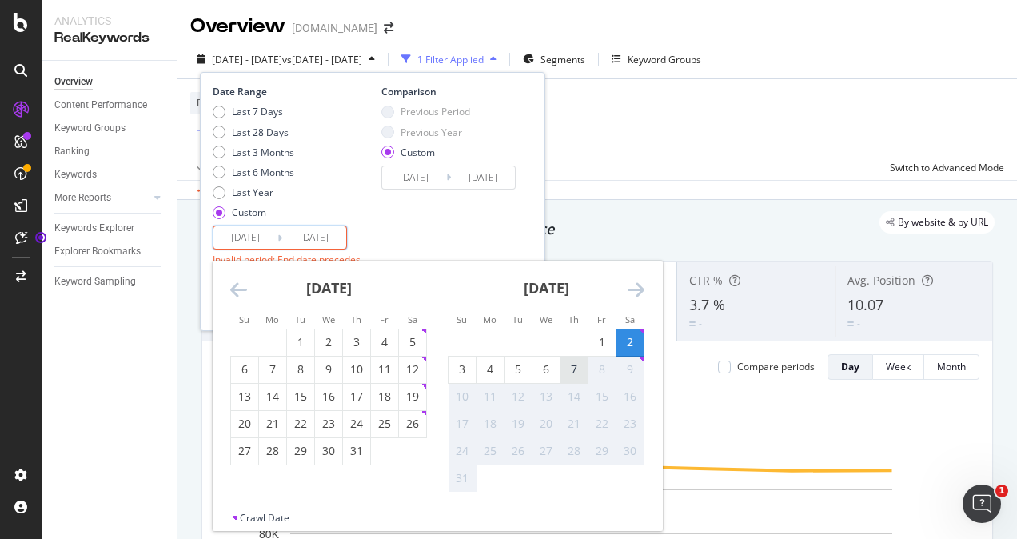
click at [570, 371] on div "7" at bounding box center [573, 369] width 27 height 16
type input "[DATE]"
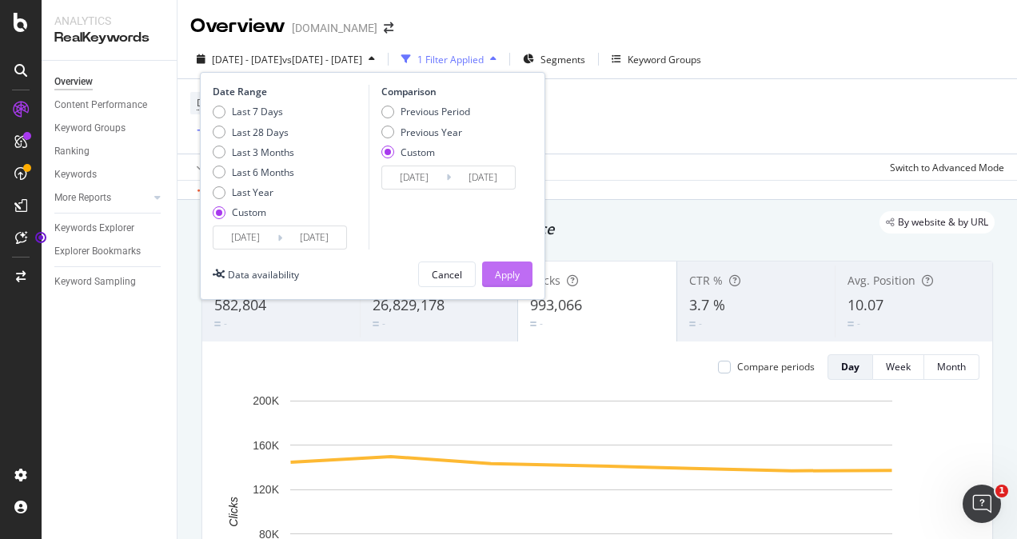
click at [512, 273] on div "Apply" at bounding box center [507, 275] width 25 height 14
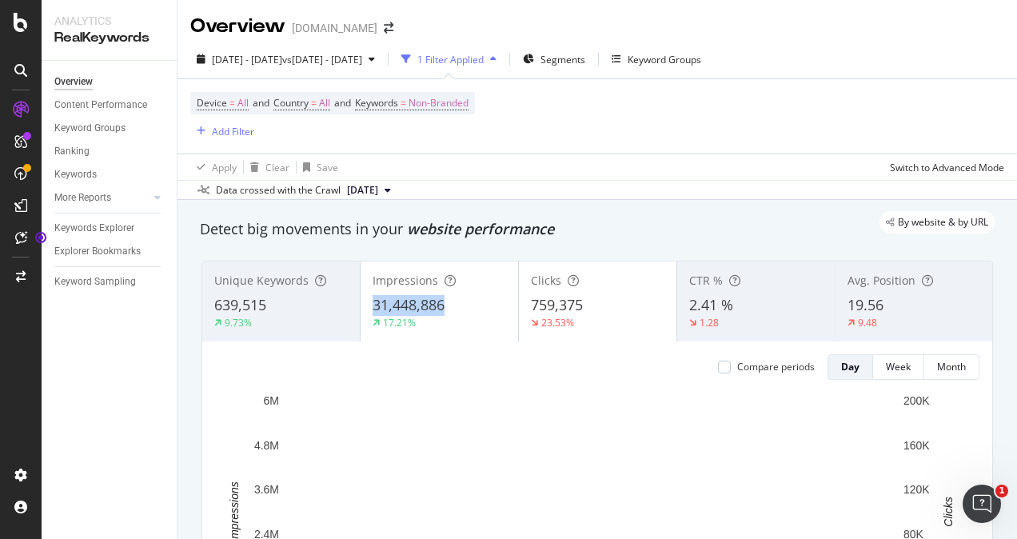
drag, startPoint x: 372, startPoint y: 296, endPoint x: 440, endPoint y: 300, distance: 68.1
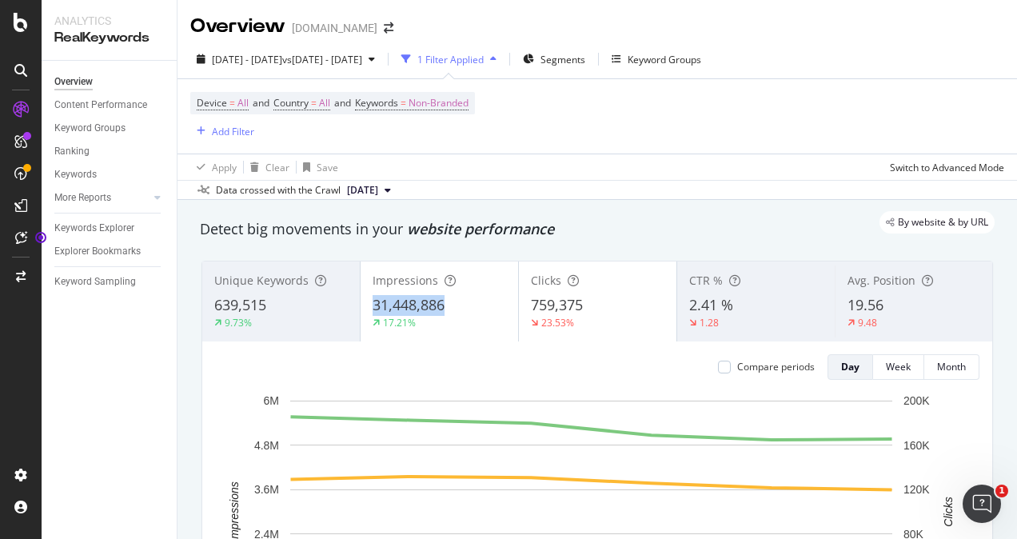
click at [440, 300] on span "31,448,886" at bounding box center [408, 304] width 72 height 19
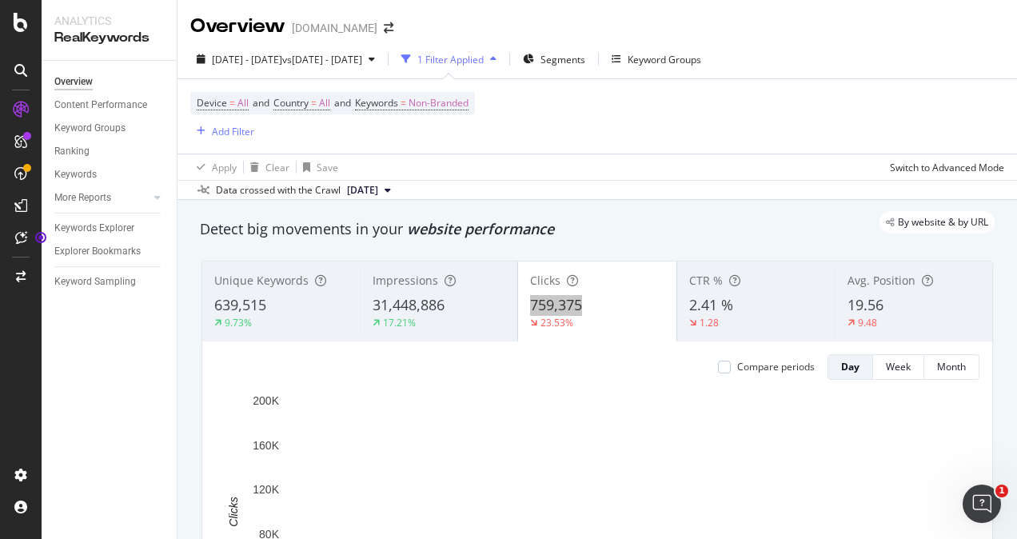
drag, startPoint x: 525, startPoint y: 299, endPoint x: 576, endPoint y: 301, distance: 51.2
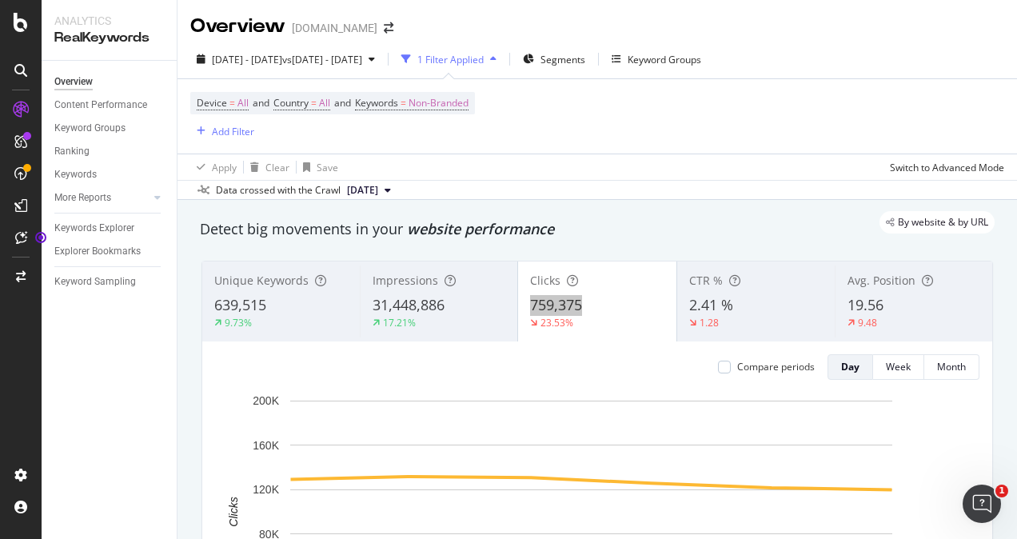
click at [576, 301] on span "759,375" at bounding box center [556, 304] width 52 height 19
